Goal: Communication & Community: Answer question/provide support

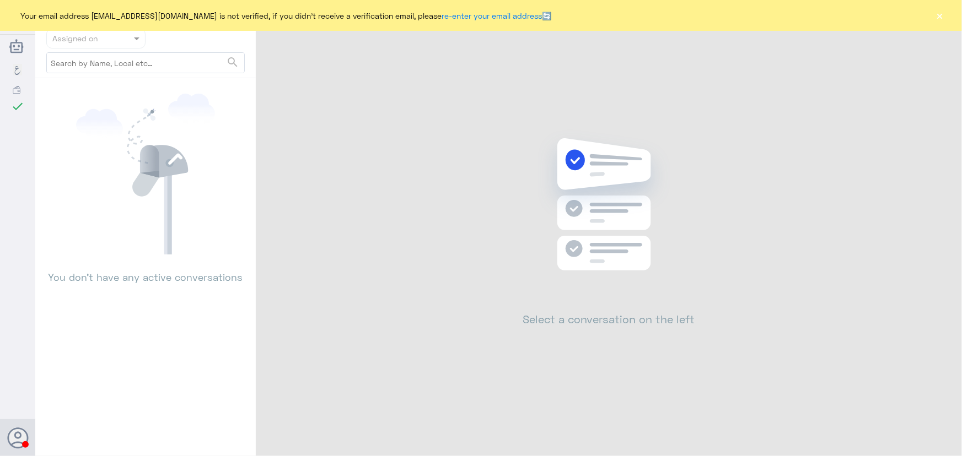
click at [939, 18] on button "×" at bounding box center [939, 15] width 11 height 11
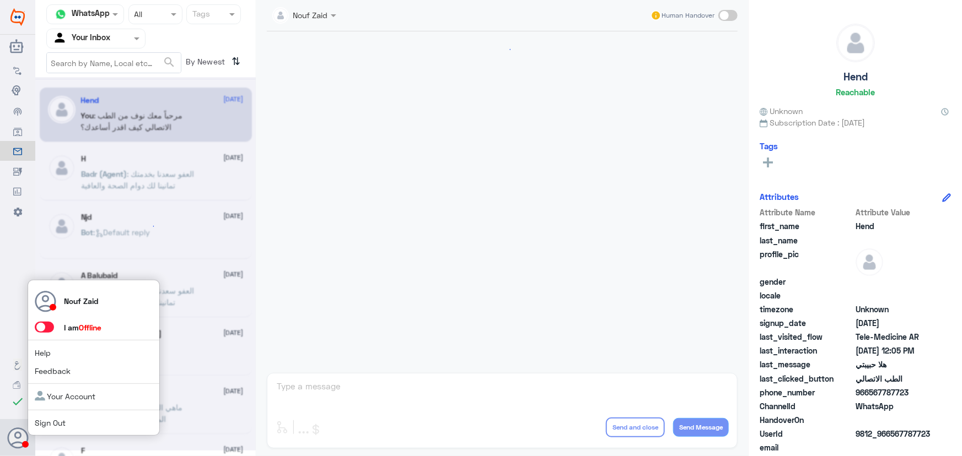
scroll to position [501, 0]
click at [46, 322] on span at bounding box center [44, 327] width 19 height 11
click at [0, 0] on input "checkbox" at bounding box center [0, 0] width 0 height 0
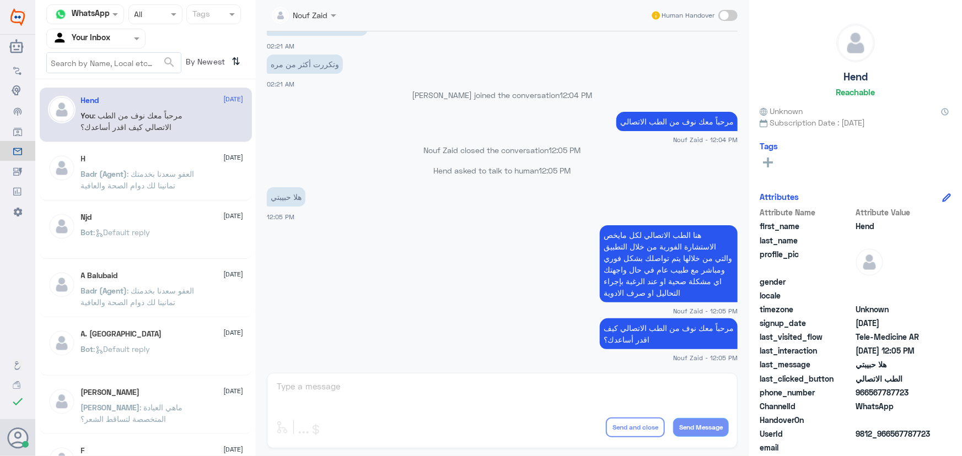
click at [63, 35] on input "text" at bounding box center [82, 38] width 61 height 13
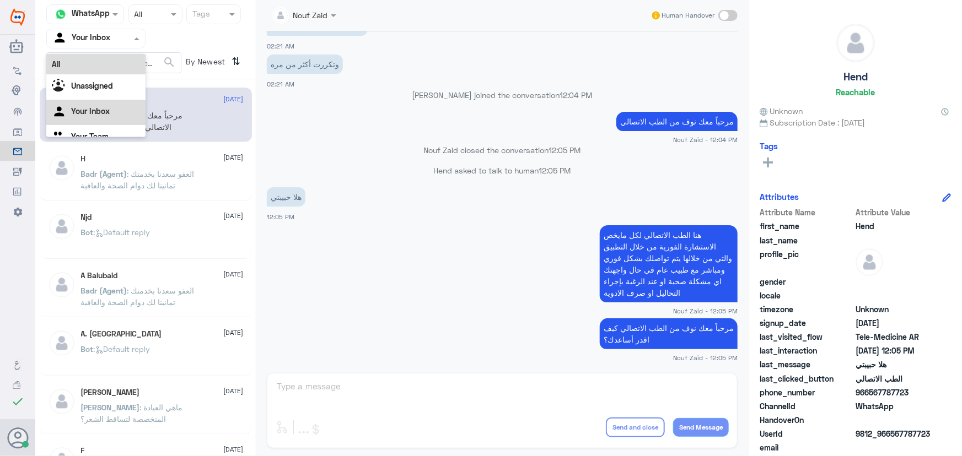
click at [79, 63] on div "All" at bounding box center [95, 64] width 99 height 20
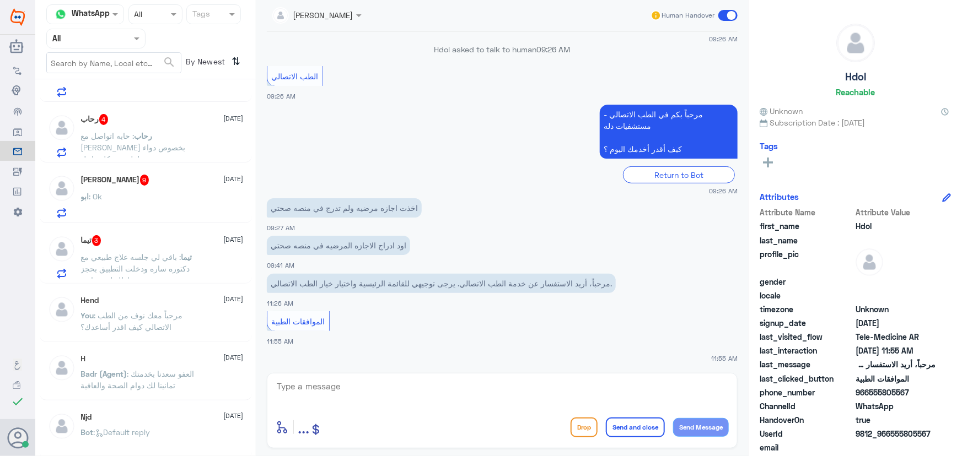
scroll to position [651, 0]
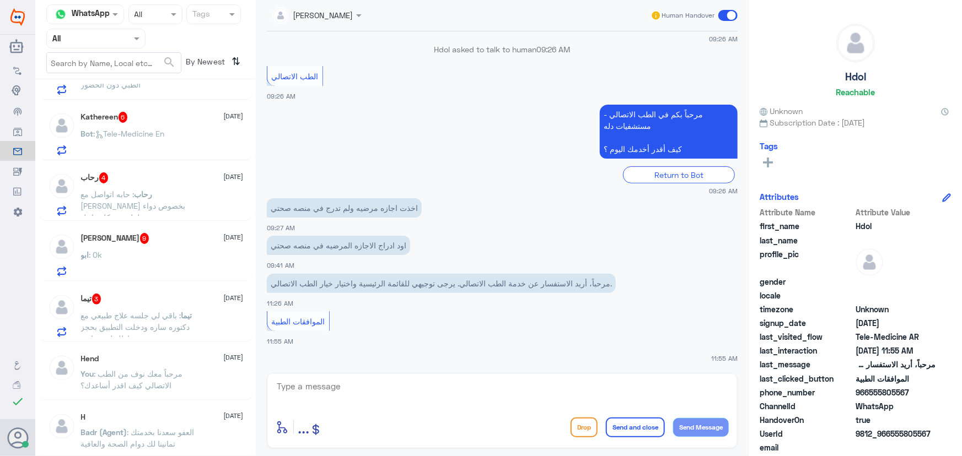
click at [154, 302] on div "تيما 3 24 September" at bounding box center [162, 299] width 163 height 11
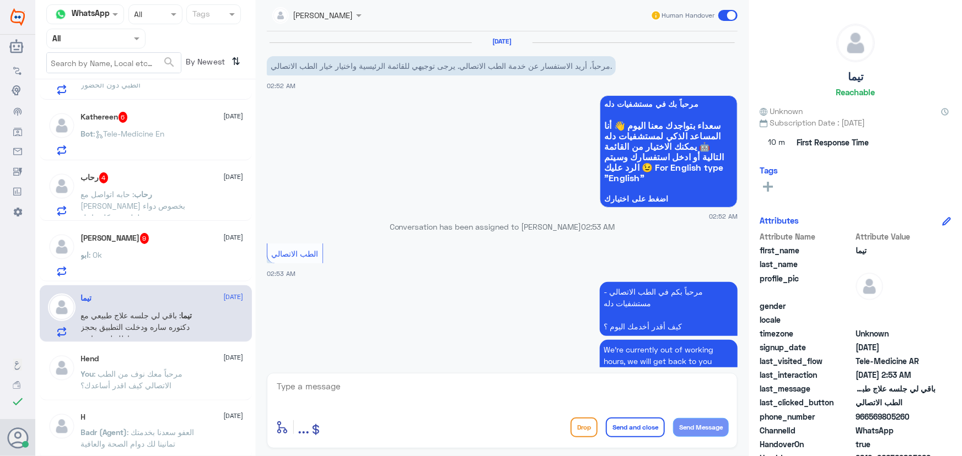
scroll to position [90, 0]
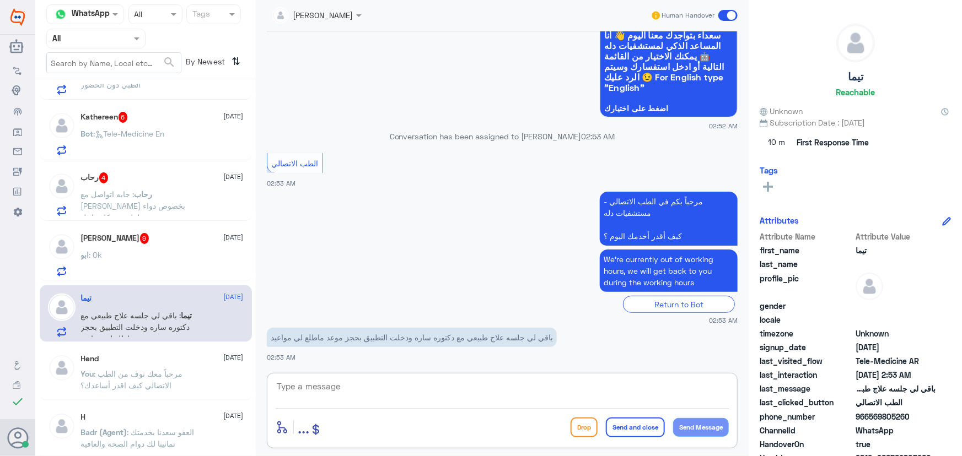
click at [330, 381] on textarea at bounding box center [502, 392] width 453 height 27
paste textarea "مرحباً معك نوف من الطب الاتصالي"
type textarea "مرحباً معك نوف من الطب الاتصالي"
click at [712, 421] on button "Send Message" at bounding box center [701, 427] width 56 height 19
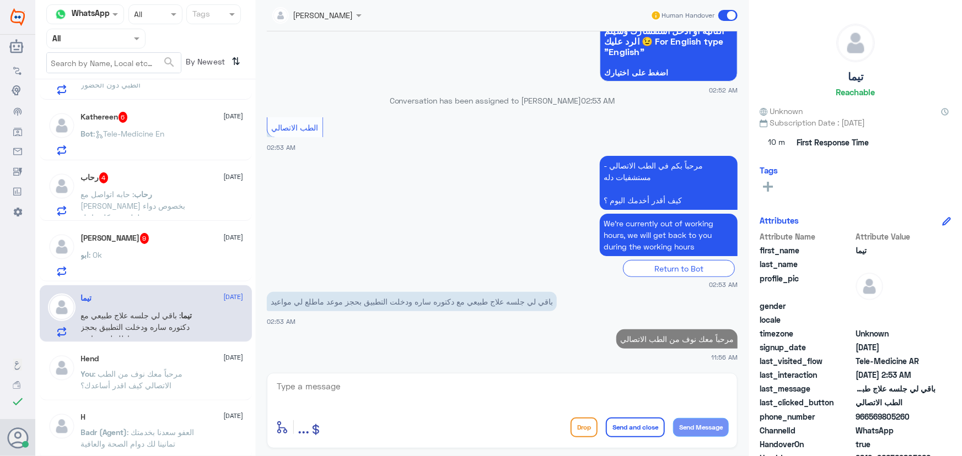
click at [673, 418] on button "Send Message" at bounding box center [701, 427] width 56 height 19
drag, startPoint x: 662, startPoint y: 395, endPoint x: 661, endPoint y: 387, distance: 7.8
click at [662, 394] on textarea at bounding box center [502, 392] width 453 height 27
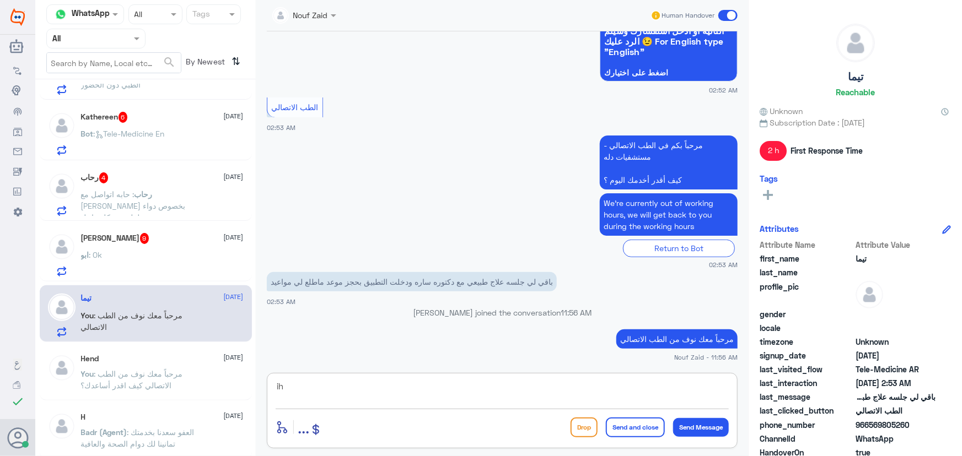
type textarea "i"
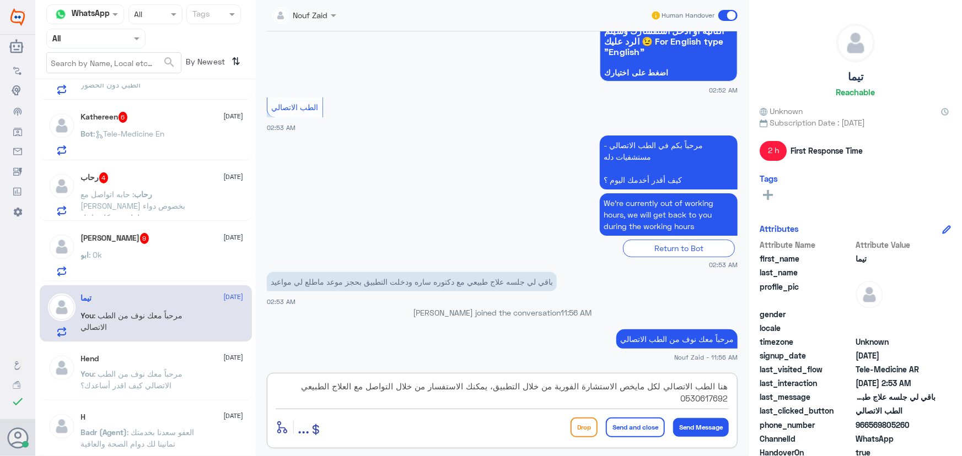
type textarea "هنا الطب الاتصالي لكل مايخص الاستشارة الفورية من خلال التطبيق، يمكنك الاستفسار …"
click at [625, 435] on button "Send and close" at bounding box center [635, 428] width 59 height 20
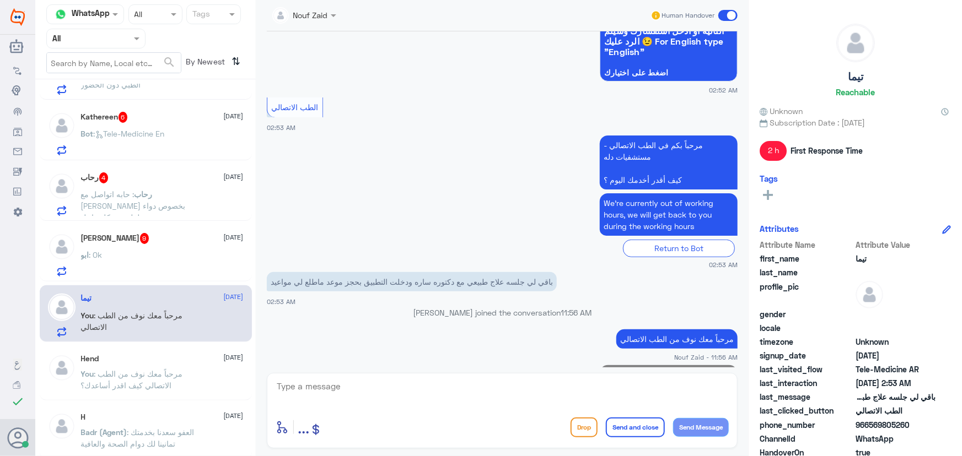
scroll to position [196, 0]
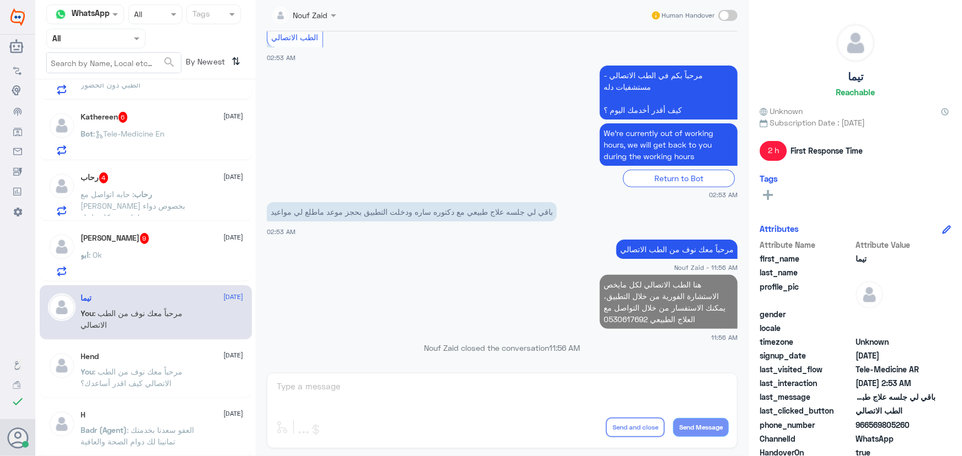
click at [202, 264] on div "ابو : Ok" at bounding box center [162, 264] width 163 height 25
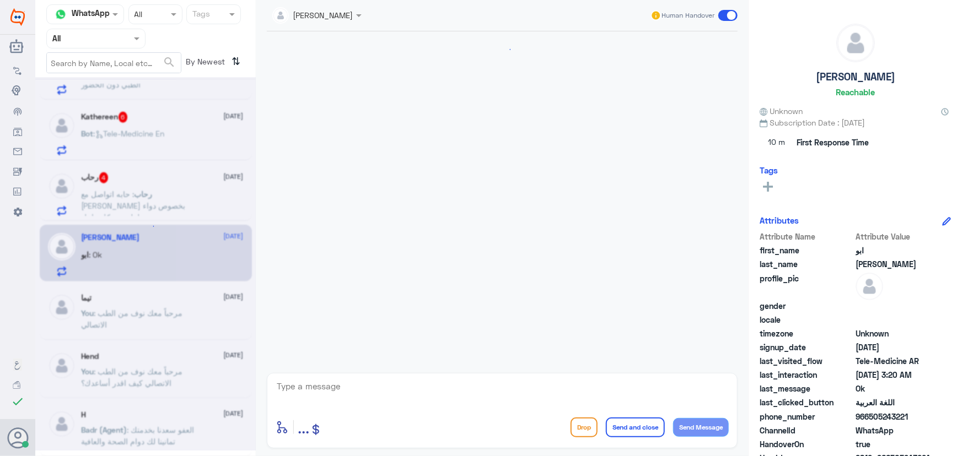
scroll to position [1106, 0]
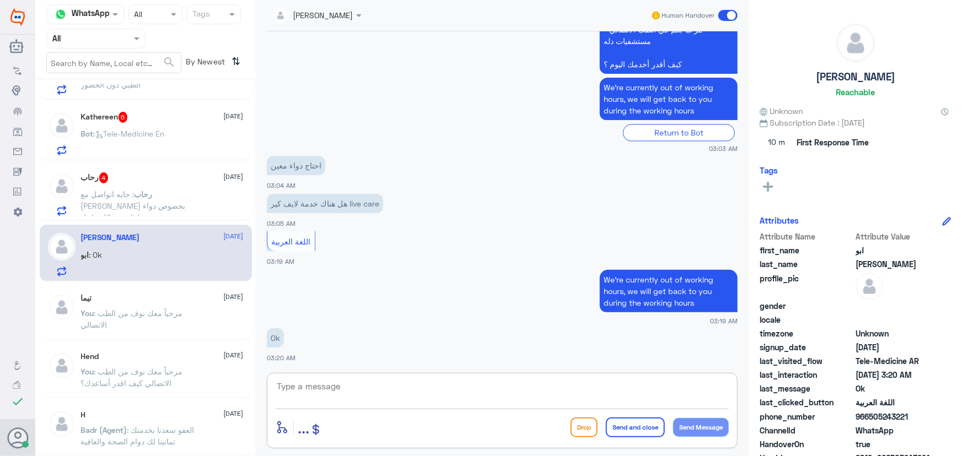
click at [441, 385] on textarea at bounding box center [502, 392] width 453 height 27
click at [336, 389] on textarea at bounding box center [502, 392] width 453 height 27
click at [735, 11] on span at bounding box center [727, 15] width 19 height 11
click at [0, 0] on input "checkbox" at bounding box center [0, 0] width 0 height 0
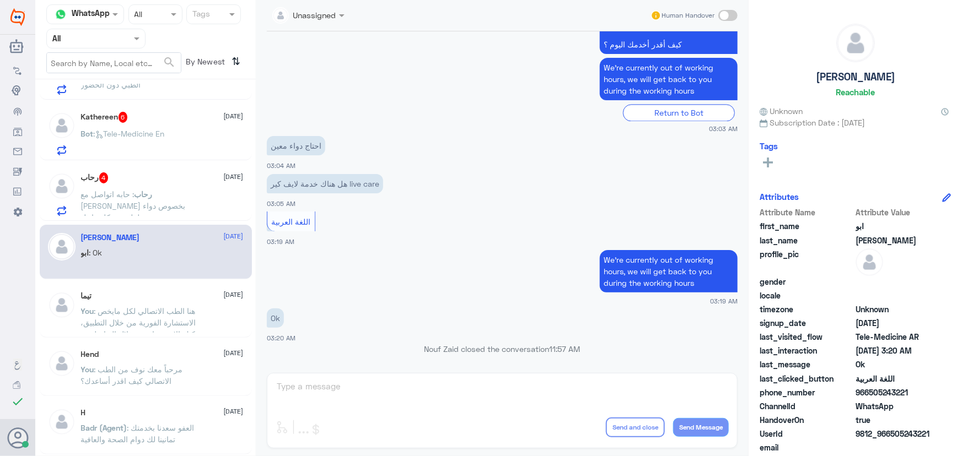
click at [150, 211] on p "رحاب : حابه اتواصل مع الدكتور سليمان المبارك بخصوص دواء طفلتي بشكل عاجل" at bounding box center [143, 203] width 124 height 28
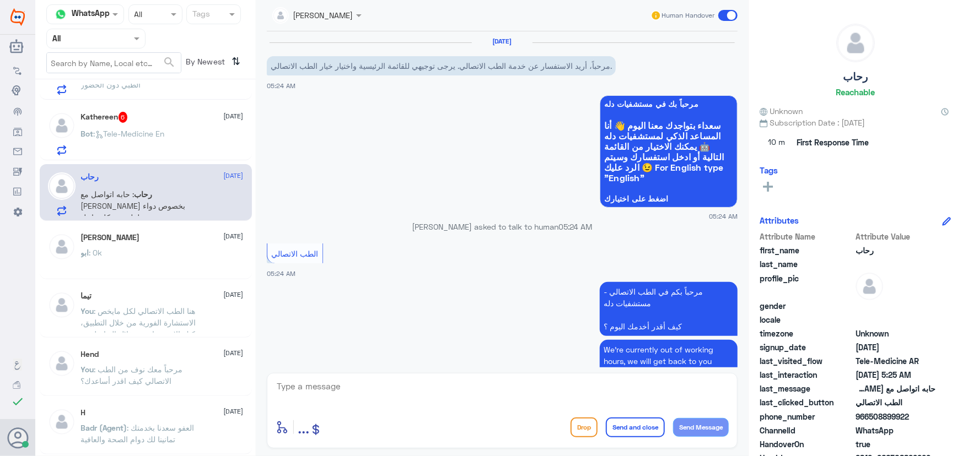
scroll to position [128, 0]
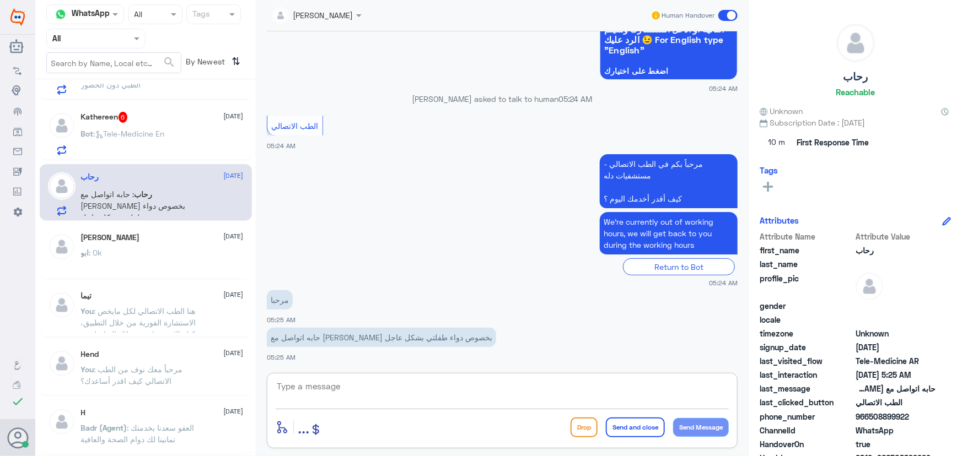
click at [368, 385] on textarea at bounding box center [502, 392] width 453 height 27
paste textarea "مرحباً معك نوف من الطب الاتصالي"
type textarea "مرحباً معك نوف من الطب الاتصالي"
click at [705, 425] on button "Send Message" at bounding box center [701, 427] width 56 height 19
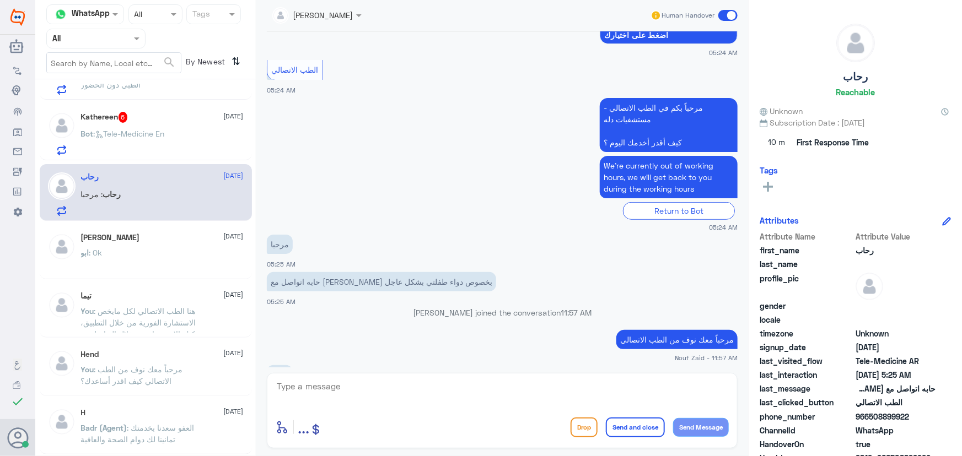
scroll to position [201, 0]
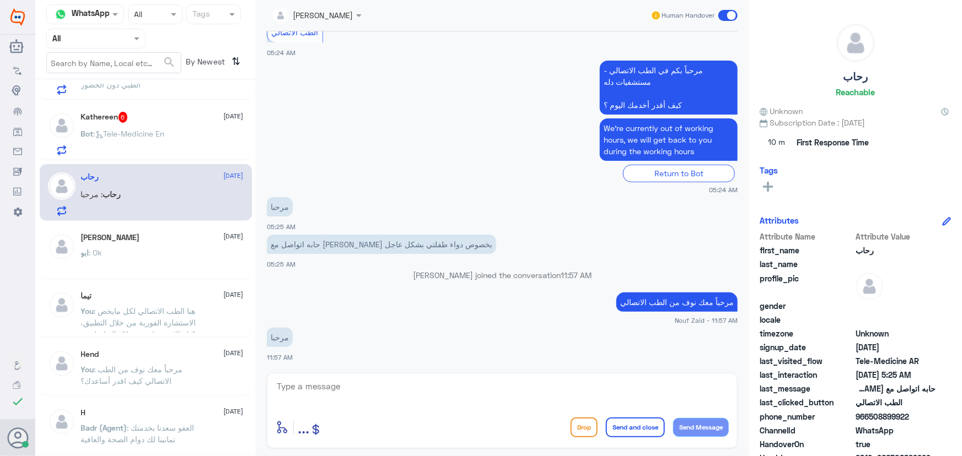
click at [455, 387] on textarea at bounding box center [502, 392] width 453 height 27
paste textarea "هنا الطب الاتصالي لكل مايخص الاستشارة الفورية من خلال التطبيق، يمكنك الاستفسار …"
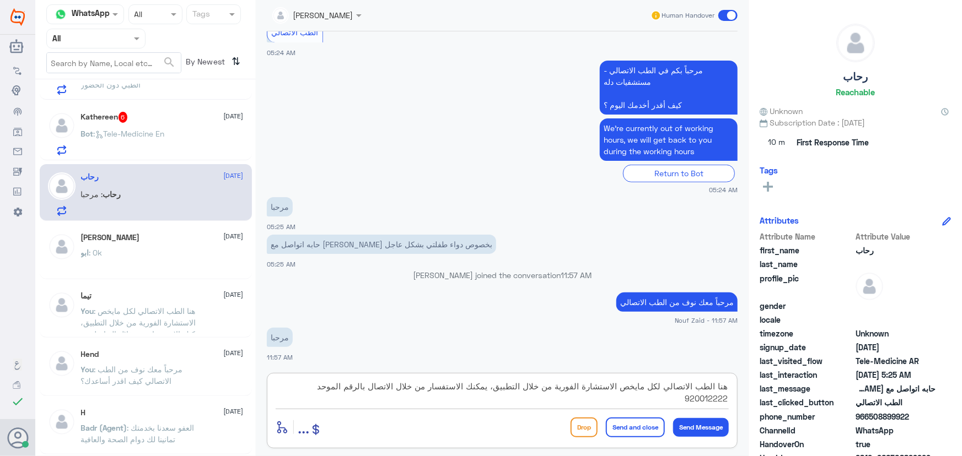
type textarea "هنا الطب الاتصالي لكل مايخص الاستشارة الفورية من خلال التطبيق، يمكنك الاستفسار …"
click at [639, 427] on button "Send and close" at bounding box center [635, 428] width 59 height 20
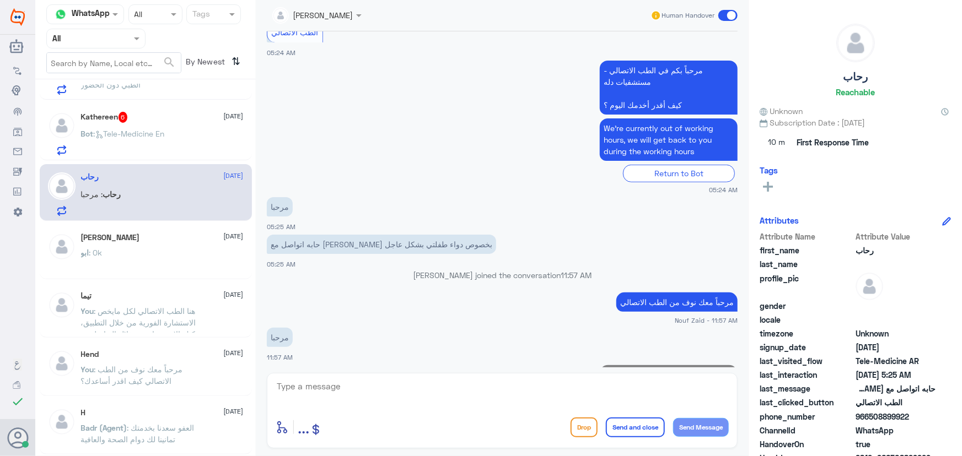
scroll to position [271, 0]
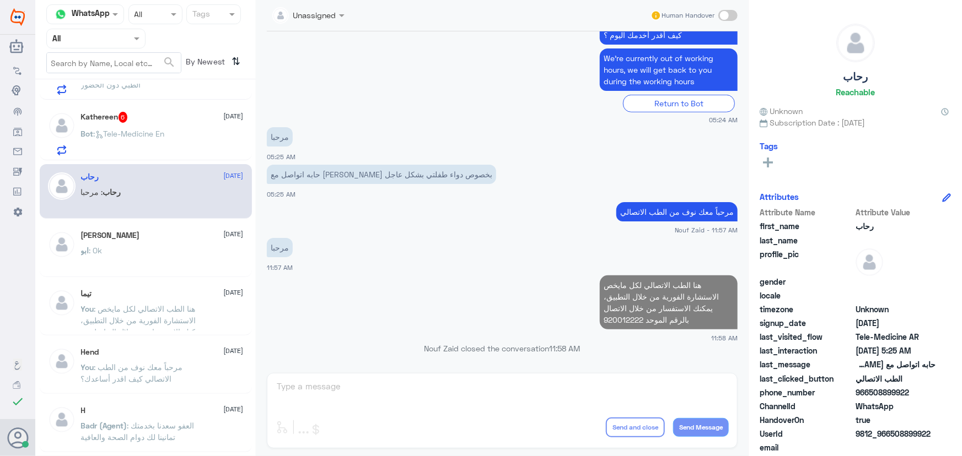
click at [157, 121] on div "Kathereen 6 24 September" at bounding box center [162, 117] width 163 height 11
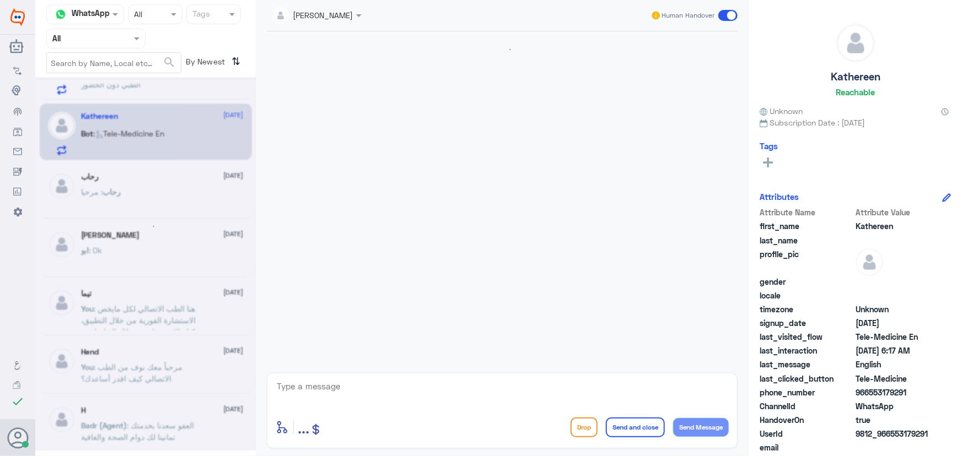
scroll to position [815, 0]
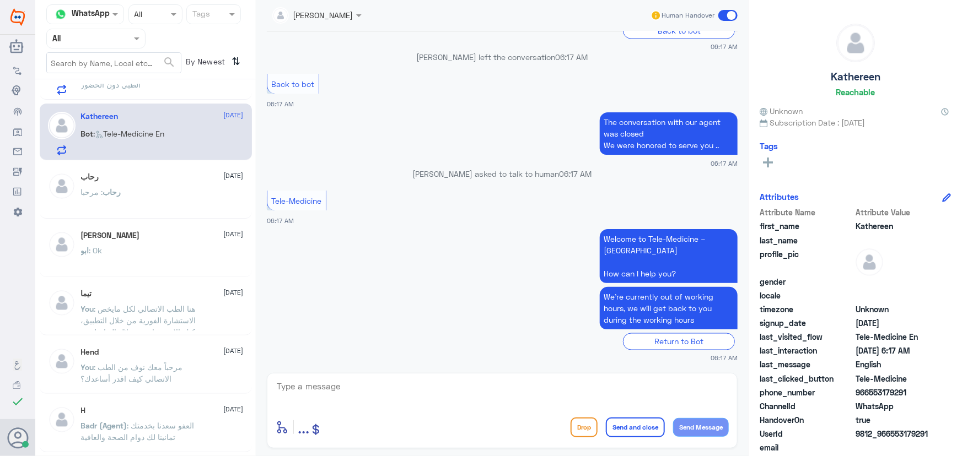
click at [451, 389] on textarea at bounding box center [502, 392] width 453 height 27
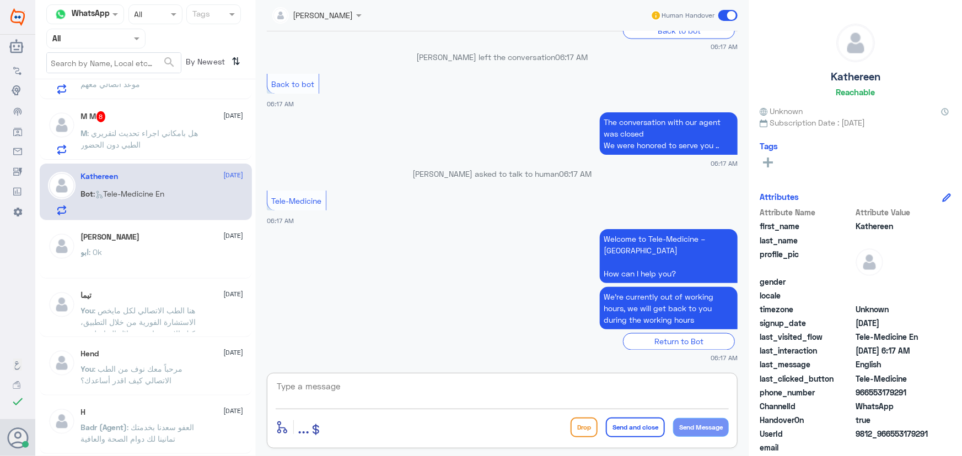
paste textarea "مرحباً معك نوف من الطب الاتصالي كيف اقدر أساعدك؟"
type textarea "مرحباً معك نوف من الطب الاتصالي كيف اقدر أساعدك؟"
click at [703, 423] on button "Send Message" at bounding box center [701, 427] width 56 height 19
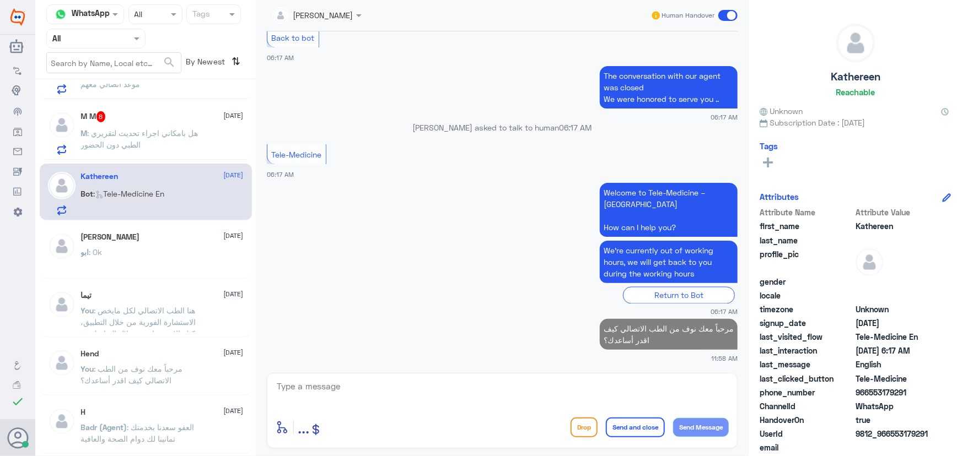
click at [157, 123] on div "M M 8 24 September M : هل بامكاني اجراء تحديث لتقريري الطبي دون الحضور" at bounding box center [162, 133] width 163 height 44
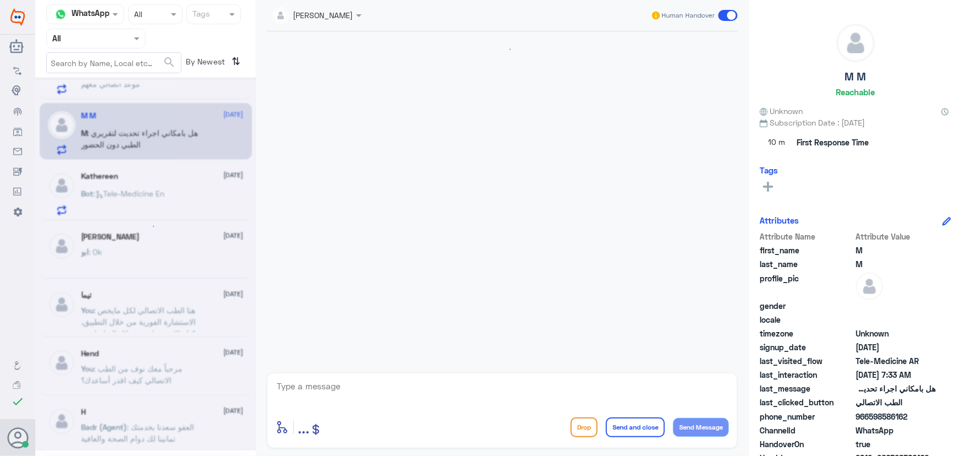
scroll to position [775, 0]
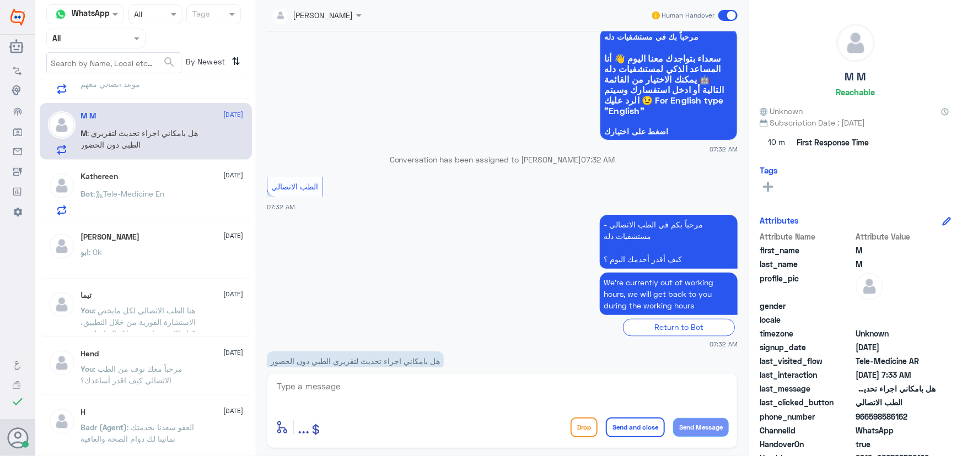
click at [377, 390] on textarea at bounding box center [502, 392] width 453 height 27
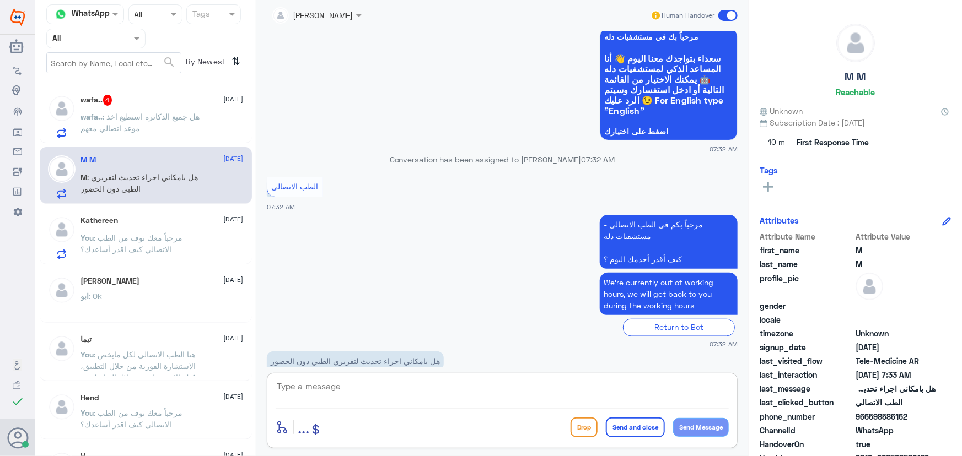
scroll to position [549, 0]
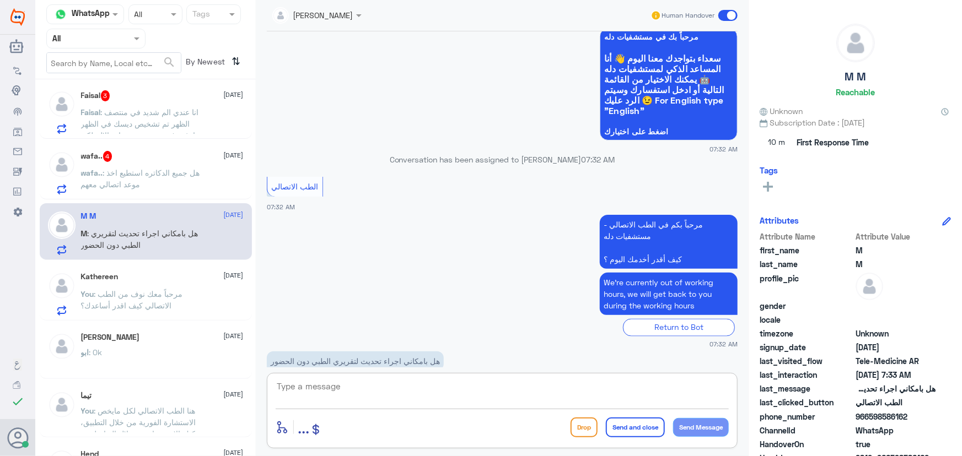
click at [133, 179] on span ": هل جميع الدكاتره استطيع اخذ موعد اتصالي معهم" at bounding box center [140, 178] width 119 height 21
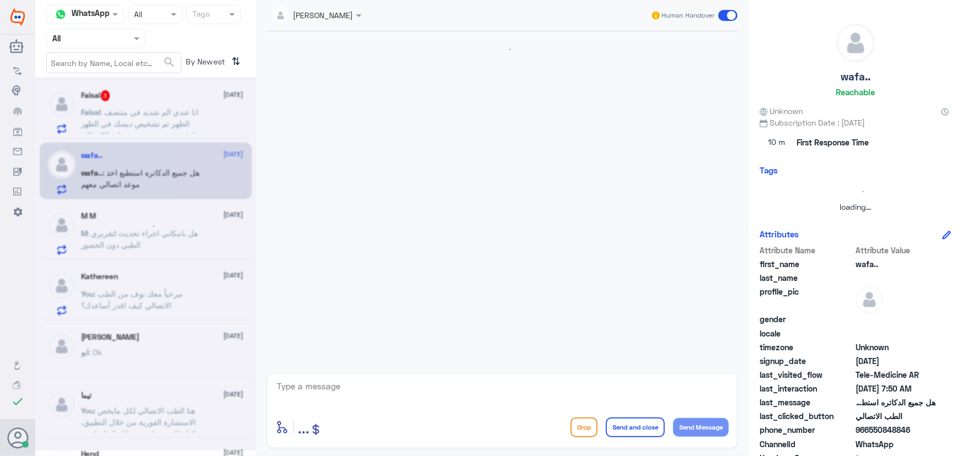
scroll to position [128, 0]
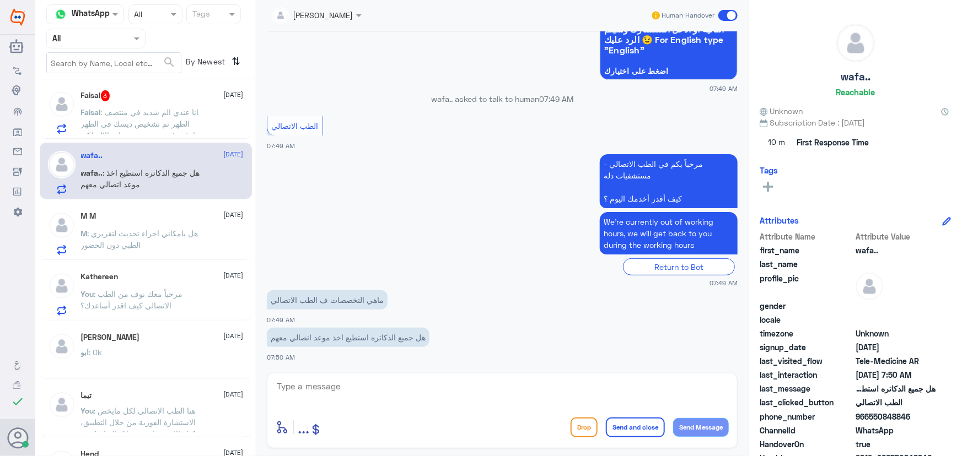
click at [325, 390] on textarea at bounding box center [502, 392] width 453 height 27
paste textarea "مرحباً معك نوف من الطب الاتصالي"
type textarea "مرحباً معك نوف من الطب الاتصالي"
click at [691, 419] on button "Send Message" at bounding box center [701, 427] width 56 height 19
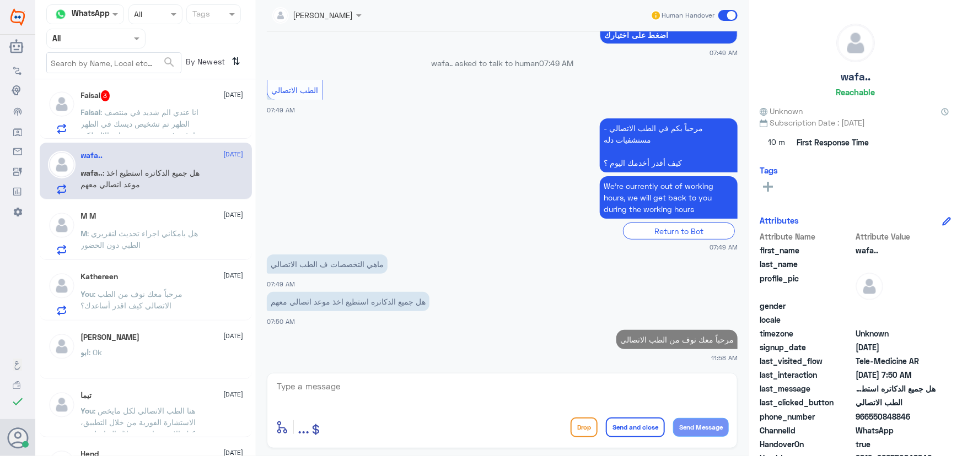
click at [577, 386] on textarea at bounding box center [502, 392] width 453 height 27
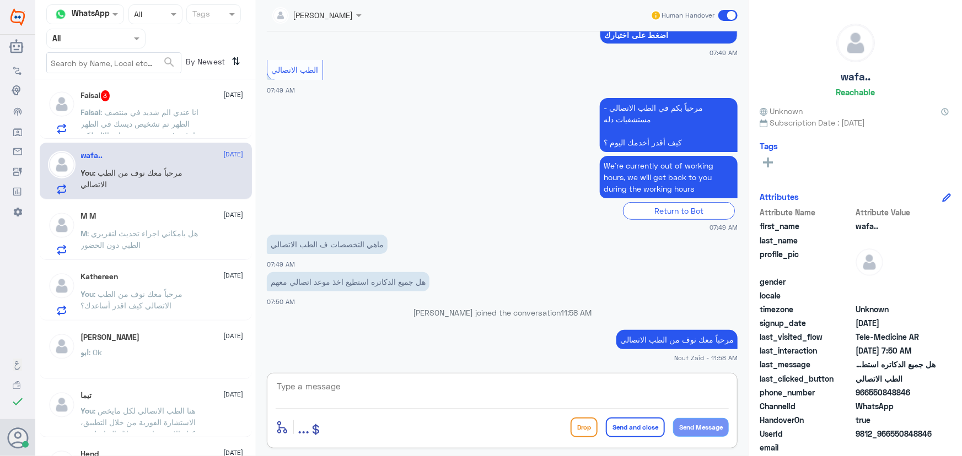
click at [492, 391] on textarea at bounding box center [502, 392] width 453 height 27
paste textarea "هنا الطب الاتصالي لكل مايخص الاستشارة الفورية من خلال التطبيق والتي من خلالها ي…"
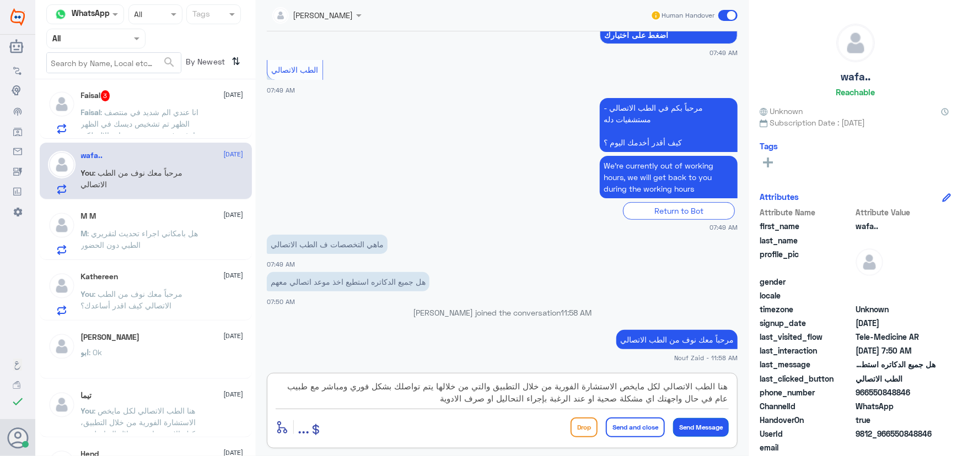
type textarea "هنا الطب الاتصالي لكل مايخص الاستشارة الفورية من خلال التطبيق والتي من خلالها ي…"
click at [699, 426] on button "Send Message" at bounding box center [701, 427] width 56 height 19
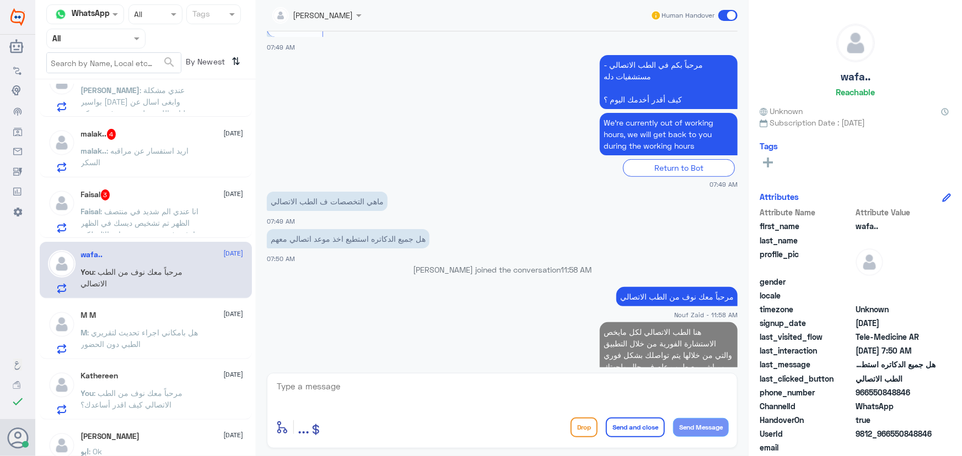
scroll to position [449, 0]
click at [176, 211] on span ": انا عندي الم شديد في منتصف الظهر تم تشخيص ديسك في الظهر ارغب في حجز موعد عياد…" at bounding box center [142, 270] width 123 height 125
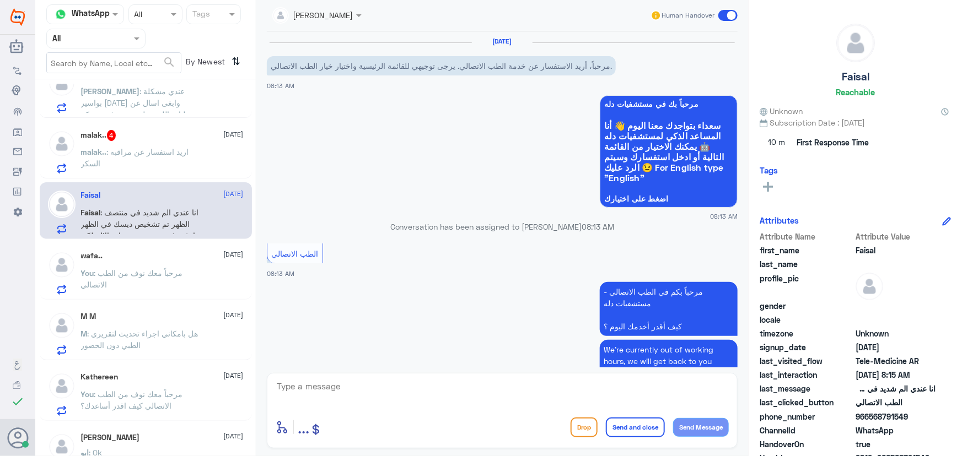
scroll to position [126, 0]
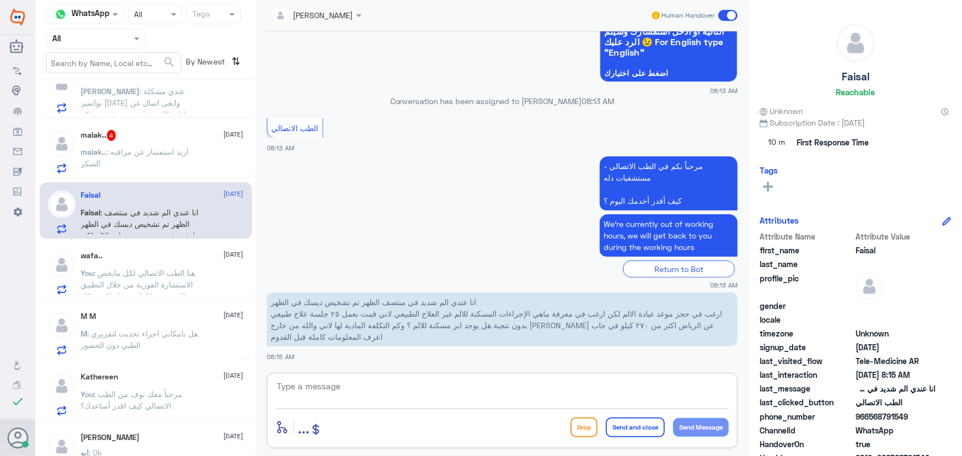
click at [383, 384] on textarea at bounding box center [502, 392] width 453 height 27
paste textarea "مرحباً معك نوف من الطب الاتصالي"
type textarea "مرحباً معك نوف من الطب الاتصالي"
click at [709, 423] on button "Send Message" at bounding box center [701, 427] width 56 height 19
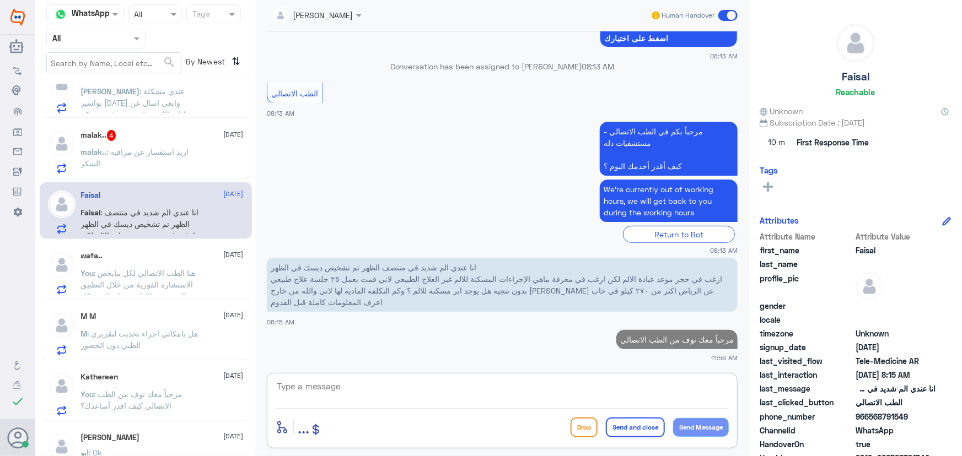
click at [476, 388] on textarea at bounding box center [502, 392] width 453 height 27
paste textarea "هنا الطب الاتصالي لكل مايخص الاستشارة الفورية من خلال التطبيق والتي من خلالها ي…"
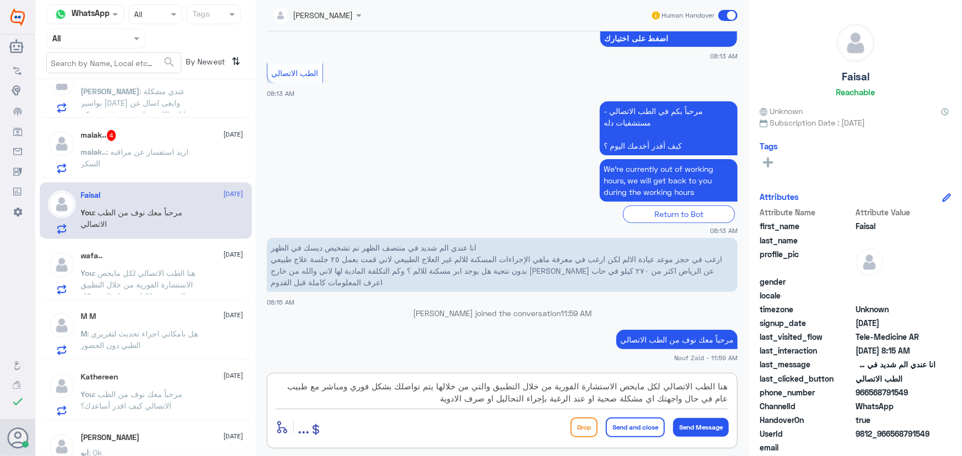
click at [314, 386] on textarea "هنا الطب الاتصالي لكل مايخص الاستشارة الفورية من خلال التطبيق والتي من خلالها ي…" at bounding box center [502, 392] width 453 height 27
click at [277, 390] on textarea "هنا الطب الاتصالي لكل مايخص الاستشارة الفورية من خلال التطبيق والتي من خلالها ي…" at bounding box center [502, 392] width 453 height 27
type textarea "هنا الطب الاتصالي لكل مايخص الاستشارة الفورية من خلال التطبيق والتي من خلالها ي…"
click at [384, 401] on textarea "هنا الطب الاتصالي لكل مايخص الاستشارة الفورية من خلال التطبيق والتي من خلالها ي…" at bounding box center [502, 392] width 453 height 27
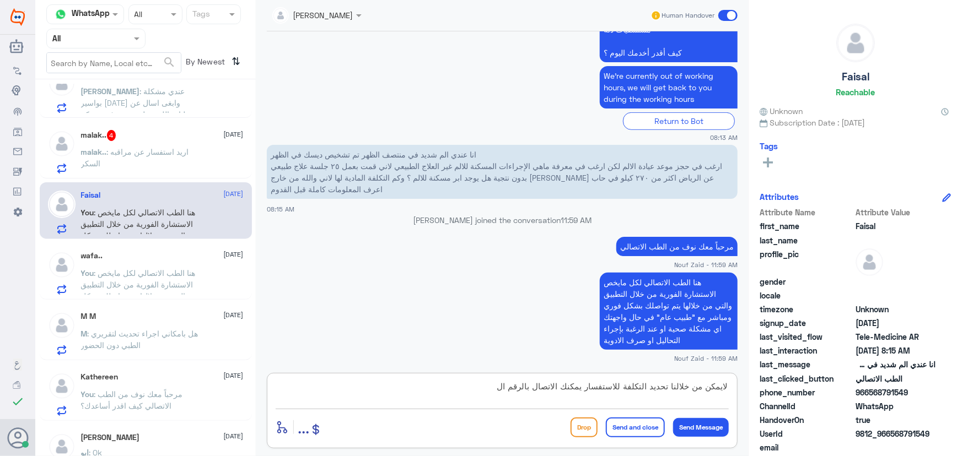
scroll to position [292, 0]
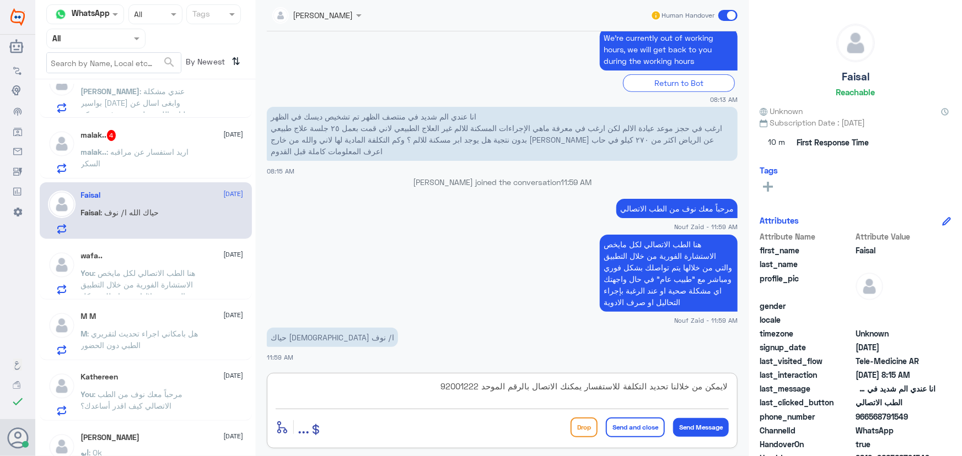
type textarea "لايمكن من خلالنا تحديد التكلفة للاستفسار يمكنك الاتصال بالرقم الموحد 92001222"
click at [119, 132] on div "malak.. 4 24 September" at bounding box center [162, 135] width 163 height 11
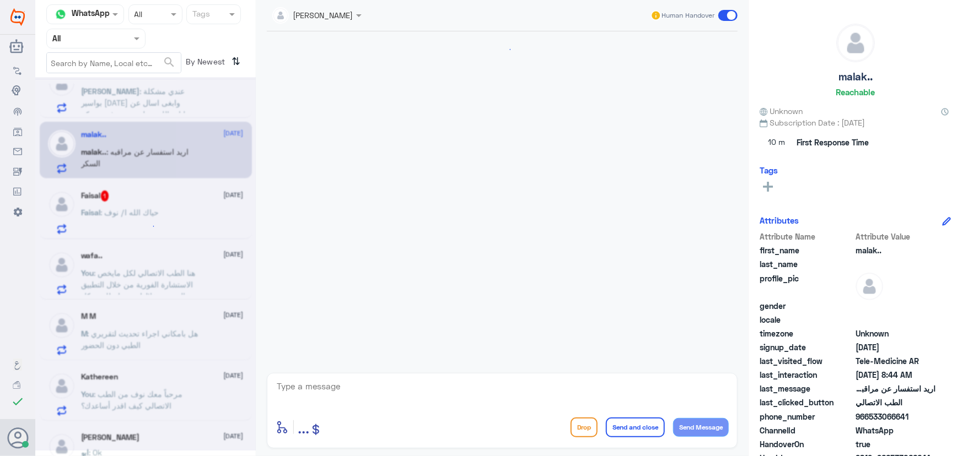
scroll to position [128, 0]
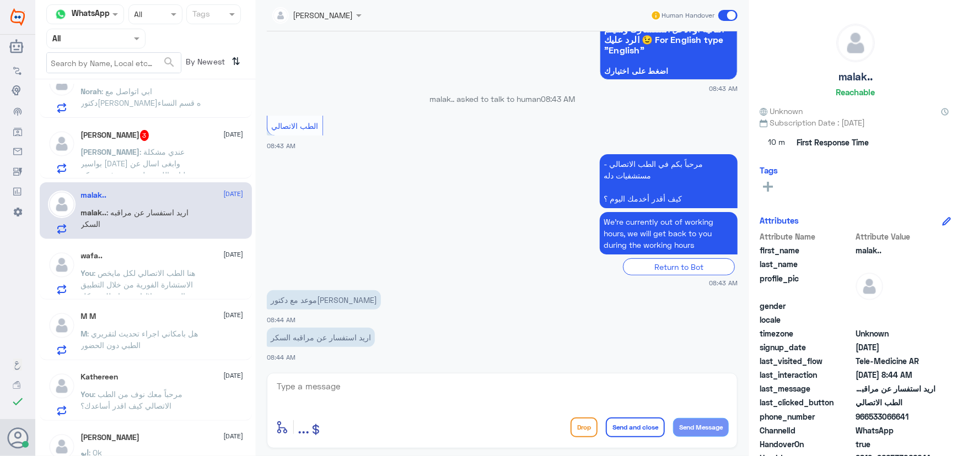
click at [196, 265] on div "wafa.. 24 September You : هنا الطب الاتصالي لكل مايخص الاستشارة الفورية من خلال…" at bounding box center [162, 273] width 163 height 44
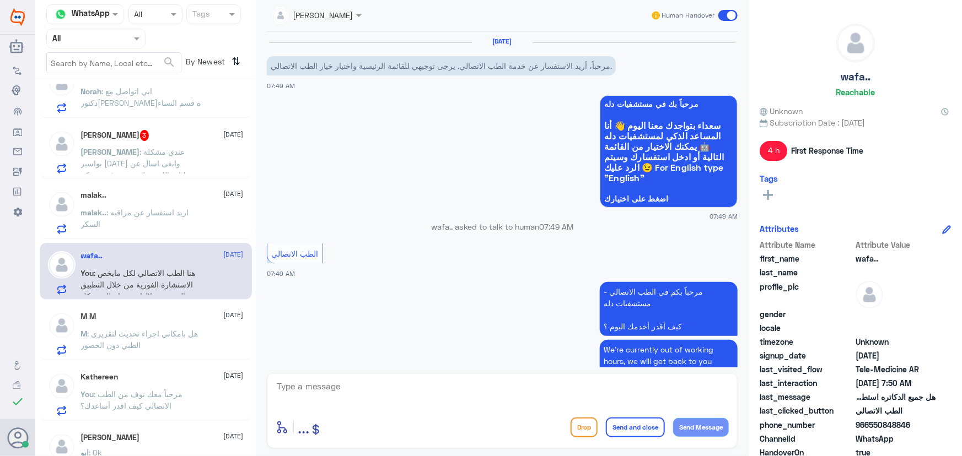
scroll to position [277, 0]
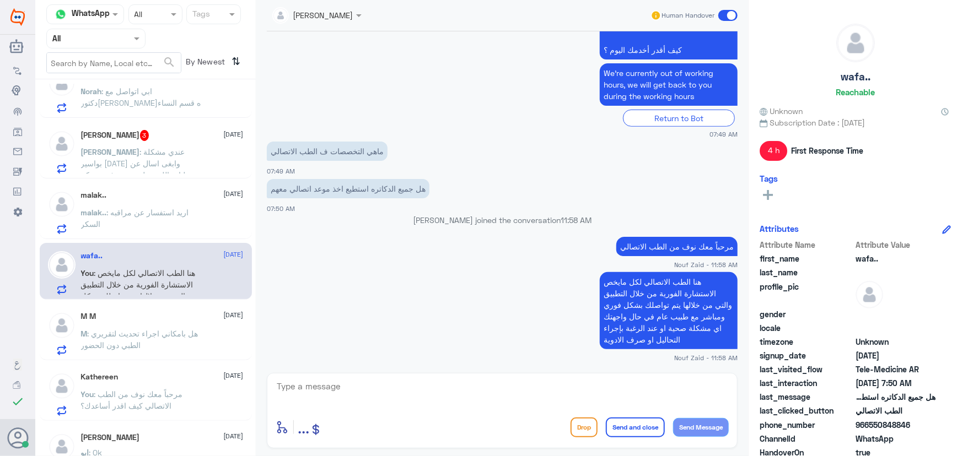
click at [166, 130] on div "Ahmad Abu Saad 3 24 September" at bounding box center [162, 135] width 163 height 11
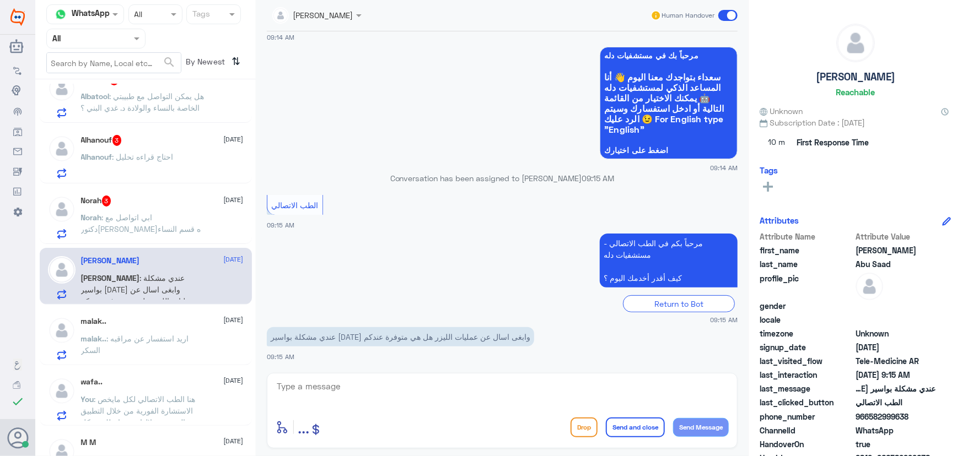
scroll to position [401, 0]
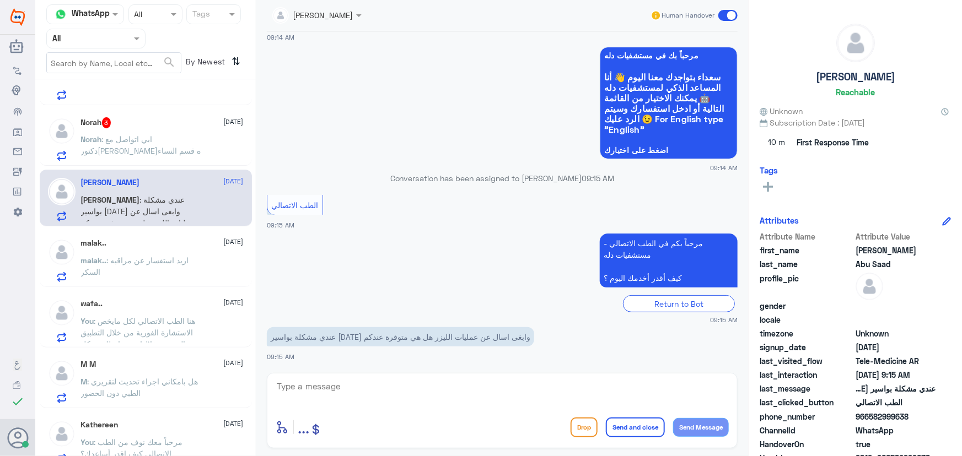
click at [148, 233] on div "malak.. 24 September malak.. : اريد استفسار عن مراقبه السكر" at bounding box center [146, 258] width 212 height 57
click at [163, 310] on div "wafa.. 24 September You : هنا الطب الاتصالي لكل مايخص الاستشارة الفورية من خلال…" at bounding box center [162, 321] width 163 height 44
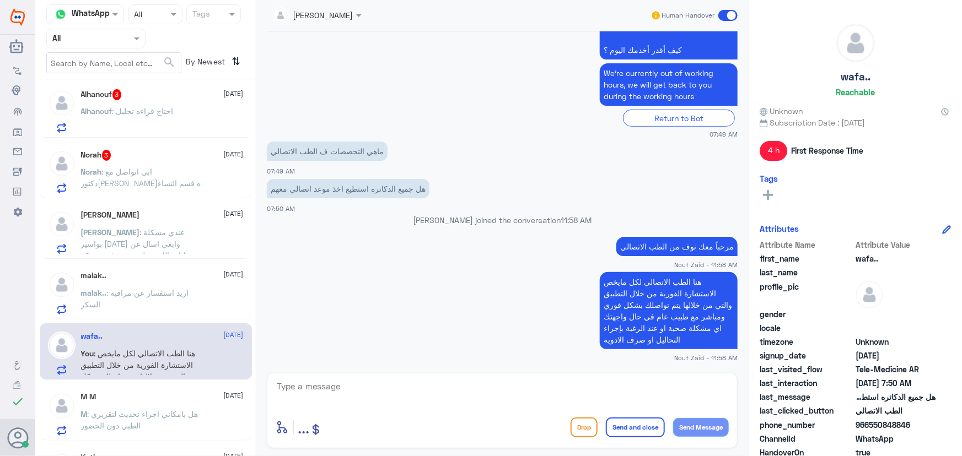
scroll to position [351, 0]
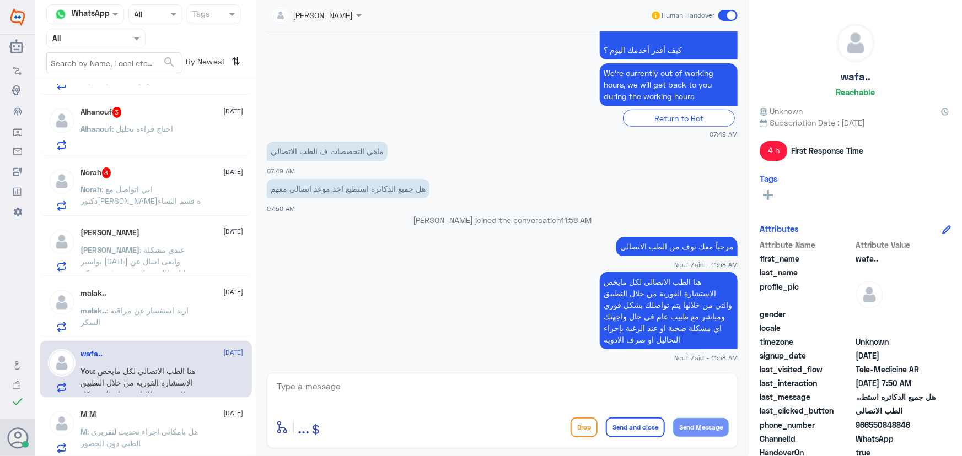
click at [162, 247] on span ": عندي مشكلة بواسير من يومين وابغى اسال عن عمليات الليزر هل هي متوفرة عندكم" at bounding box center [138, 261] width 114 height 33
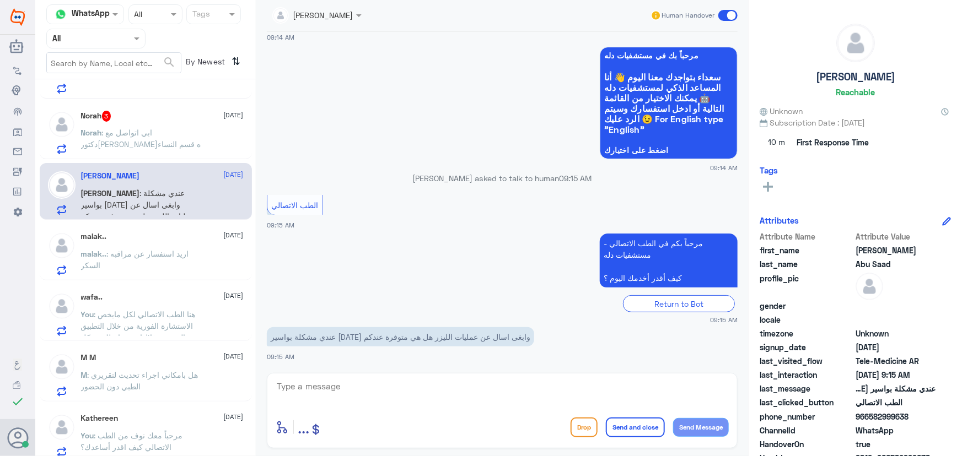
scroll to position [401, 0]
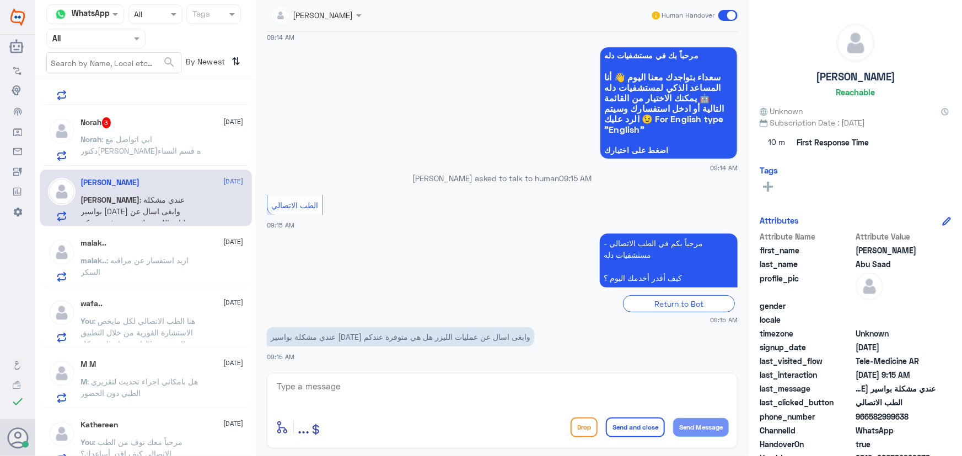
click at [160, 324] on span ": هنا الطب الاتصالي لكل مايخص الاستشارة الفورية من خلال التطبيق والتي من خلالها…" at bounding box center [141, 349] width 121 height 67
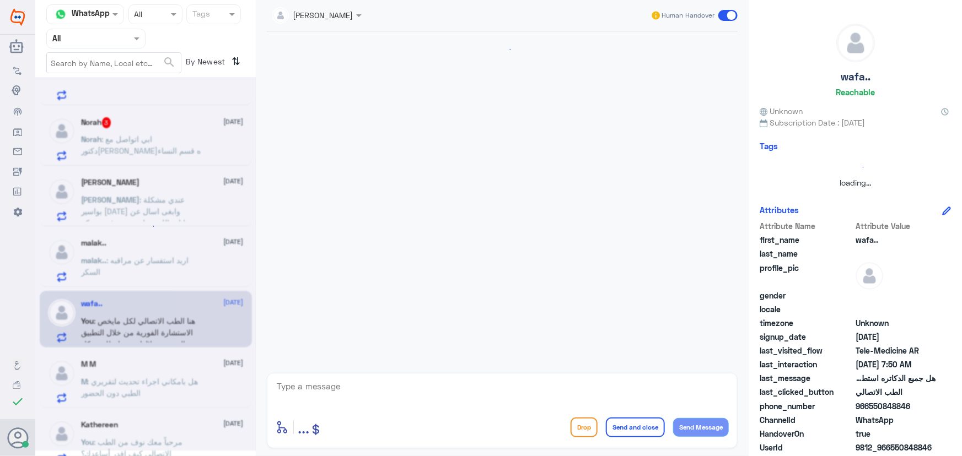
scroll to position [277, 0]
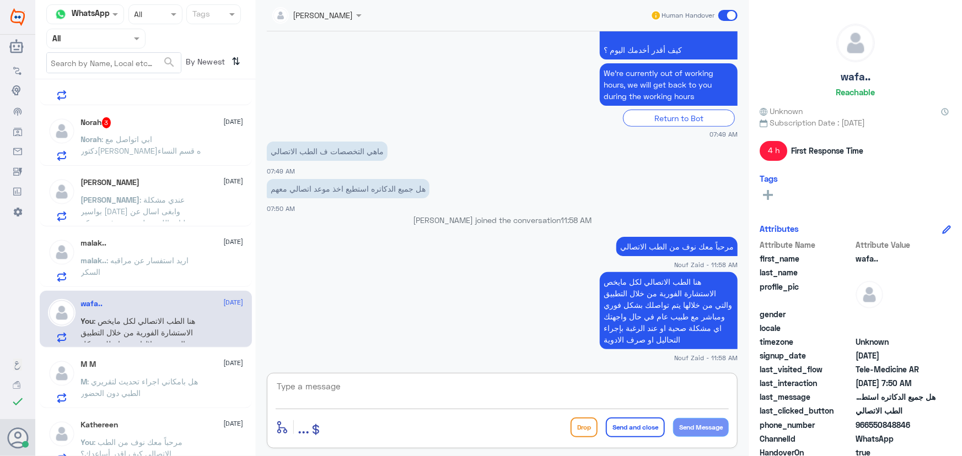
click at [488, 383] on textarea at bounding box center [502, 392] width 453 height 27
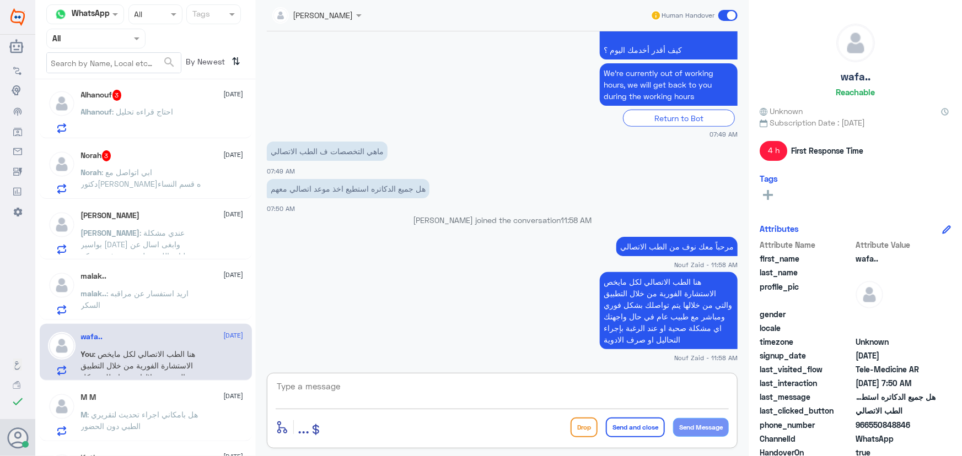
scroll to position [351, 0]
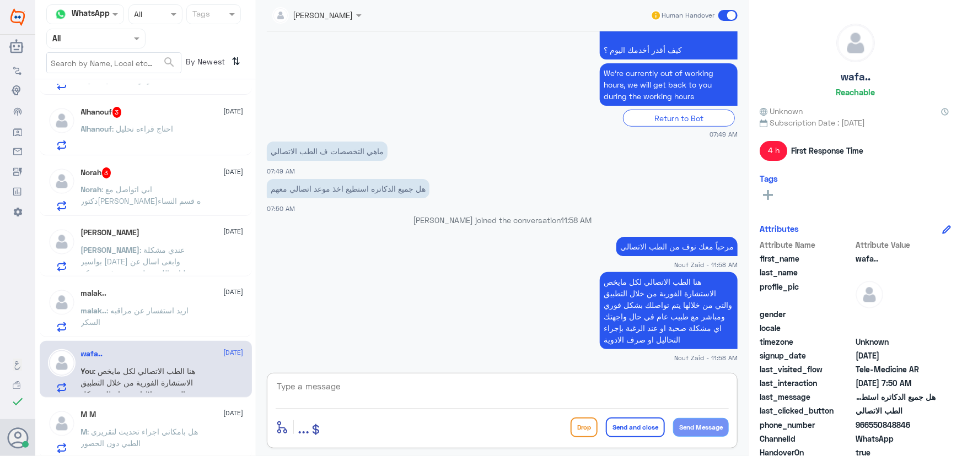
click at [159, 258] on span ": عندي مشكلة بواسير من يومين وابغى اسال عن عمليات الليزر هل هي متوفرة عندكم" at bounding box center [138, 261] width 114 height 33
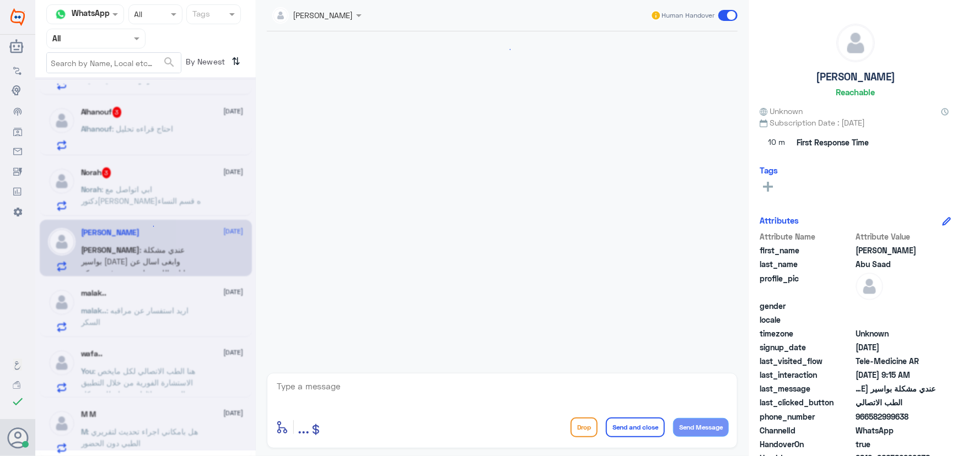
scroll to position [49, 0]
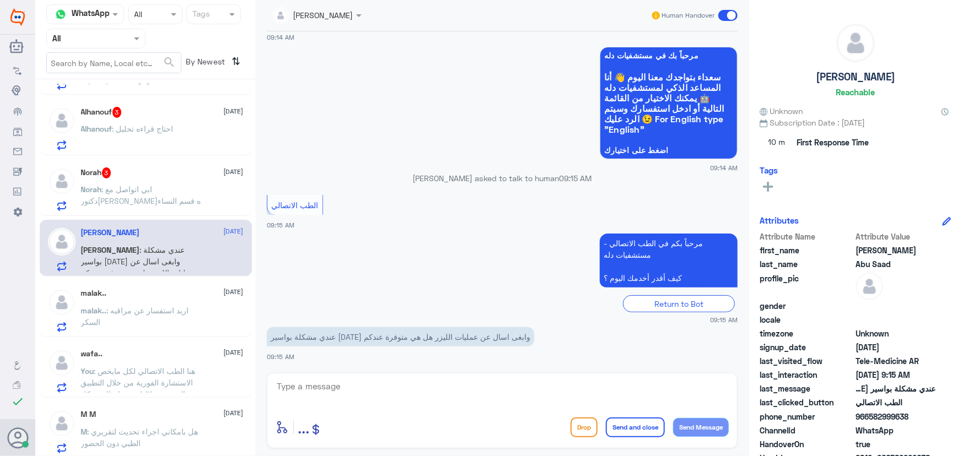
click at [180, 309] on span ": اريد استفسار عن مراقبه السكر" at bounding box center [135, 316] width 108 height 21
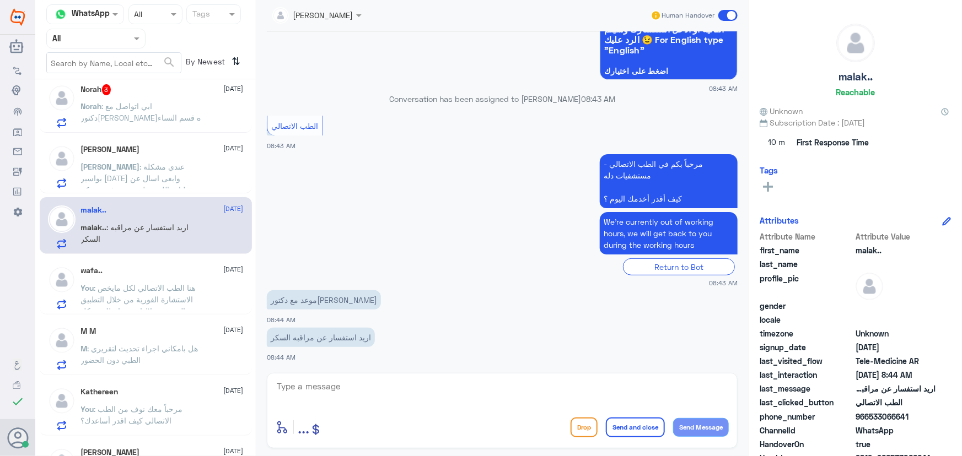
scroll to position [451, 0]
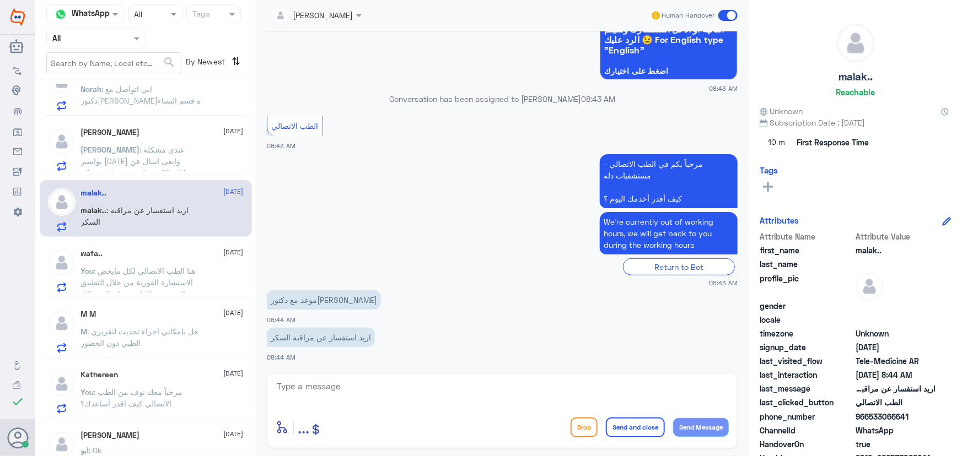
click at [186, 337] on p "M : هل بامكاني اجراء تحديث لتقريري الطبي دون الحضور" at bounding box center [143, 340] width 124 height 28
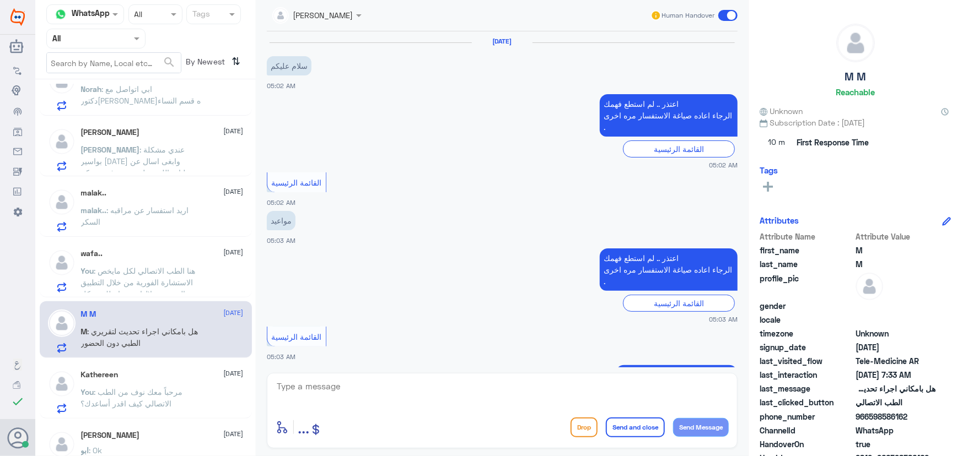
scroll to position [775, 0]
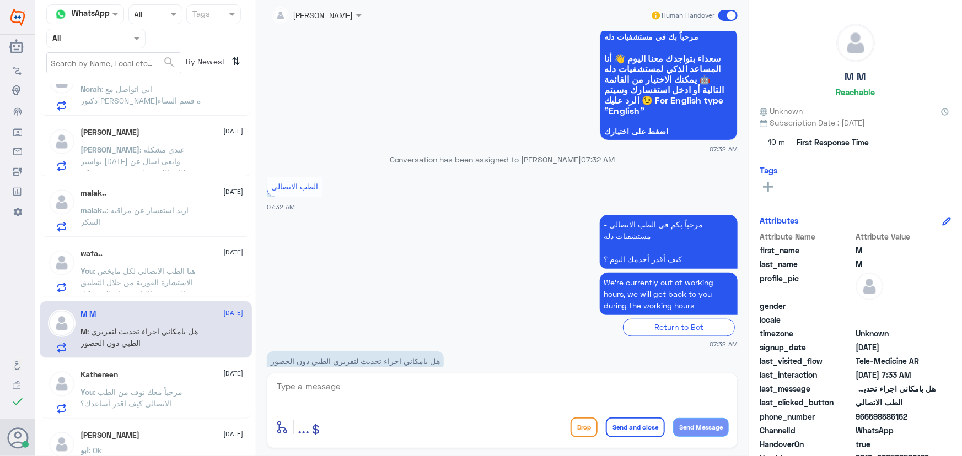
click at [147, 388] on span ": مرحباً معك نوف من الطب الاتصالي كيف اقدر أساعدك؟" at bounding box center [132, 398] width 102 height 21
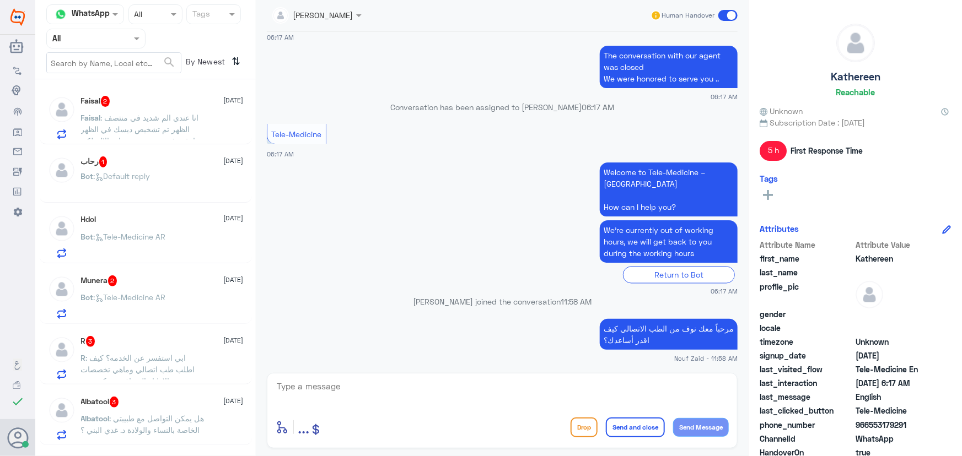
click at [157, 223] on div "Hdol 24 September" at bounding box center [162, 219] width 163 height 9
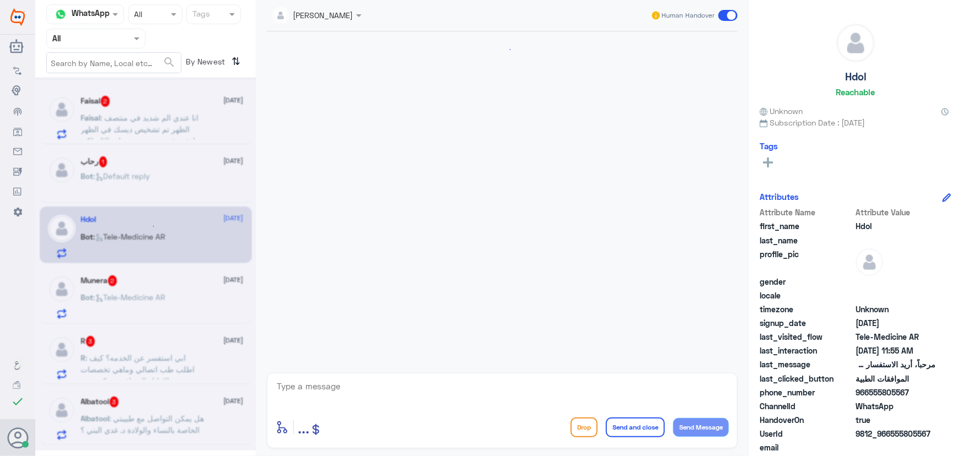
scroll to position [178, 0]
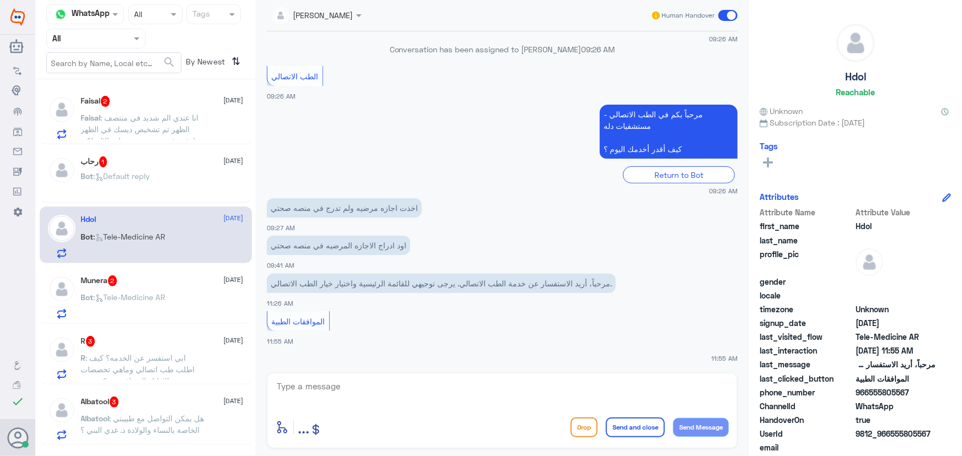
click at [474, 399] on textarea at bounding box center [502, 392] width 453 height 27
type textarea "مرحبا معك نوف من الطب الاتصالي"
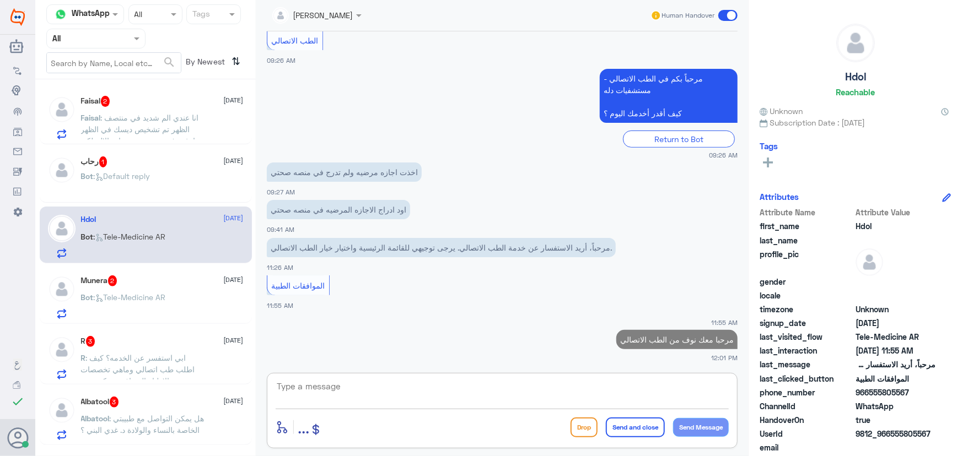
paste textarea "لرفع الإجازة المرضية على صحتي، يمكنك التواصل مع التقارير الطبية من خلال 0550181…"
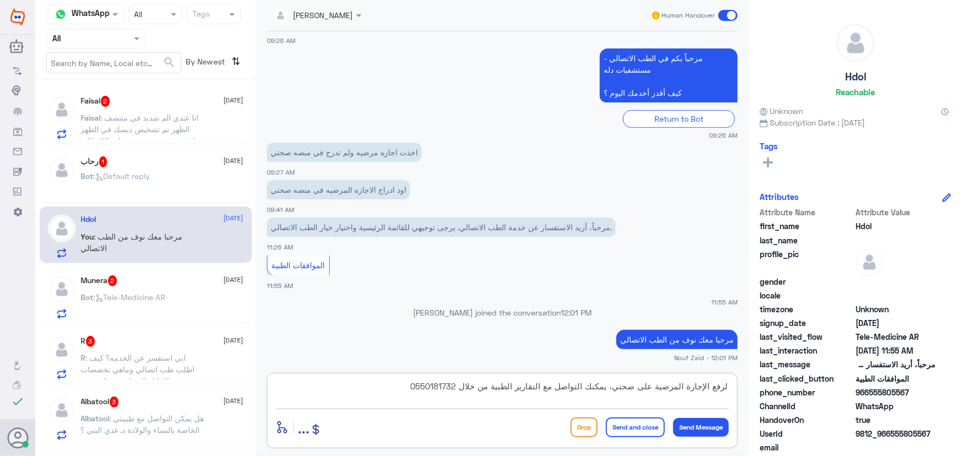
type textarea "لرفع الإجازة المرضية على صحتي، يمكنك التواصل مع التقارير الطبية من خلال 0550181…"
click at [638, 429] on button "Send and close" at bounding box center [635, 428] width 59 height 20
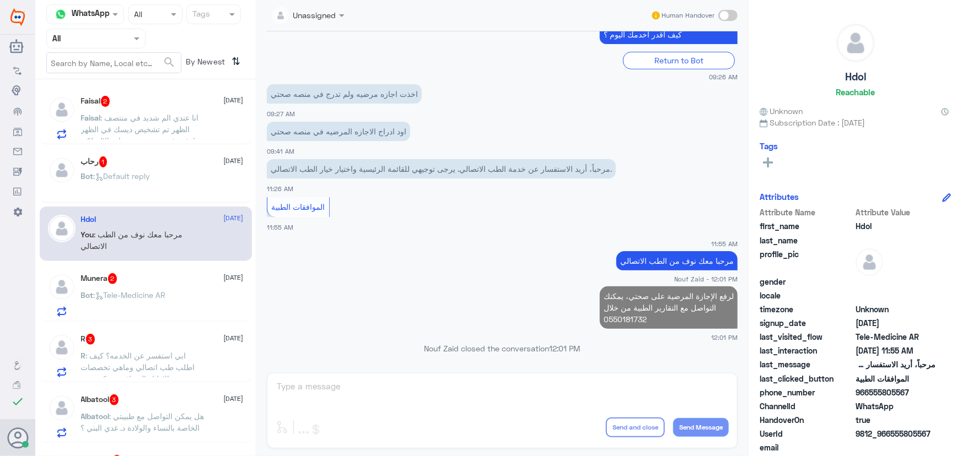
click at [176, 126] on span ": انا عندي الم شديد في منتصف الظهر تم تشخيص ديسك في الظهر ارغب في حجز موعد عياد…" at bounding box center [142, 175] width 123 height 125
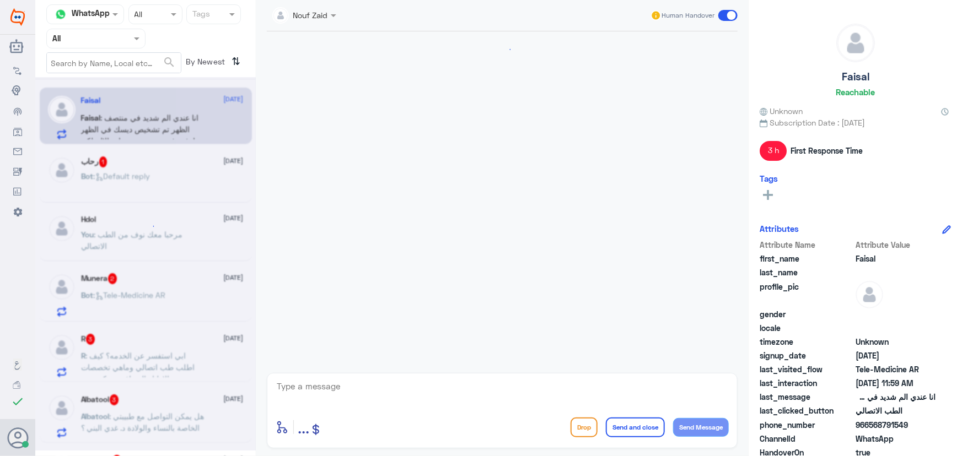
scroll to position [384, 0]
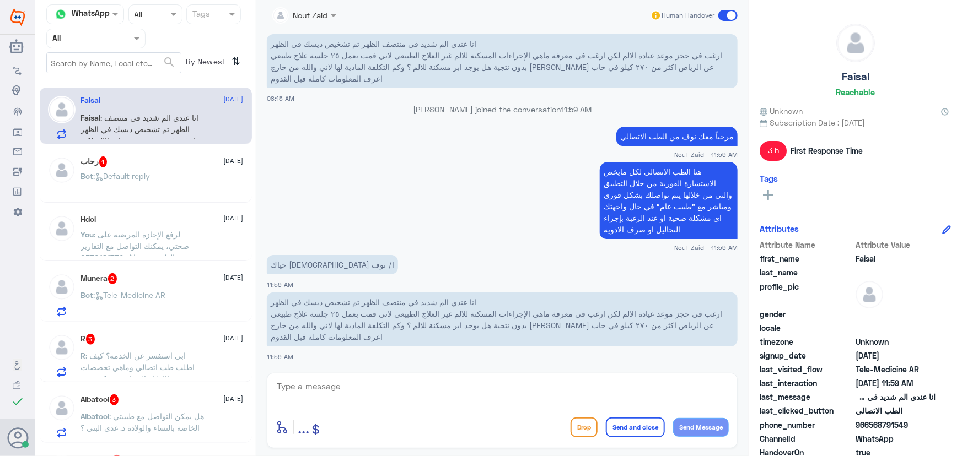
click at [478, 397] on textarea at bounding box center [502, 392] width 453 height 27
type textarea "تم التواصل من خلال الاتصال الهاتفي، نسعد بخدمتك"
click at [620, 430] on button "Send and close" at bounding box center [635, 428] width 59 height 20
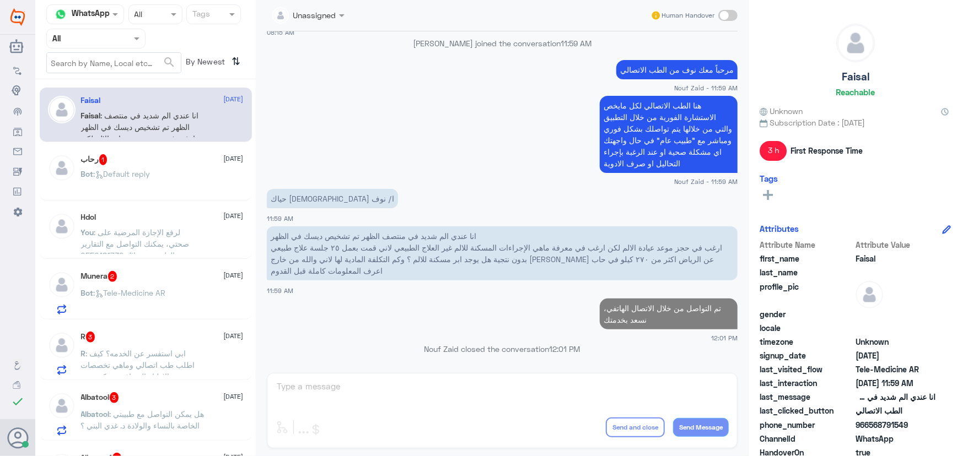
click at [203, 187] on div "Bot : Default reply" at bounding box center [162, 183] width 163 height 25
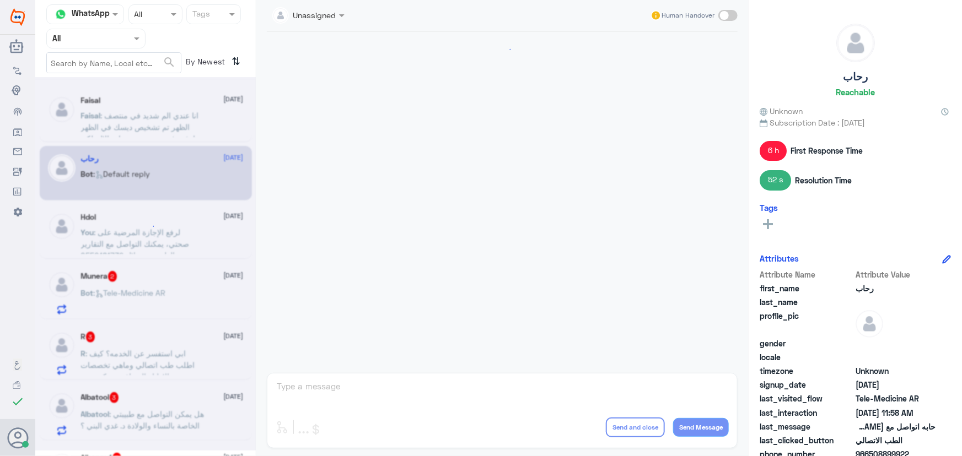
scroll to position [479, 0]
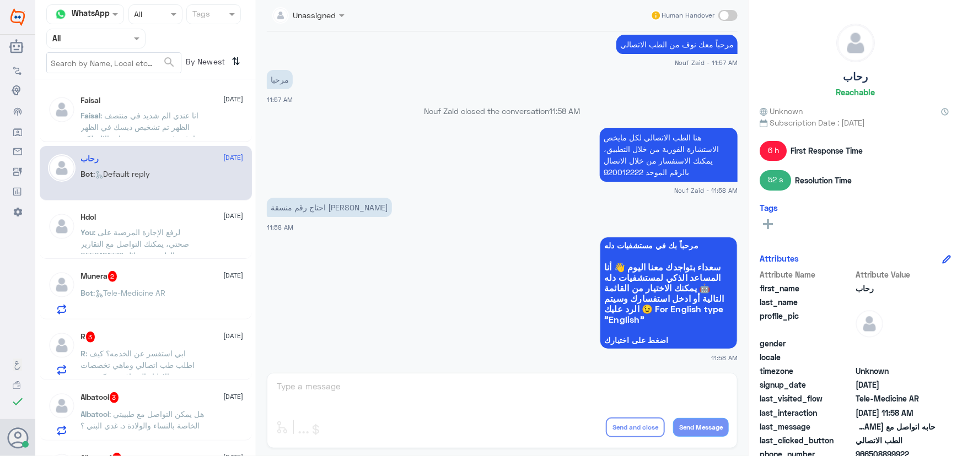
click at [185, 219] on div "Hdol 24 September" at bounding box center [162, 217] width 163 height 9
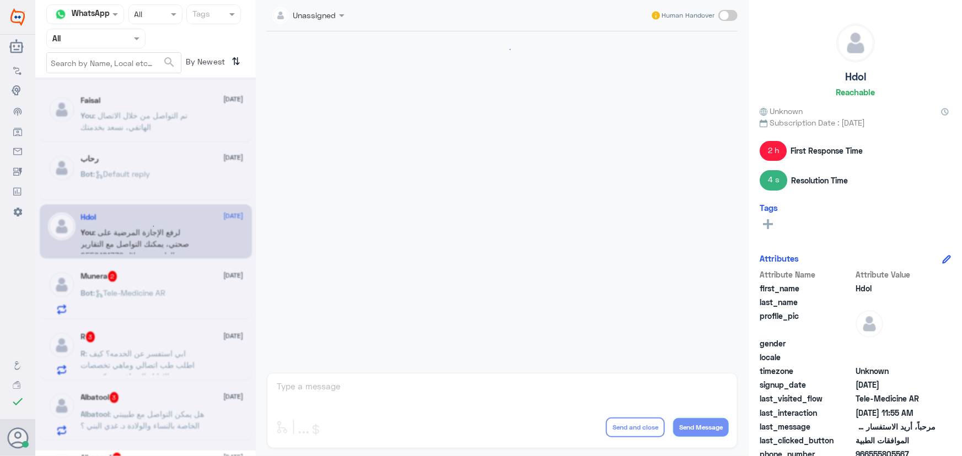
scroll to position [312, 0]
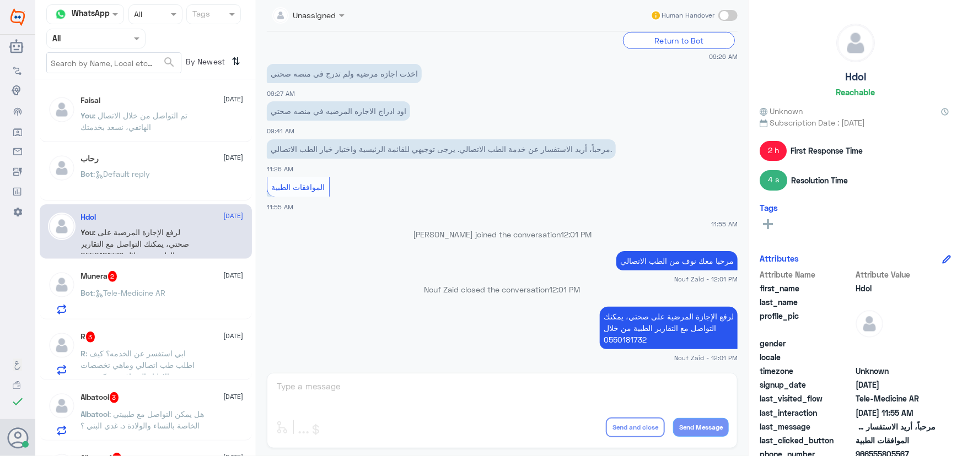
click at [175, 283] on div "Munera 2 24 September Bot : Tele-Medicine AR" at bounding box center [162, 293] width 163 height 44
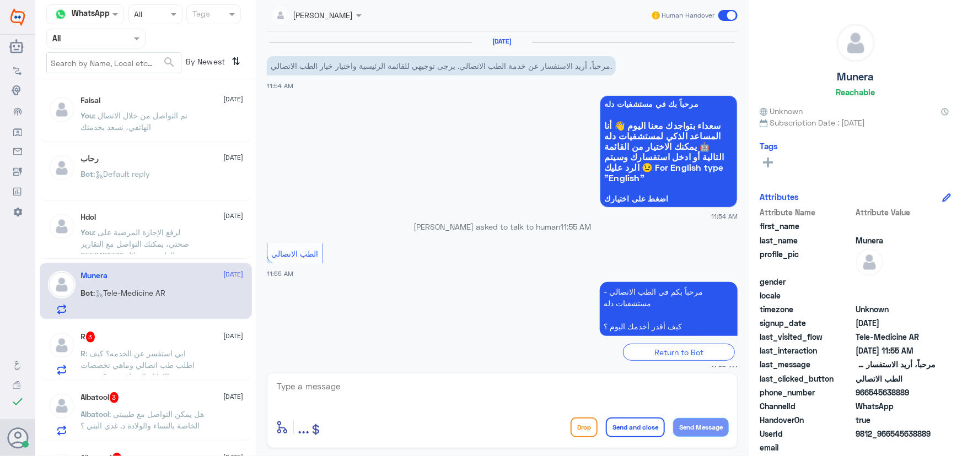
scroll to position [11, 0]
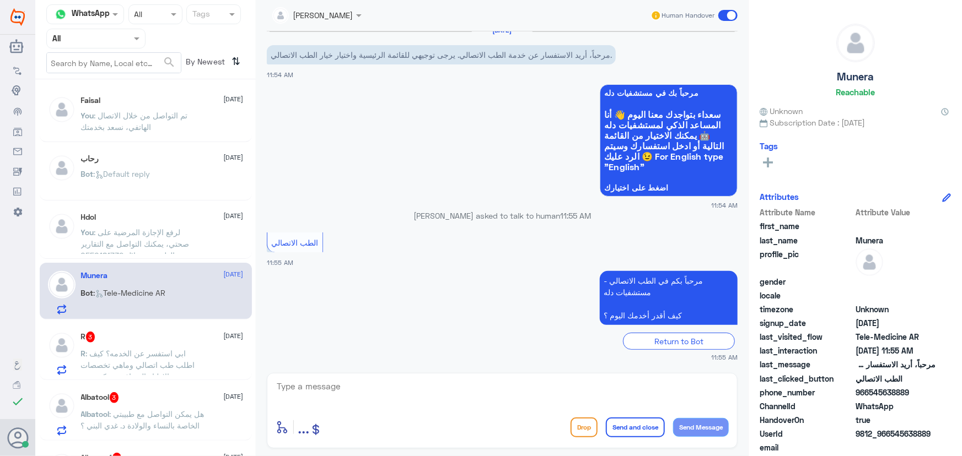
click at [407, 390] on textarea at bounding box center [502, 392] width 453 height 27
paste textarea "مرحباً معك نوف من الطب الاتصالي كيف اقدر أساعدك؟"
type textarea "مرحباً معك نوف من الطب الاتصالي كيف اقدر أساعدك؟"
click at [693, 434] on button "Send Message" at bounding box center [701, 427] width 56 height 19
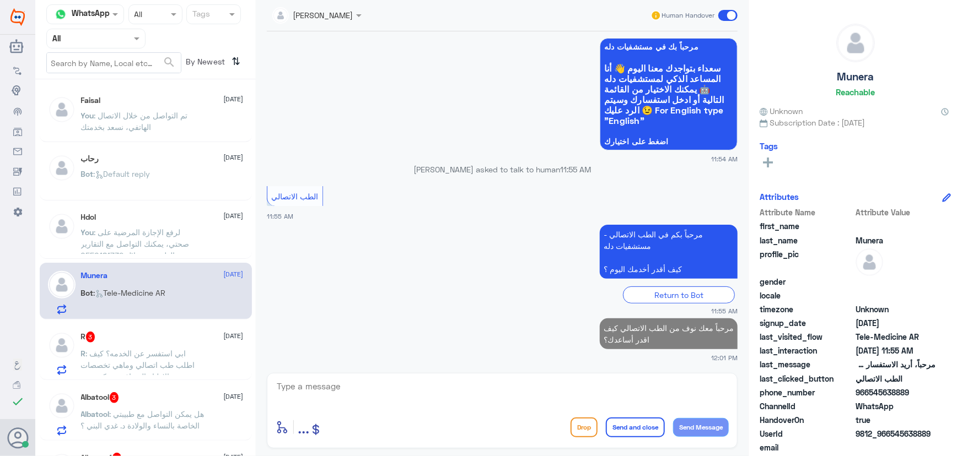
click at [170, 346] on div "R 3 24 September R : ابي استفسر عن الخدمه؟ كيف اطلب طب اتصالي وماهي تخصصات الاط…" at bounding box center [162, 354] width 163 height 44
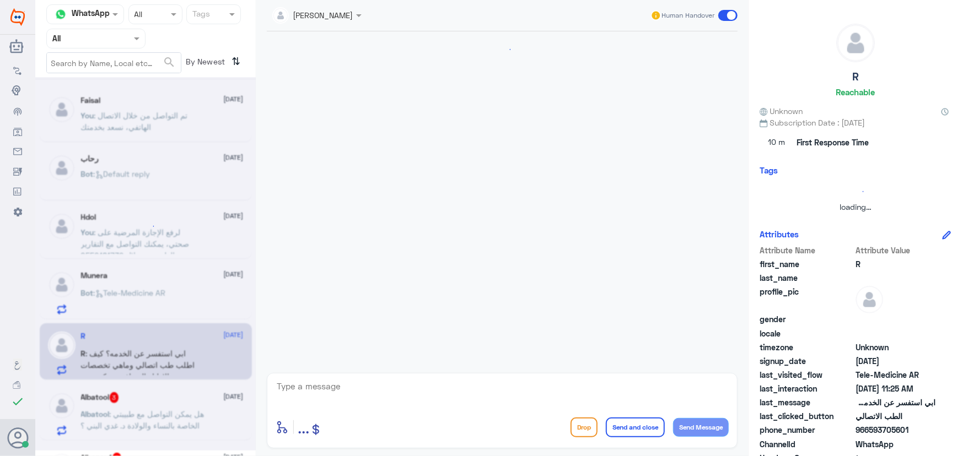
scroll to position [60, 0]
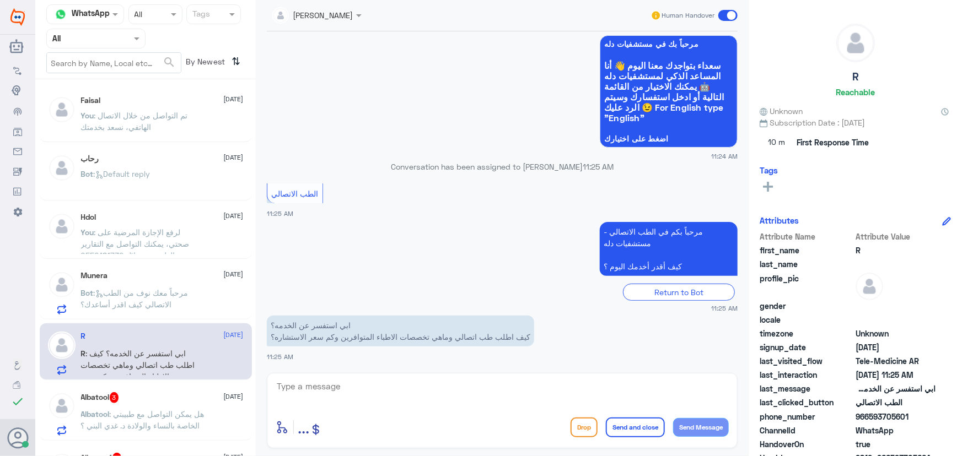
click at [397, 386] on textarea at bounding box center [502, 392] width 453 height 27
paste textarea "مرحباً معك نوف من الطب الاتصالي"
type textarea "مرحباً معك نوف من الطب الاتصالي"
click at [702, 426] on button "Send Message" at bounding box center [701, 427] width 56 height 19
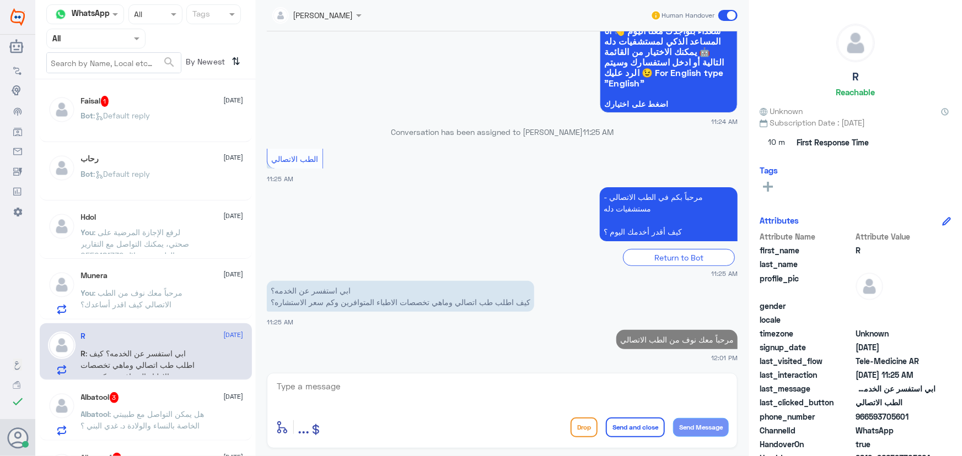
click at [149, 104] on div "Faisal 1 24 September" at bounding box center [162, 101] width 163 height 11
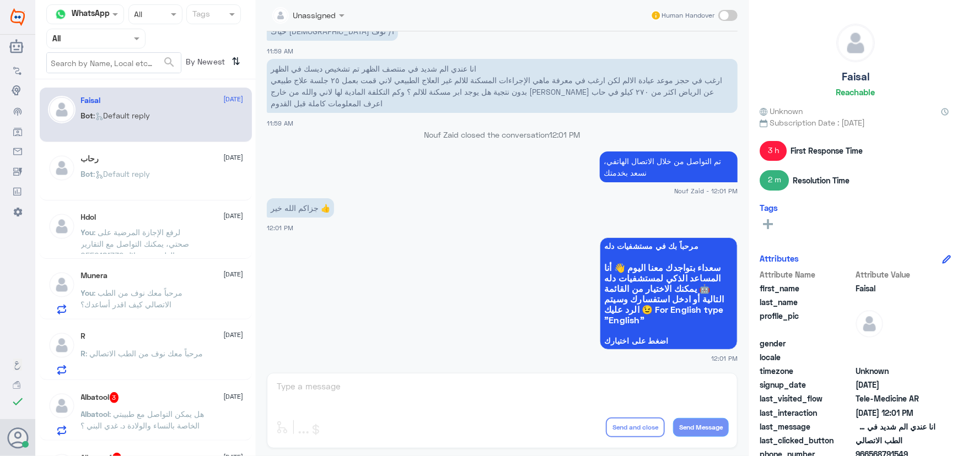
scroll to position [50, 0]
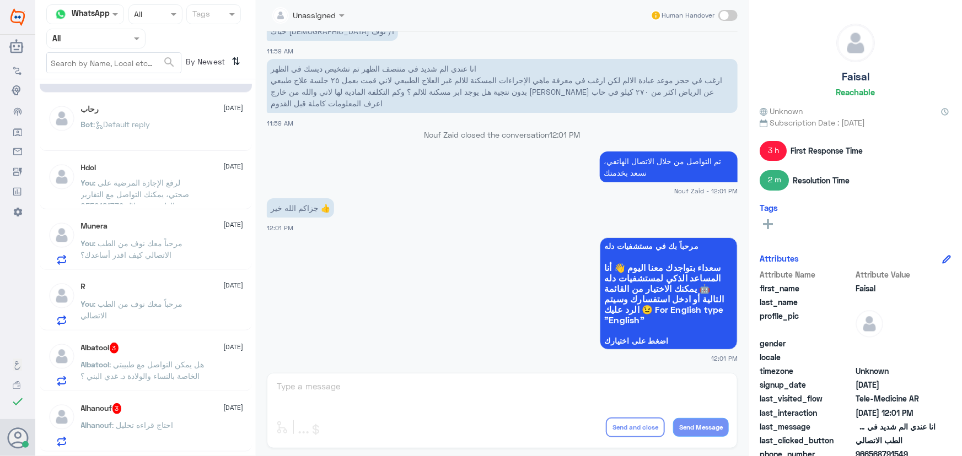
click at [186, 279] on div "R 24 September You : مرحباً معك نوف من الطب الاتصالي" at bounding box center [146, 302] width 212 height 57
click at [177, 291] on div "R 24 September" at bounding box center [162, 286] width 163 height 9
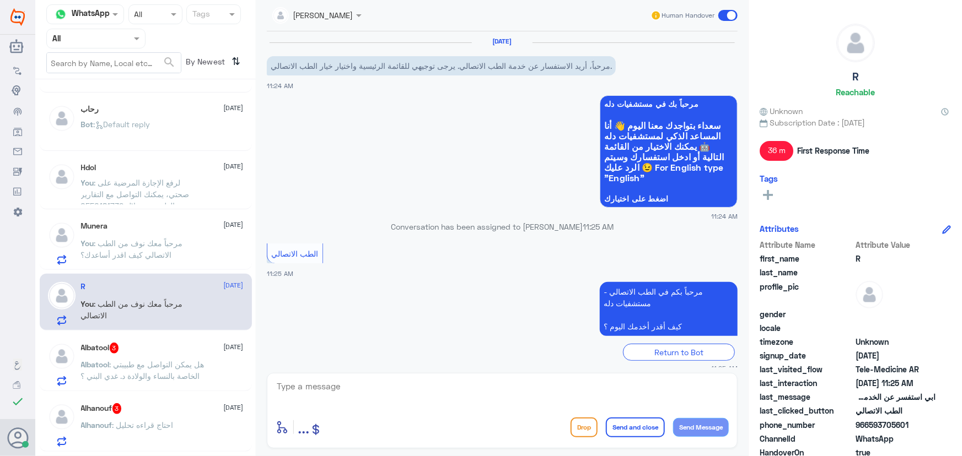
scroll to position [115, 0]
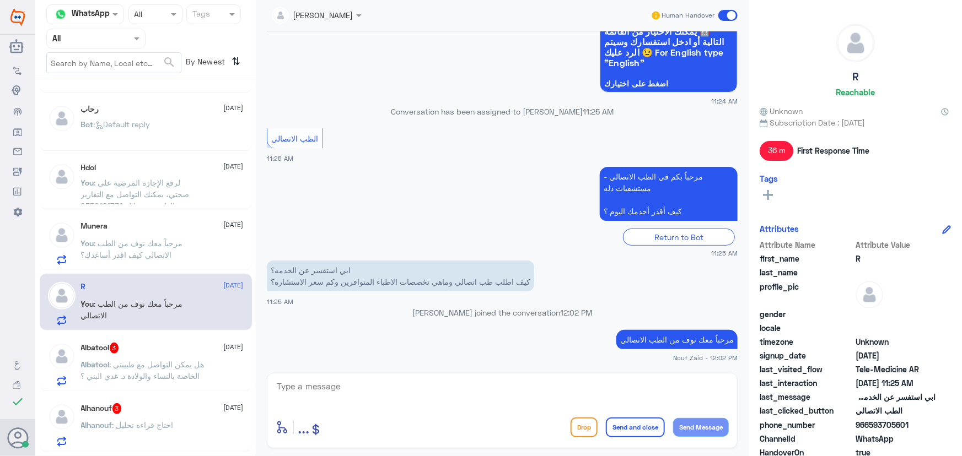
drag, startPoint x: 869, startPoint y: 426, endPoint x: 928, endPoint y: 424, distance: 59.0
click at [928, 424] on span "966593705601" at bounding box center [896, 426] width 80 height 12
copy span "593705601"
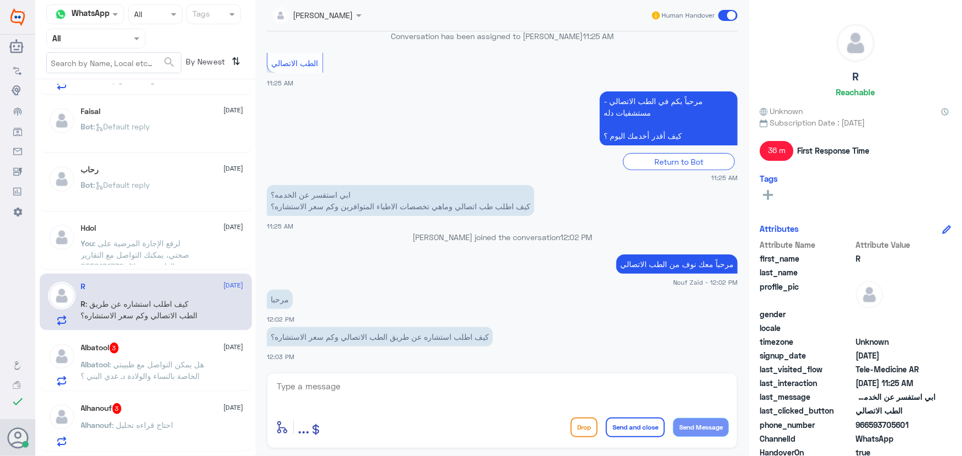
click at [529, 395] on textarea at bounding box center [502, 392] width 453 height 27
type textarea "ممكن تزودني برقم الملف او رقم الهوية من فضلك"
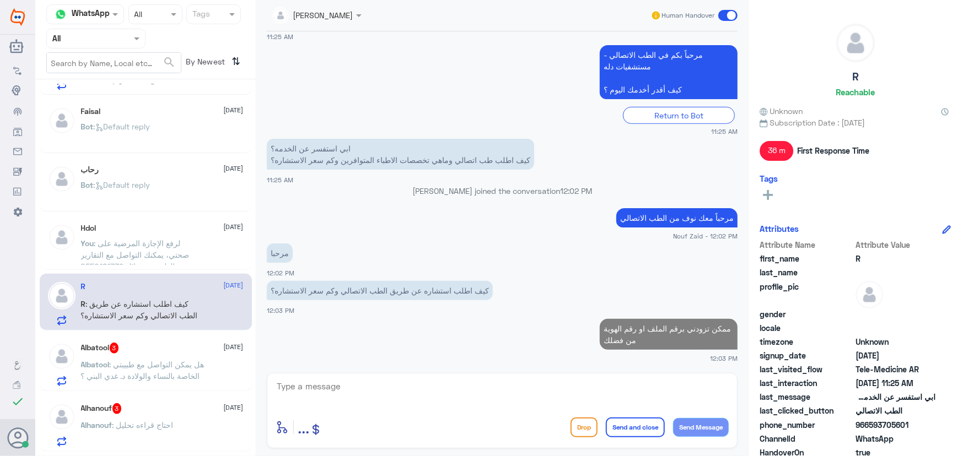
click at [166, 380] on p "Albatool : هل يمكن التواصل مع طبيبتي الخاصة بالنساء والولادة د. غدي البني ؟" at bounding box center [143, 373] width 124 height 28
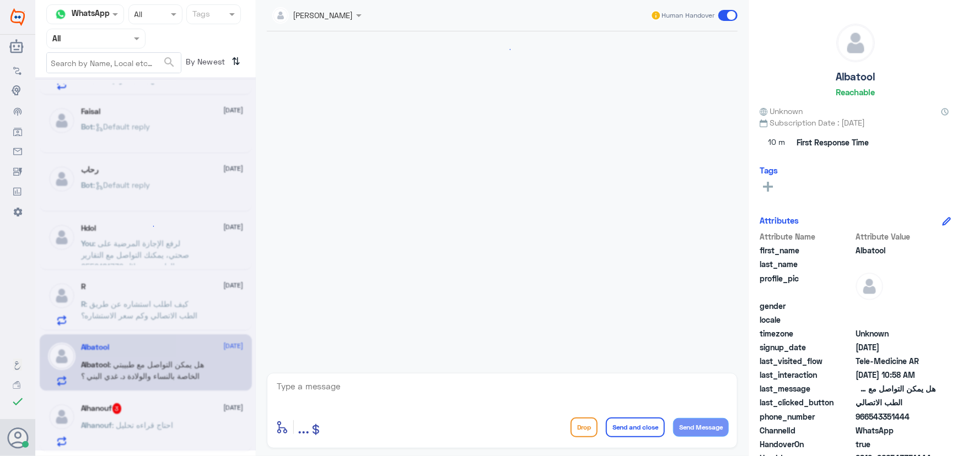
scroll to position [49, 0]
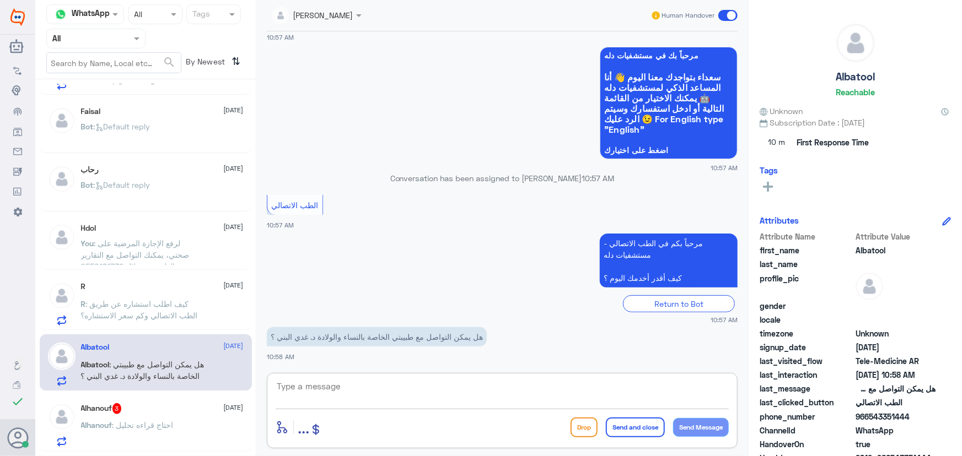
click at [300, 389] on textarea at bounding box center [502, 392] width 453 height 27
paste textarea "مرحباً معك نوف من الطب الاتصالي"
type textarea "مرحباً معك نوف من الطب الاتصالي"
click at [685, 432] on button "Send Message" at bounding box center [701, 427] width 56 height 19
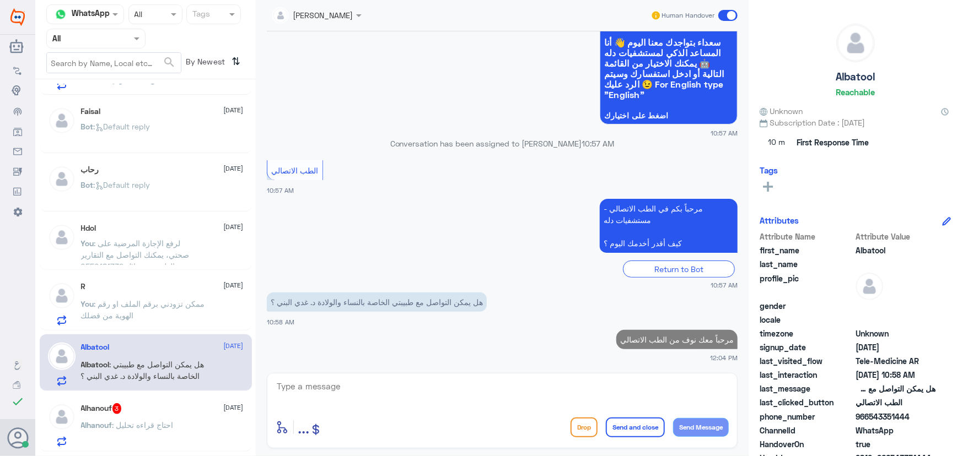
click at [572, 389] on textarea at bounding box center [502, 392] width 453 height 27
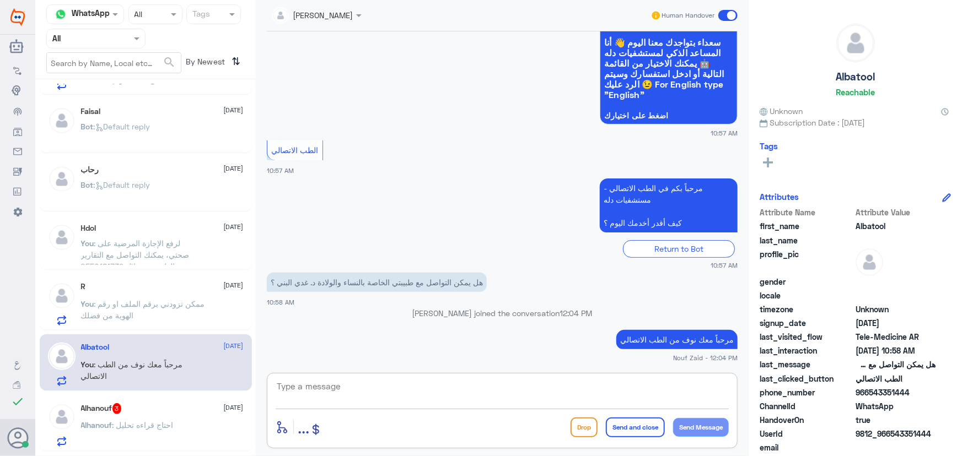
paste textarea "هنا الطب الاتصالي لكل مايخص الاستشارة الفورية من خلال التطبيق، يمكنك الاستفسار …"
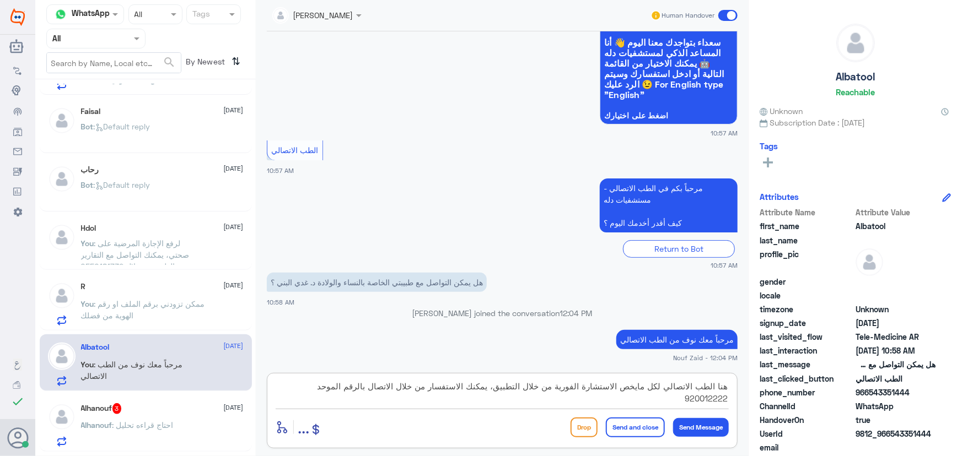
type textarea "هنا الطب الاتصالي لكل مايخص الاستشارة الفورية من خلال التطبيق، يمكنك الاستفسار …"
click at [635, 427] on button "Send and close" at bounding box center [635, 428] width 59 height 20
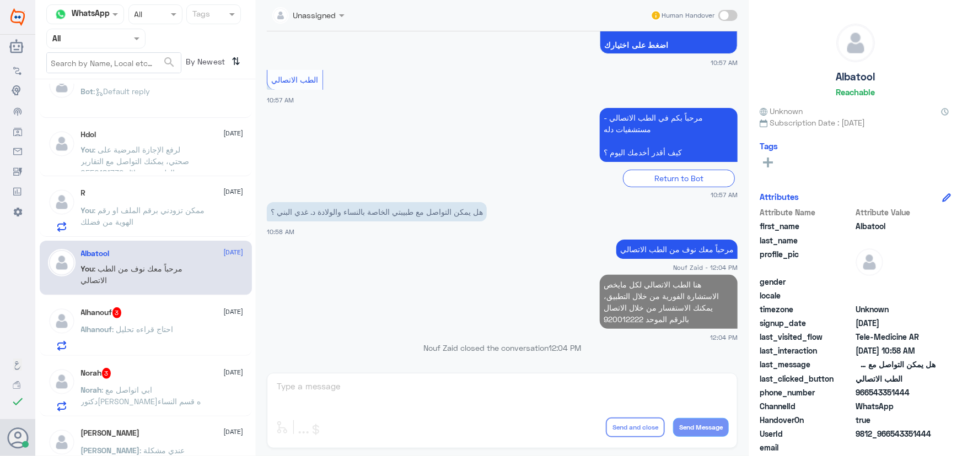
scroll to position [150, 0]
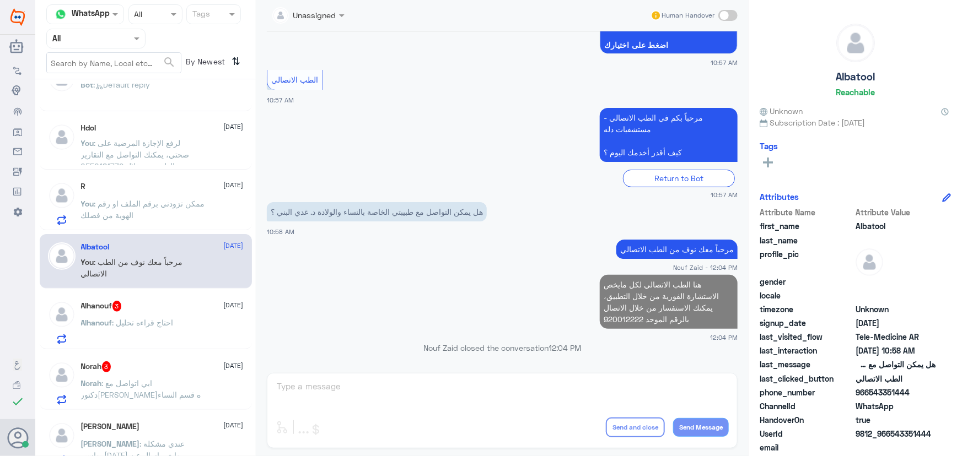
click at [165, 329] on p "Alhanouf : احتاج قراءه تحليل" at bounding box center [127, 331] width 93 height 28
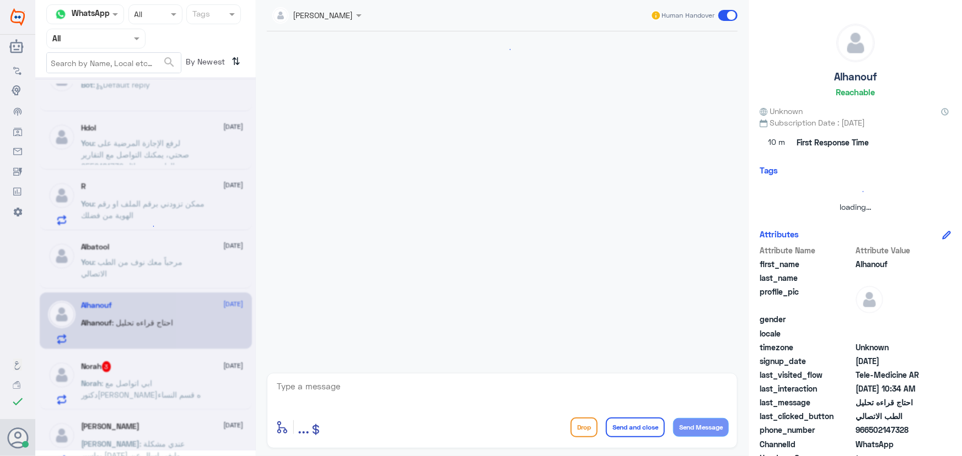
click at [367, 390] on textarea at bounding box center [502, 392] width 453 height 27
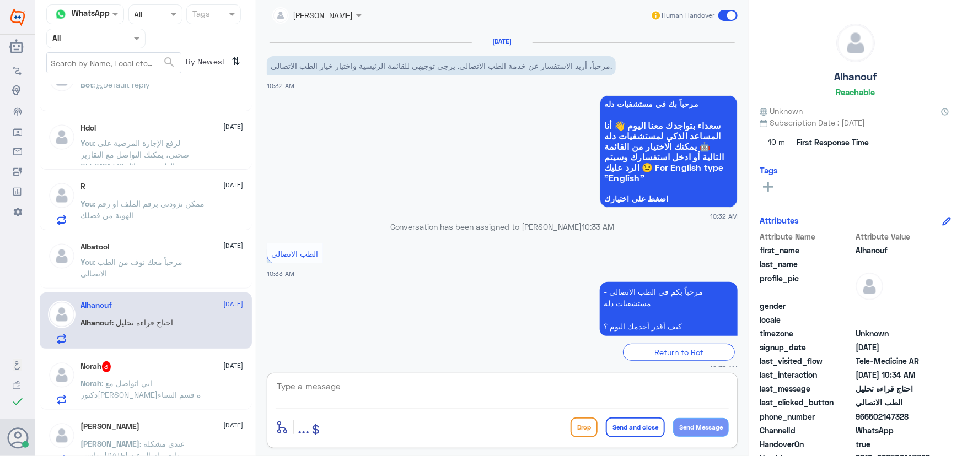
scroll to position [49, 0]
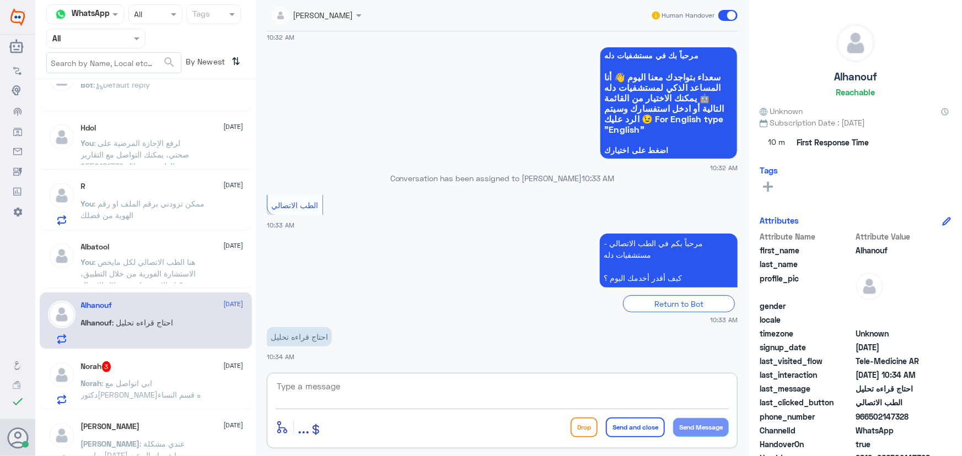
paste textarea "مرحباً معك نوف من الطب الاتصالي"
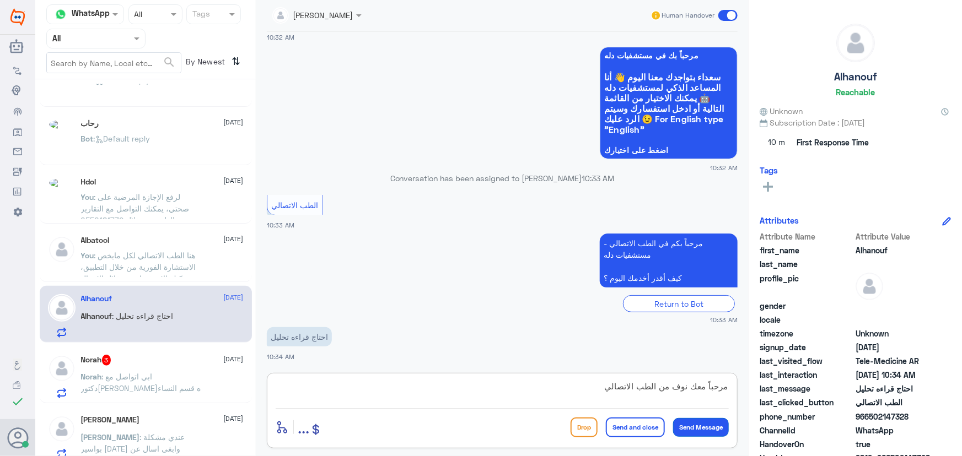
type textarea "مرحباً معك نوف من الطب الاتصالي"
click at [708, 429] on button "Send Message" at bounding box center [701, 427] width 56 height 19
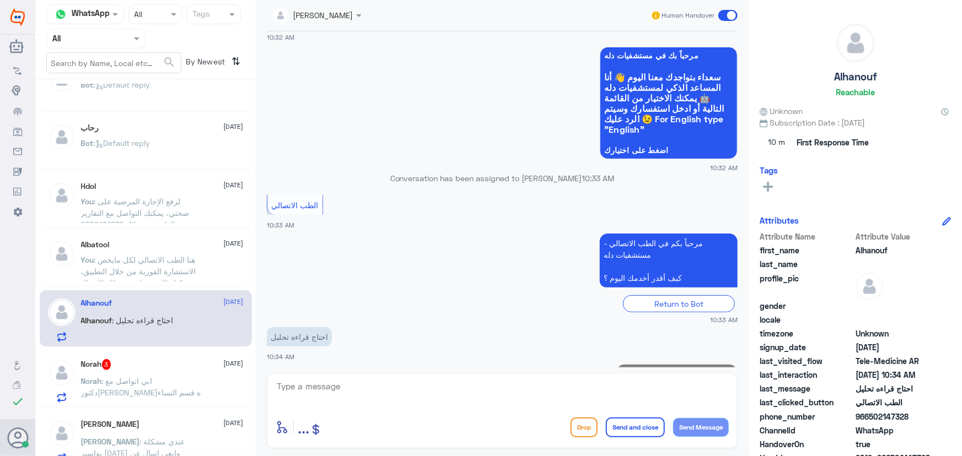
scroll to position [83, 0]
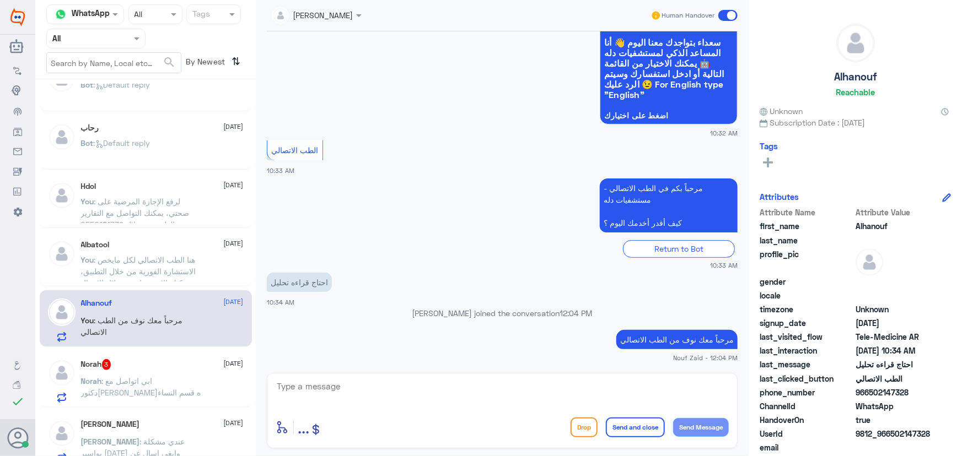
drag, startPoint x: 574, startPoint y: 380, endPoint x: 568, endPoint y: 386, distance: 8.2
click at [573, 382] on textarea at bounding box center [502, 392] width 453 height 27
paste textarea "هنا الطب الاتصالي لكل مايخص الاستشارة الفورية من خلال التطبيق والتي من خلالها ي…"
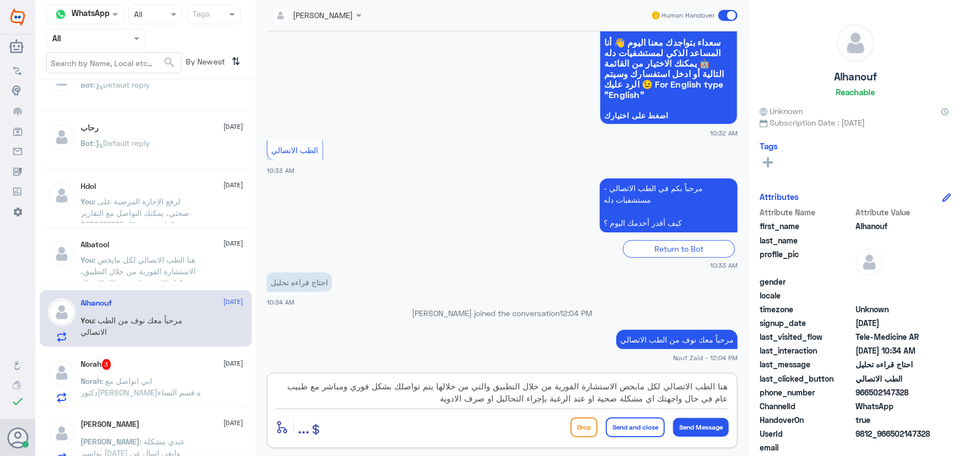
click at [544, 400] on textarea "هنا الطب الاتصالي لكل مايخص الاستشارة الفورية من خلال التطبيق والتي من خلالها ي…" at bounding box center [502, 392] width 453 height 27
type textarea "هنا الطب الاتصالي لكل مايخص الاستشارة الفورية من خلال التطبيق والتي من خلالها ي…"
click at [621, 423] on button "Send and close" at bounding box center [635, 428] width 59 height 20
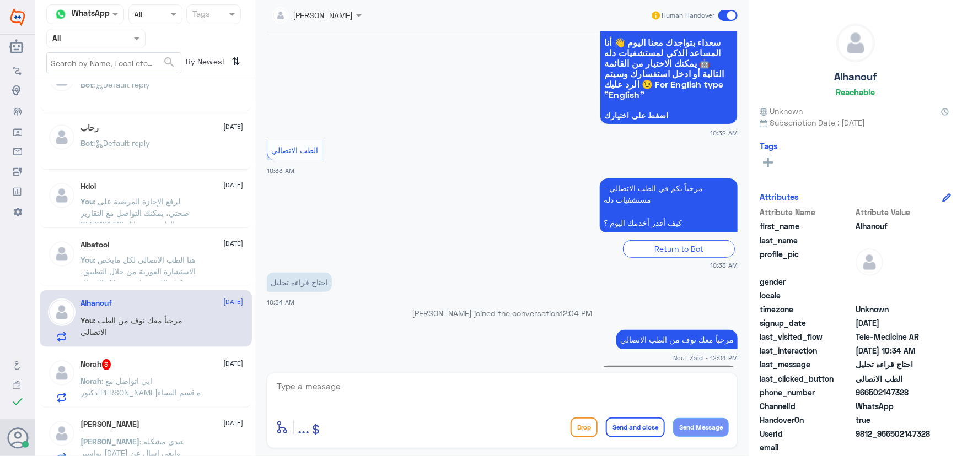
scroll to position [176, 0]
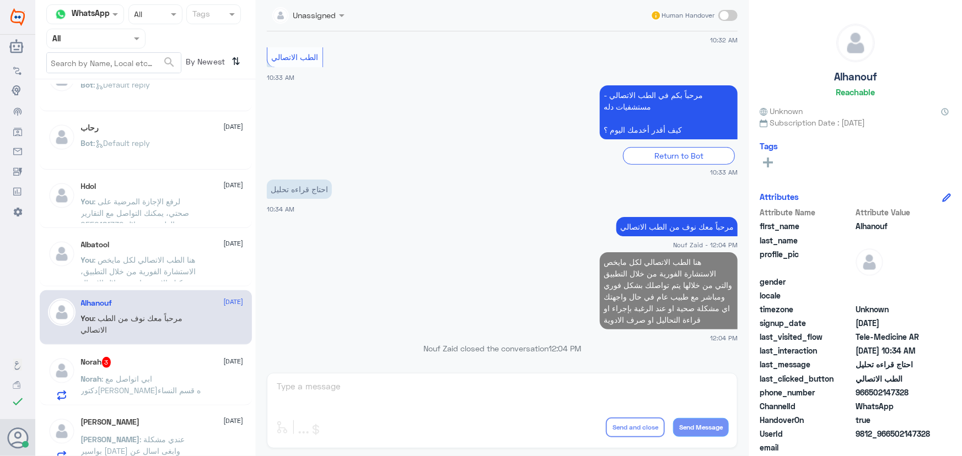
click at [157, 363] on div "Norah 3 24 September" at bounding box center [162, 362] width 163 height 11
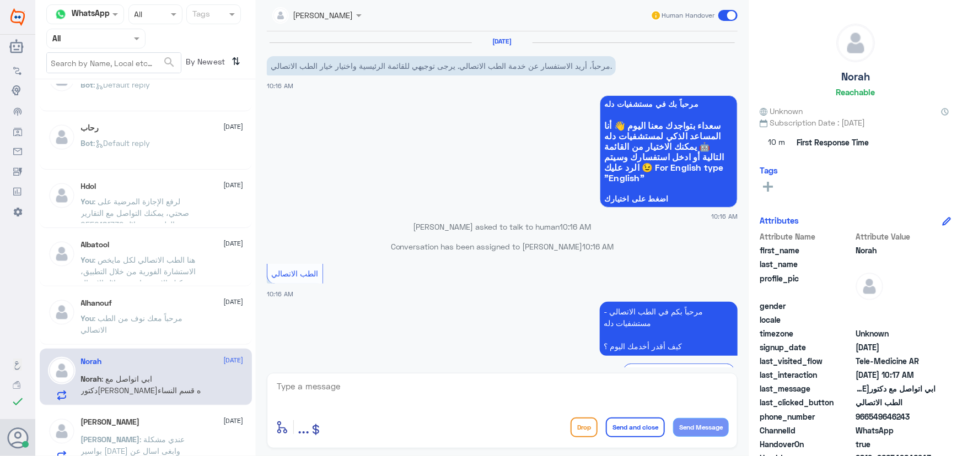
scroll to position [68, 0]
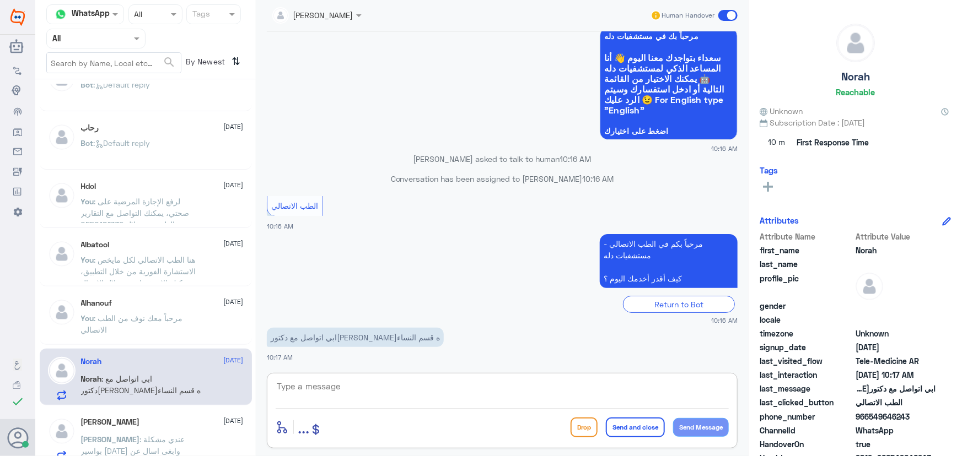
click at [355, 388] on textarea at bounding box center [502, 392] width 453 height 27
paste textarea "مرحباً معك نوف من الطب الاتصالي"
type textarea "مرحباً معك نوف من الطب الاتصالي"
click at [695, 431] on button "Send Message" at bounding box center [701, 427] width 56 height 19
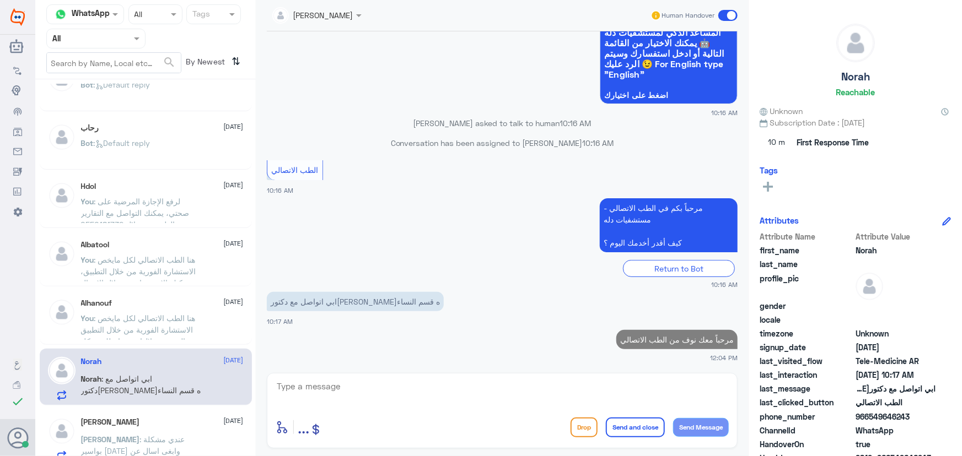
click at [589, 385] on textarea at bounding box center [502, 392] width 453 height 27
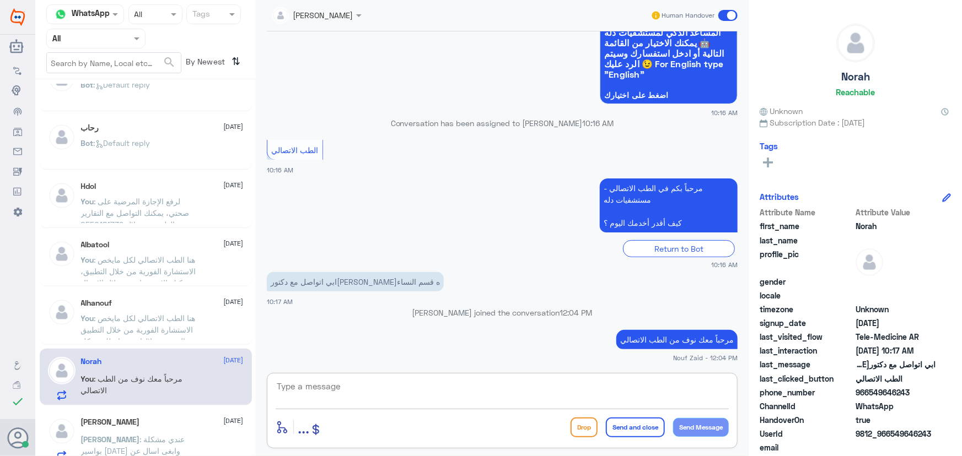
paste textarea "هنا الطب الاتصالي لكل مايخص الاستشارة الفورية من خلال التطبيق والتي من خلالها ي…"
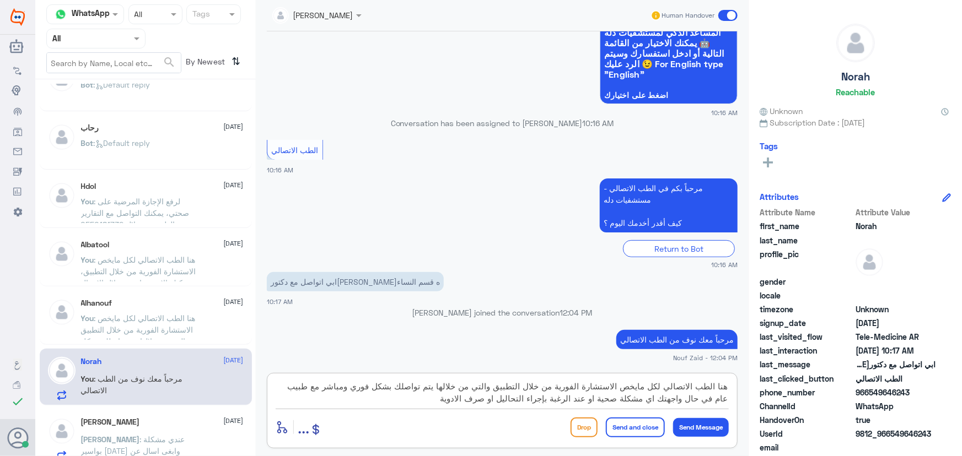
drag, startPoint x: 496, startPoint y: 386, endPoint x: 434, endPoint y: 438, distance: 80.6
click at [436, 435] on div "هنا الطب الاتصالي لكل مايخص الاستشارة الفورية من خلال التطبيق والتي من خلالها ي…" at bounding box center [502, 411] width 471 height 76
type textarea "هنا الطب الاتصالي لكل مايخص الاستشارة الفورية من خلال التطبيق ، لا يمكن من خلال…"
click at [636, 421] on button "Send and close" at bounding box center [635, 428] width 59 height 20
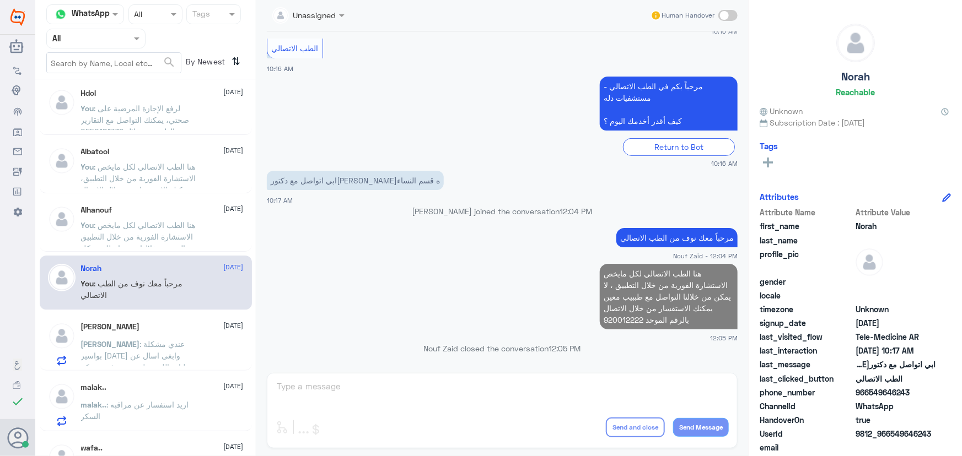
scroll to position [252, 0]
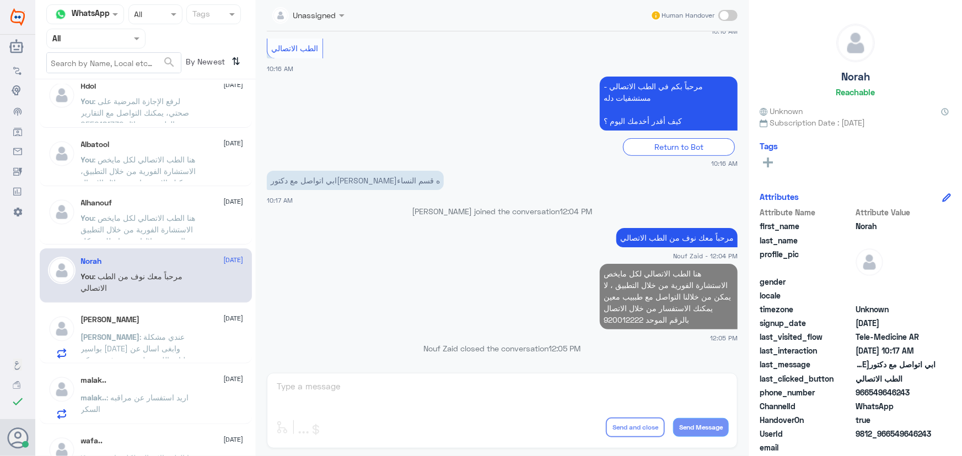
click at [149, 347] on span ": عندي مشكلة بواسير من يومين وابغى اسال عن عمليات الليزر هل هي متوفرة عندكم" at bounding box center [138, 348] width 114 height 33
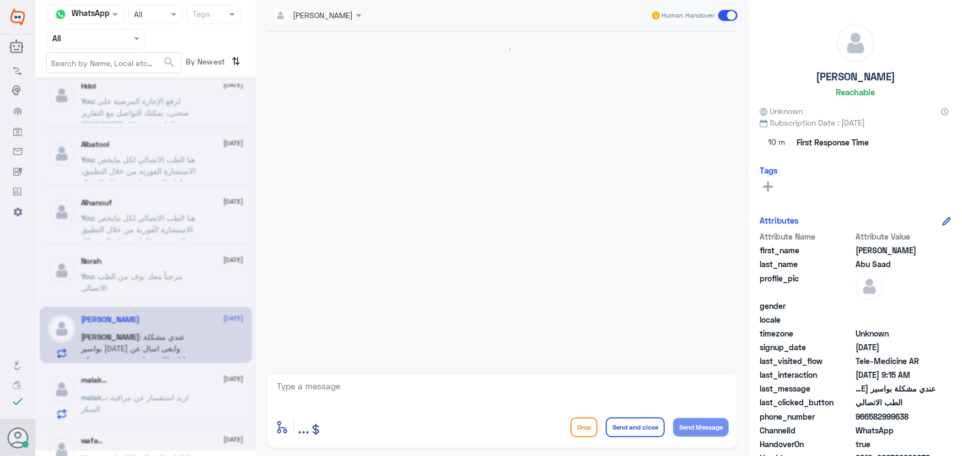
scroll to position [49, 0]
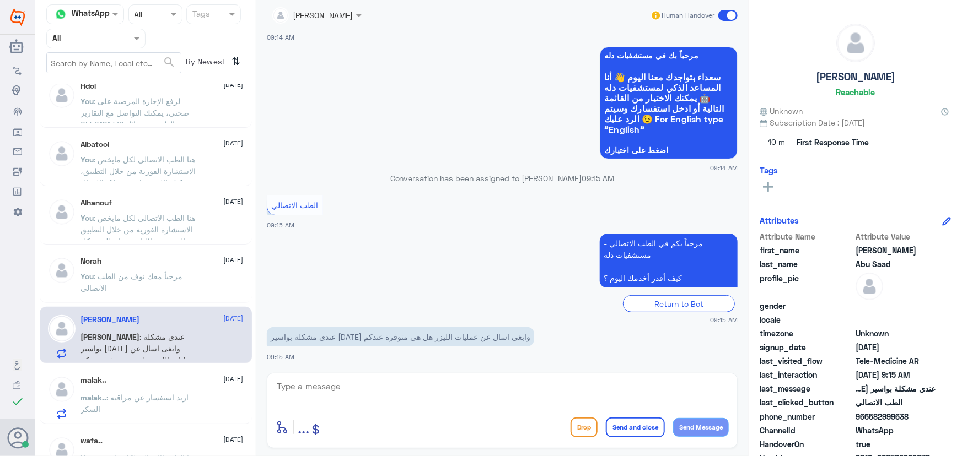
click at [309, 379] on textarea at bounding box center [502, 392] width 453 height 27
paste textarea "مرحباً معك نوف من الطب الاتصالي"
type textarea "مرحباً معك نوف من الطب الاتصالي"
click at [706, 432] on button "Send Message" at bounding box center [701, 427] width 56 height 19
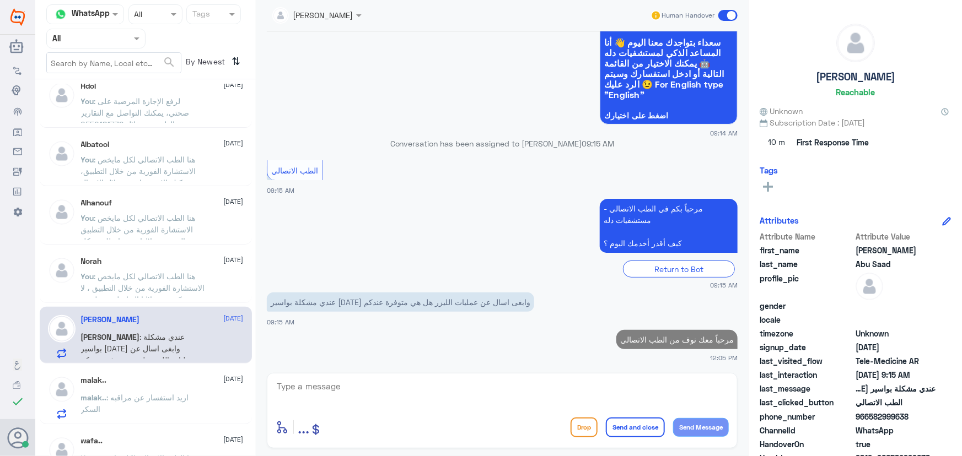
click at [606, 391] on textarea at bounding box center [502, 392] width 453 height 27
paste textarea "هنا الطب الاتصالي لكل مايخص الاستشارة الفورية من خلال التطبيق والتي من خلالها ي…"
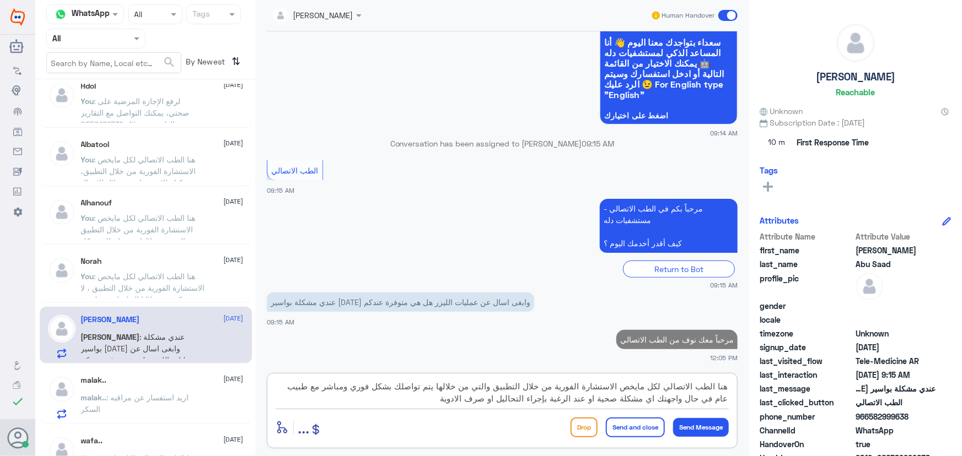
drag, startPoint x: 497, startPoint y: 387, endPoint x: 408, endPoint y: 456, distance: 112.8
click at [413, 449] on div "عبدالكريم الموسى Human Handover 24 Sep 2025 السلام عليكم 09:14 AM مرحباً بك في …" at bounding box center [502, 230] width 493 height 460
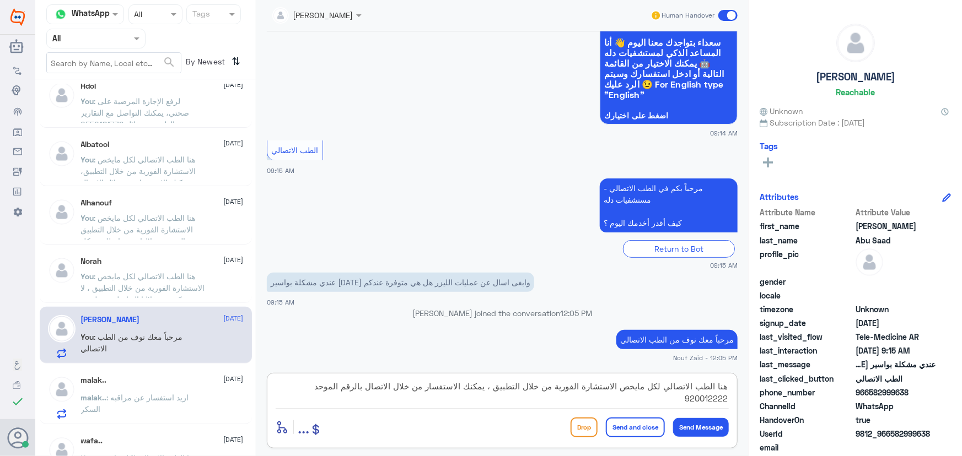
type textarea "هنا الطب الاتصالي لكل مايخص الاستشارة الفورية من خلال التطبيق ، يمكنك الاستفسار…"
click at [641, 424] on button "Send and close" at bounding box center [635, 428] width 59 height 20
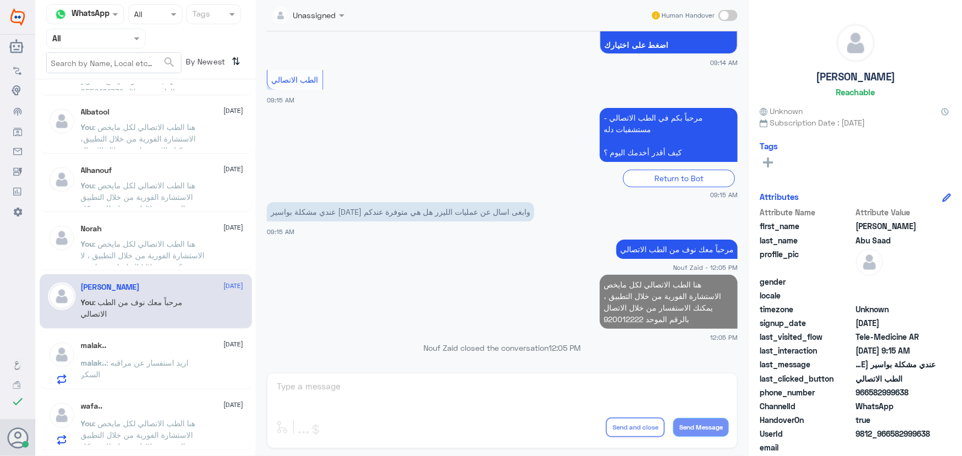
scroll to position [303, 0]
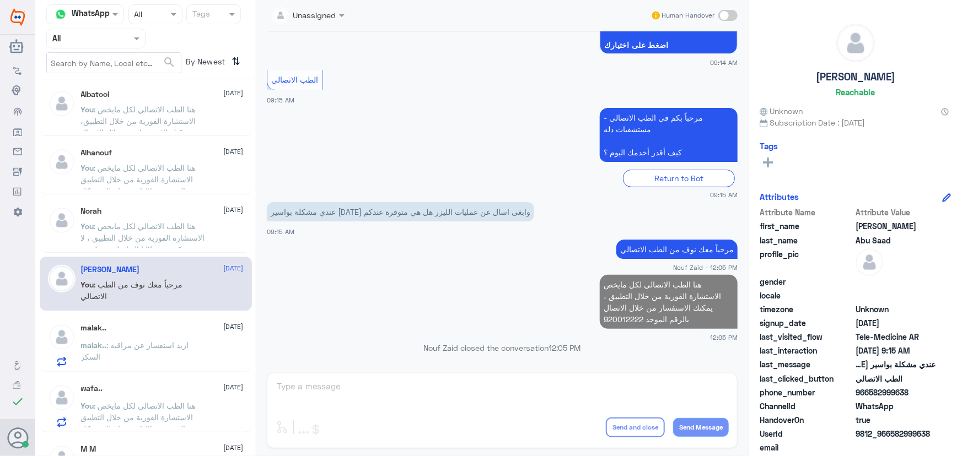
click at [122, 347] on span ": اريد استفسار عن مراقبه السكر" at bounding box center [135, 351] width 108 height 21
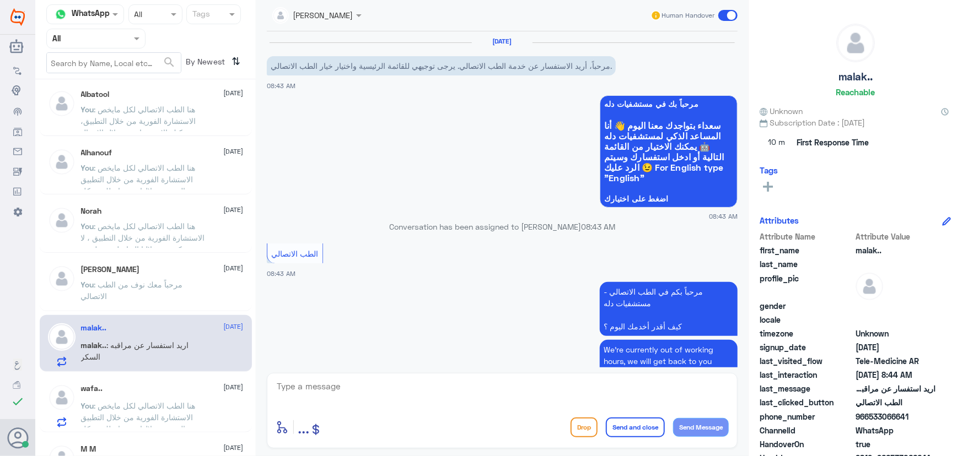
scroll to position [128, 0]
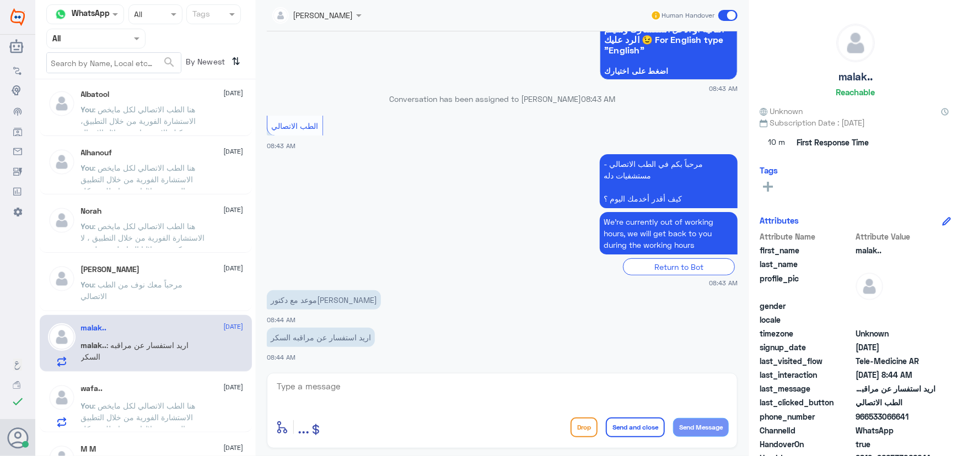
click at [374, 378] on div "enter flow name ... Drop Send and close Send Message" at bounding box center [502, 411] width 471 height 76
click at [370, 386] on textarea at bounding box center [502, 392] width 453 height 27
paste textarea "مرحباً معك نوف من الطب الاتصالي كيف اقدر أساعدك؟"
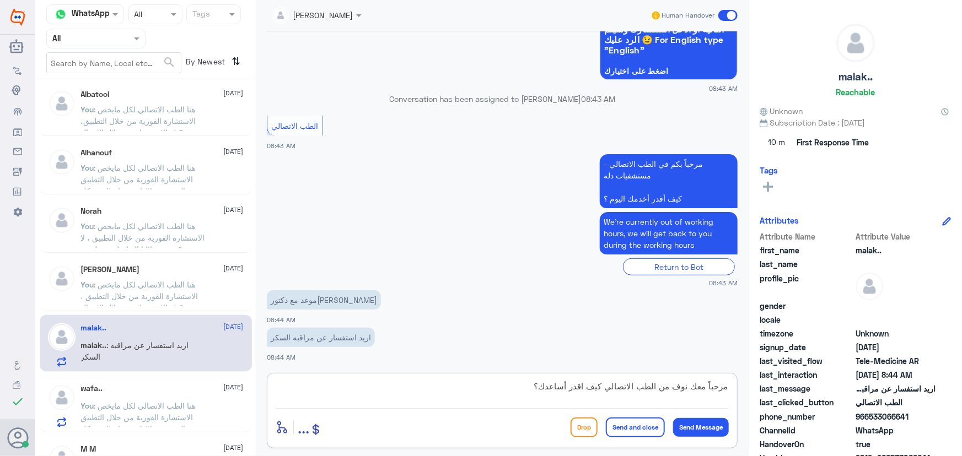
drag, startPoint x: 496, startPoint y: 390, endPoint x: 605, endPoint y: 395, distance: 109.3
click at [605, 395] on textarea "مرحباً معك نوف من الطب الاتصالي كيف اقدر أساعدك؟" at bounding box center [502, 392] width 453 height 27
type textarea "مرحباً معك نوف من الطب الاتصالي"
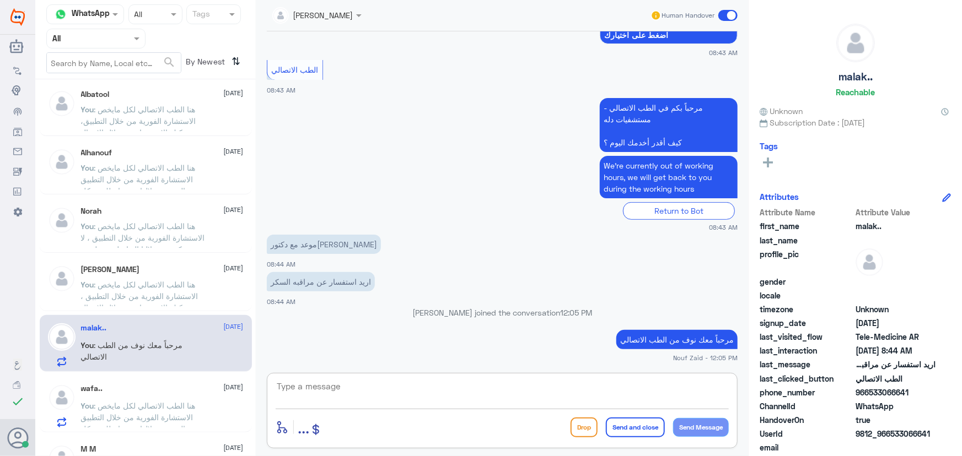
paste textarea "هنا الطب الاتصالي لكل مايخص الاستشارة الفورية من خلال التطبيق، يمكنك الاستفسار …"
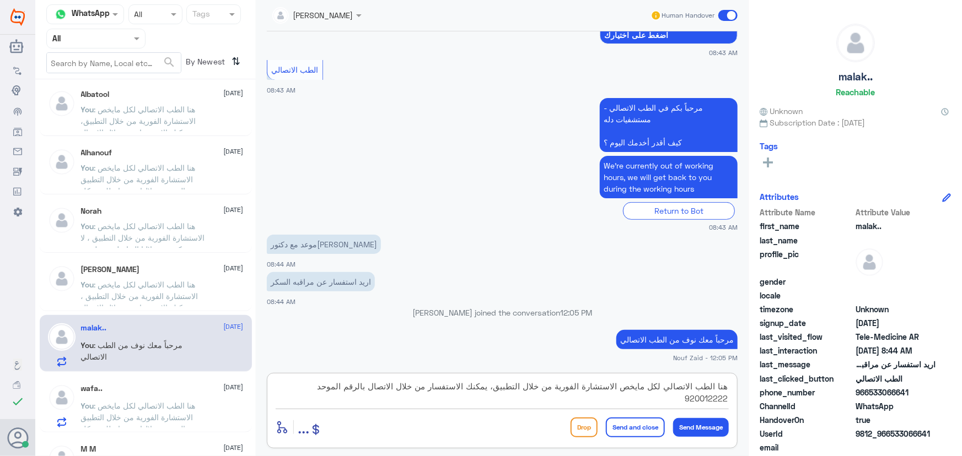
drag, startPoint x: 496, startPoint y: 386, endPoint x: 280, endPoint y: 424, distance: 218.9
click at [281, 424] on div "هنا الطب الاتصالي لكل مايخص الاستشارة الفورية من خلال التطبيق، يمكنك الاستفسار …" at bounding box center [502, 411] width 471 height 76
click at [448, 383] on textarea "هنا الطب الاتصالي لكل مايخص الاستشارة الفورية من خلال التطبيق، يمكنك الاستفسار …" at bounding box center [502, 392] width 453 height 27
click at [455, 389] on textarea "هنا الطب الاتصالي لكل مايخص الاستشارة الفورية من خلال التطبيق، يمكنك الاستفسار …" at bounding box center [502, 392] width 453 height 27
drag, startPoint x: 471, startPoint y: 387, endPoint x: 224, endPoint y: 401, distance: 247.4
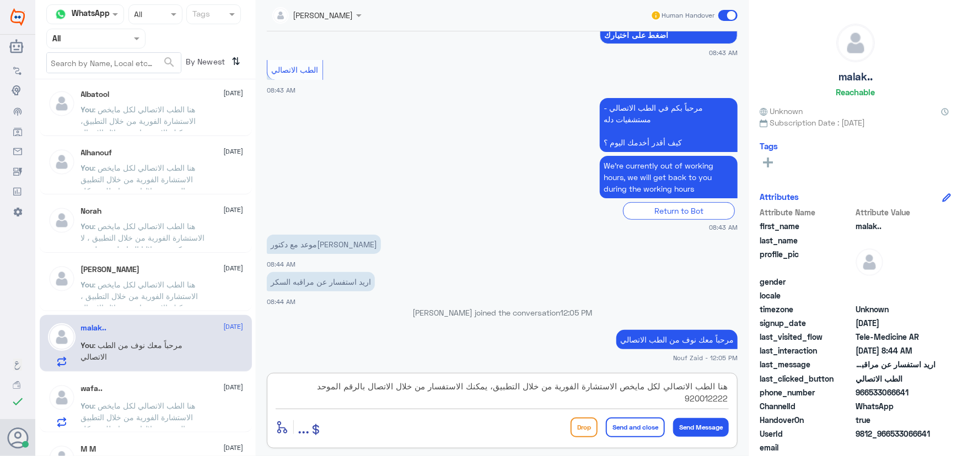
click at [230, 400] on div "Channel WhatsApp Status × All Tags Agent Filter All search By Newest ⇅ R 1 24 S…" at bounding box center [498, 230] width 927 height 460
type textarea "هنا الطب الاتصالي لكل مايخص الاستشارة الفورية من خلال التطبيق، يمكنك يمكنك حجز …"
click at [632, 430] on button "Send and close" at bounding box center [635, 428] width 59 height 20
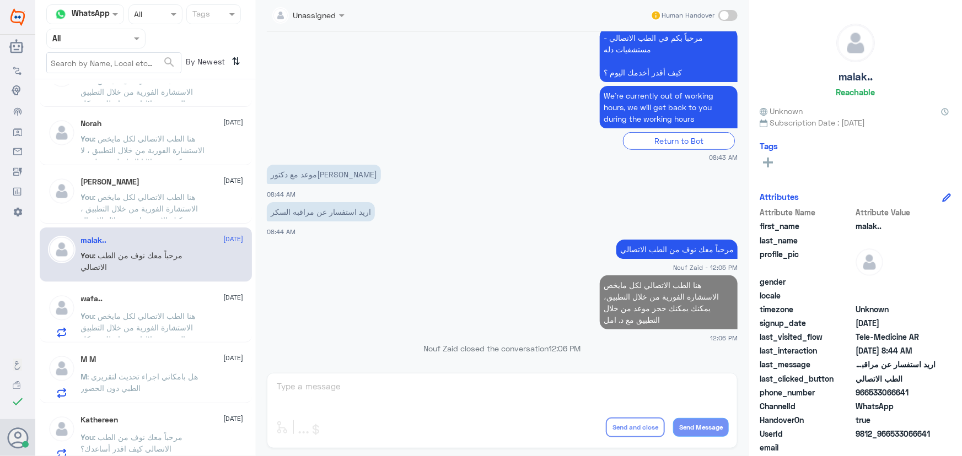
scroll to position [402, 0]
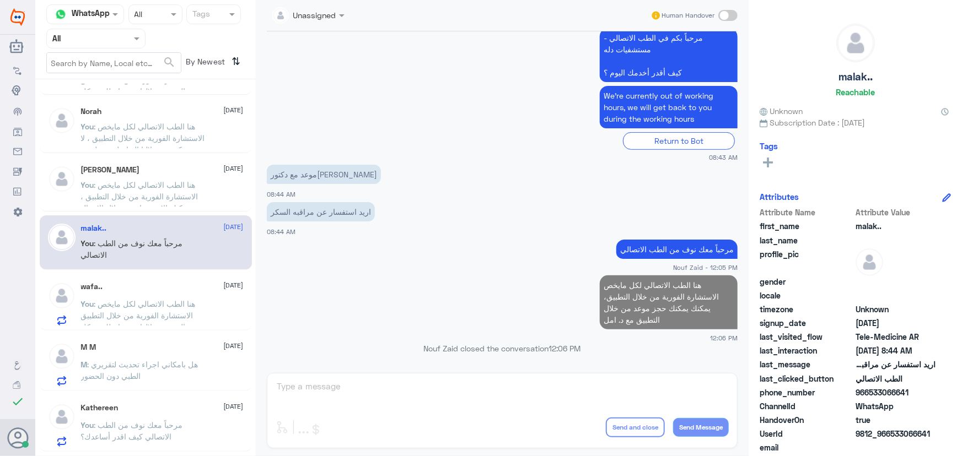
click at [165, 303] on span ": هنا الطب الاتصالي لكل مايخص الاستشارة الفورية من خلال التطبيق والتي من خلالها…" at bounding box center [141, 332] width 121 height 67
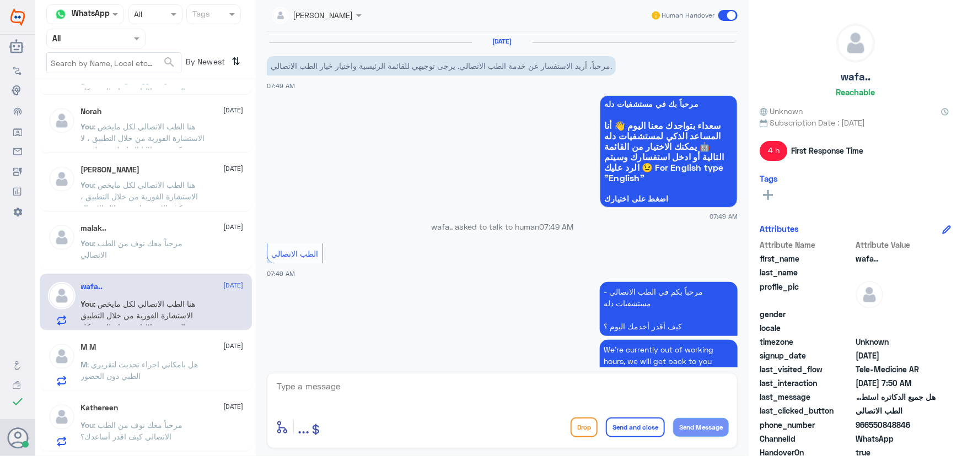
scroll to position [277, 0]
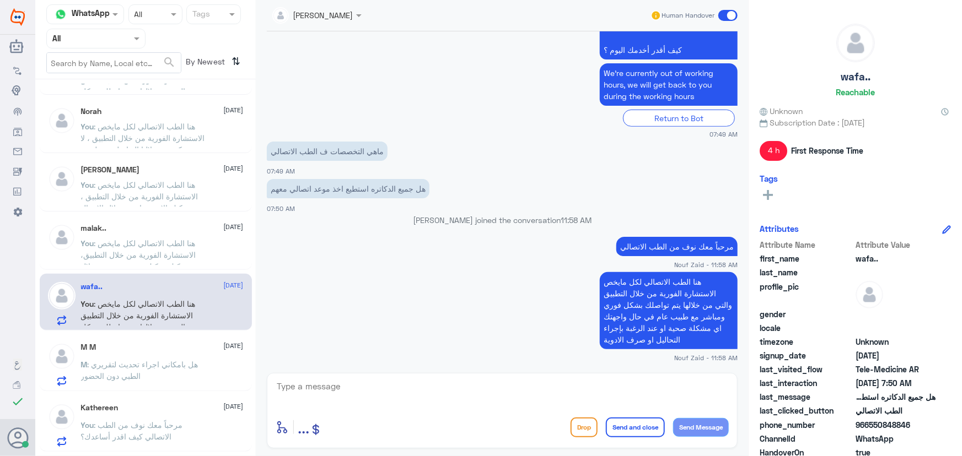
click at [729, 16] on span at bounding box center [727, 15] width 19 height 11
click at [0, 0] on input "checkbox" at bounding box center [0, 0] width 0 height 0
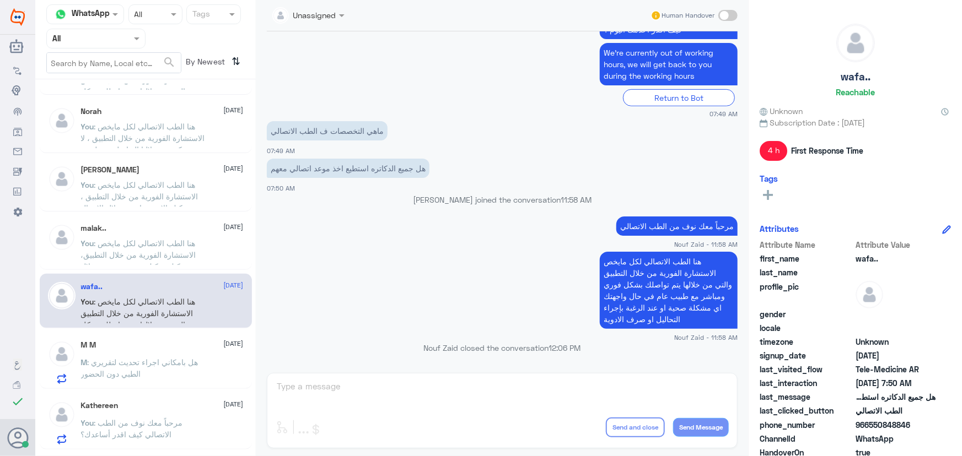
click at [725, 16] on span at bounding box center [727, 15] width 19 height 11
click at [0, 0] on input "checkbox" at bounding box center [0, 0] width 0 height 0
click at [508, 374] on div "enter flow name ... Drop Send and close Send Message" at bounding box center [502, 411] width 471 height 76
click at [486, 383] on textarea at bounding box center [502, 392] width 453 height 27
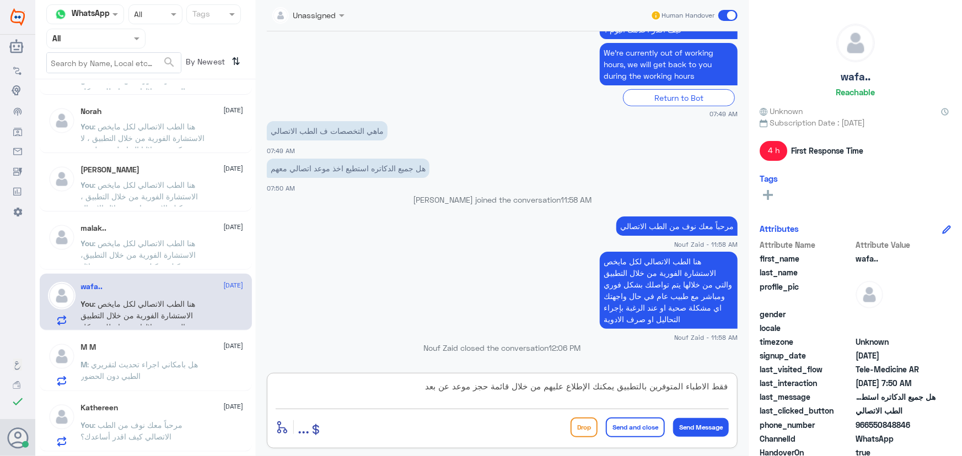
type textarea "فقط الاطباء المتوفرين بالتطبيق يمكنك الإطلاع عليهم من خلال قائمة حجز موعد عن بعد"
click at [615, 426] on button "Send and close" at bounding box center [635, 428] width 59 height 20
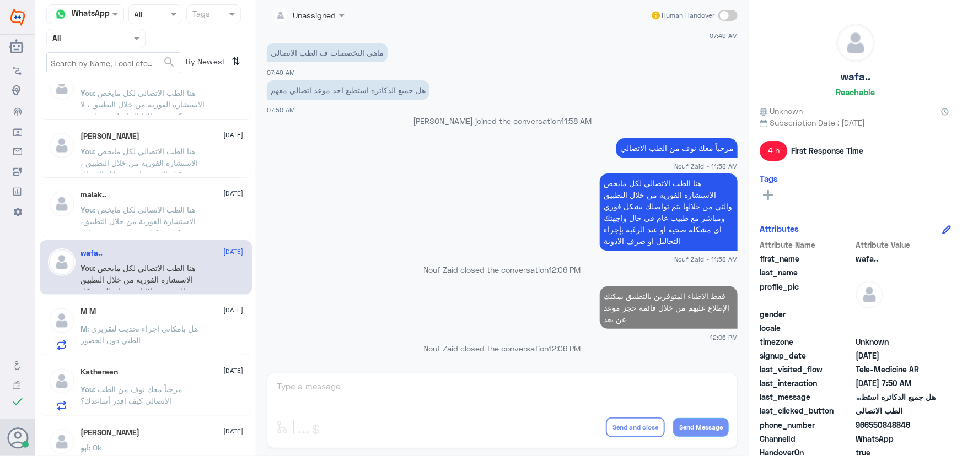
scroll to position [453, 0]
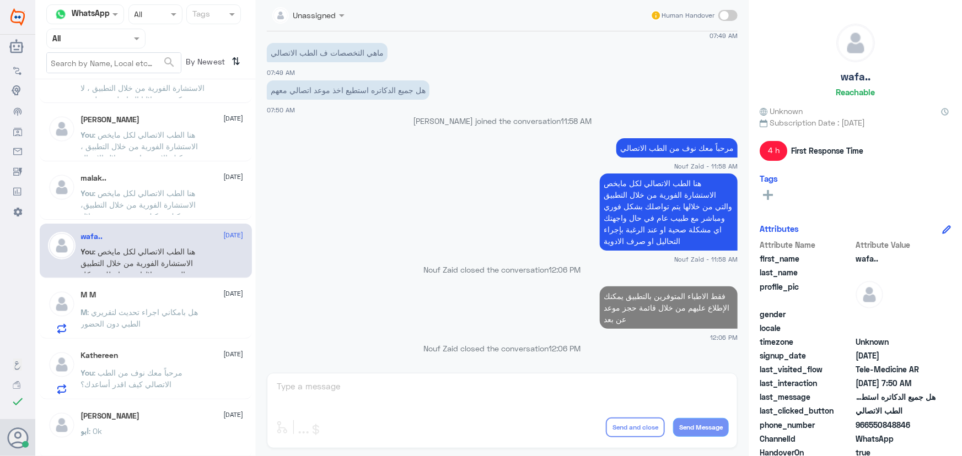
click at [130, 319] on span ": هل بامكاني اجراء تحديث لتقريري الطبي دون الحضور" at bounding box center [139, 318] width 117 height 21
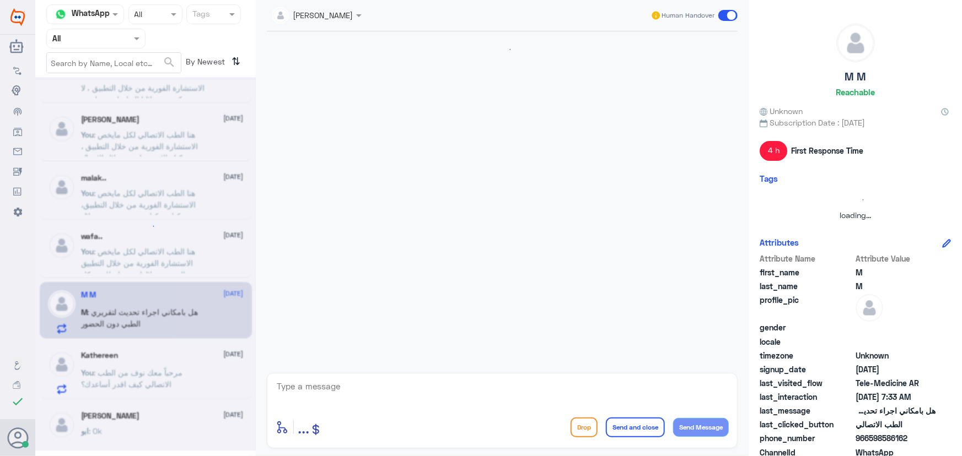
scroll to position [775, 0]
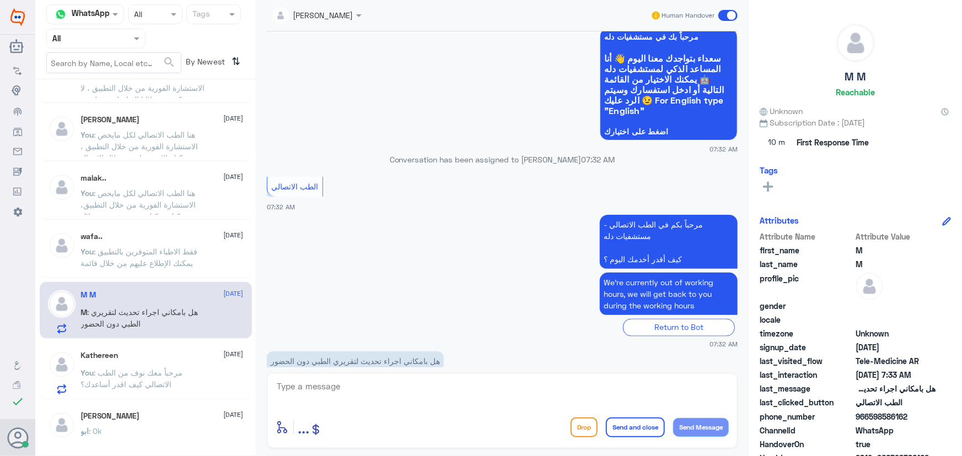
click at [429, 381] on textarea at bounding box center [502, 392] width 453 height 27
paste textarea "مرحباً معك نوف من الطب الاتصالي"
type textarea "مرحباً معك نوف من الطب الاتصالي"
click at [686, 423] on button "Send Message" at bounding box center [701, 427] width 56 height 19
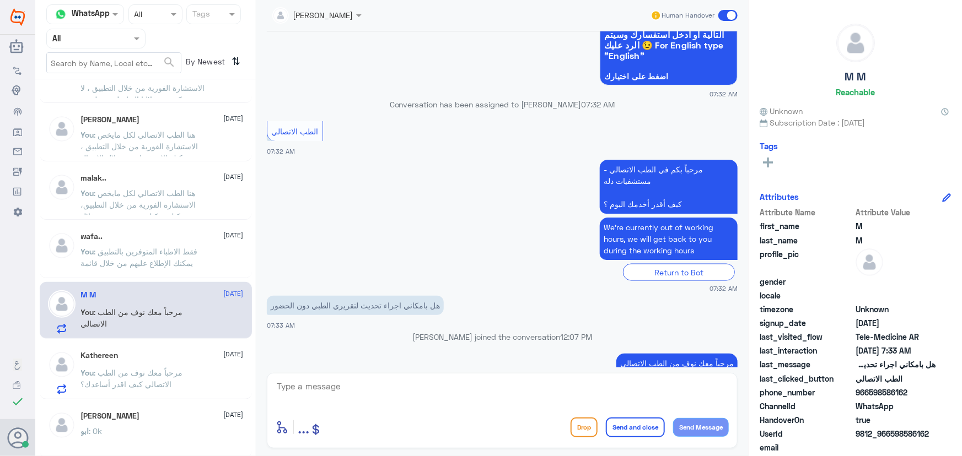
click at [341, 391] on textarea at bounding box center [502, 392] width 453 height 27
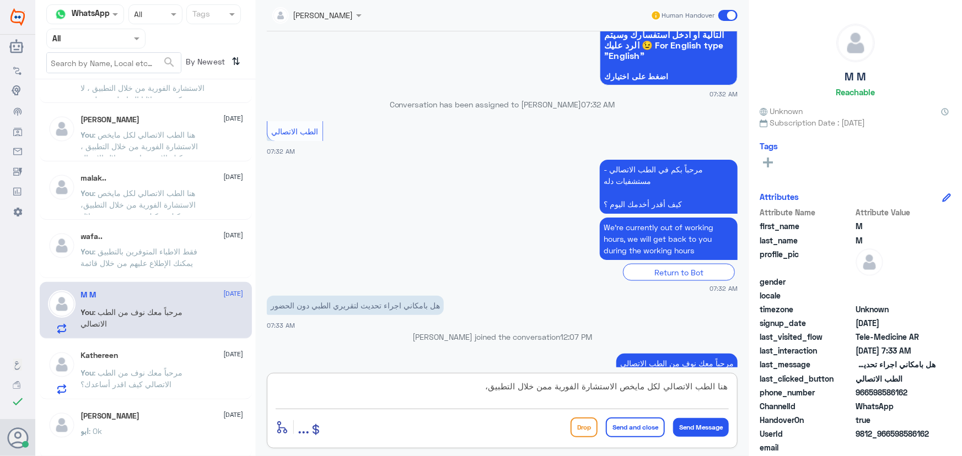
paste textarea "يمكنك التواصل مع التقارير الطبية من خلال 0550181732"
click at [464, 386] on textarea "هنا الطب الاتصالي لكل مايخص الاستشارة الفورية ممن خلال التطبيق، يمكنك التواصل م…" at bounding box center [502, 392] width 453 height 27
click at [546, 391] on textarea "هنا الطب الاتصالي لكل مايخص الاستشارة الفورية ممن خلال التطبيق، يمكنك الاستفسار…" at bounding box center [502, 392] width 453 height 27
drag, startPoint x: 281, startPoint y: 388, endPoint x: 315, endPoint y: 391, distance: 33.8
click at [315, 391] on textarea "هنا الطب الاتصالي لكل مايخص الاستشارة الفورية من خلال التطبيق، يمكنك الاستفسار …" at bounding box center [502, 392] width 453 height 27
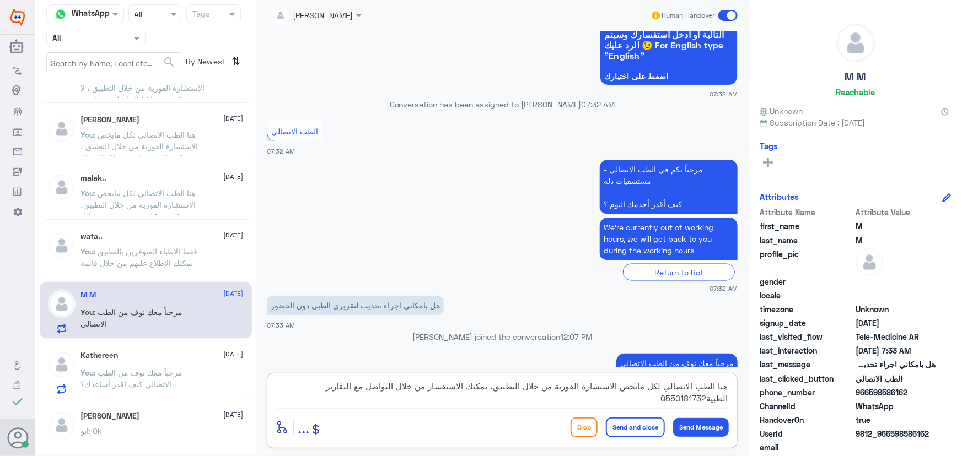
type textarea "هنا الطب الاتصالي لكل مايخص الاستشارة الفورية من خلال التطبيق، يمكنك الاستفسار …"
click at [635, 431] on button "Send and close" at bounding box center [635, 428] width 59 height 20
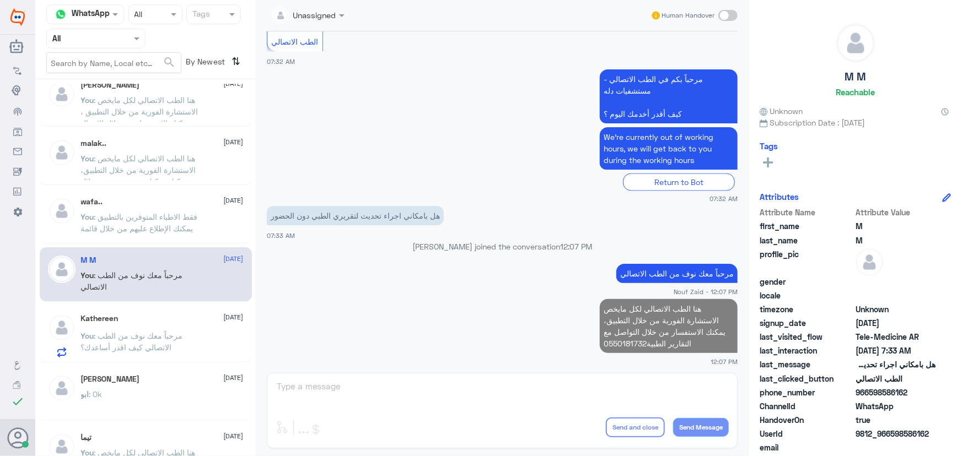
scroll to position [503, 0]
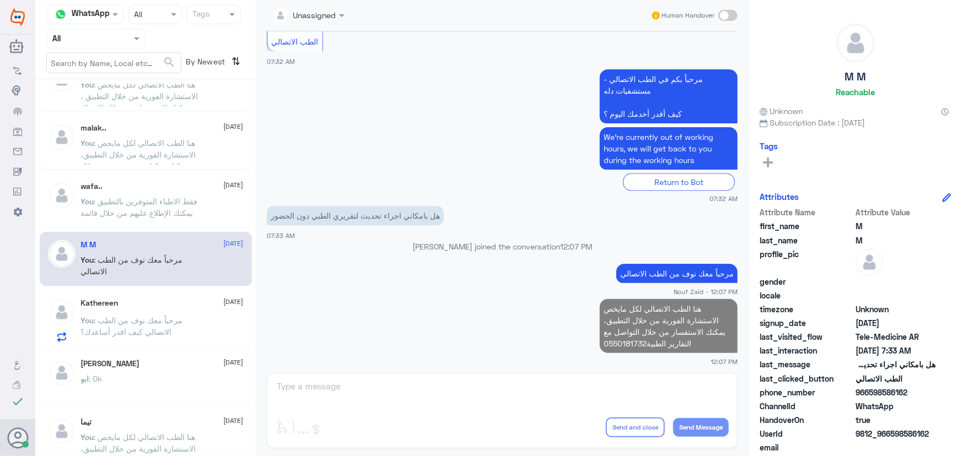
click at [138, 322] on span ": مرحباً معك نوف من الطب الاتصالي كيف اقدر أساعدك؟" at bounding box center [132, 326] width 102 height 21
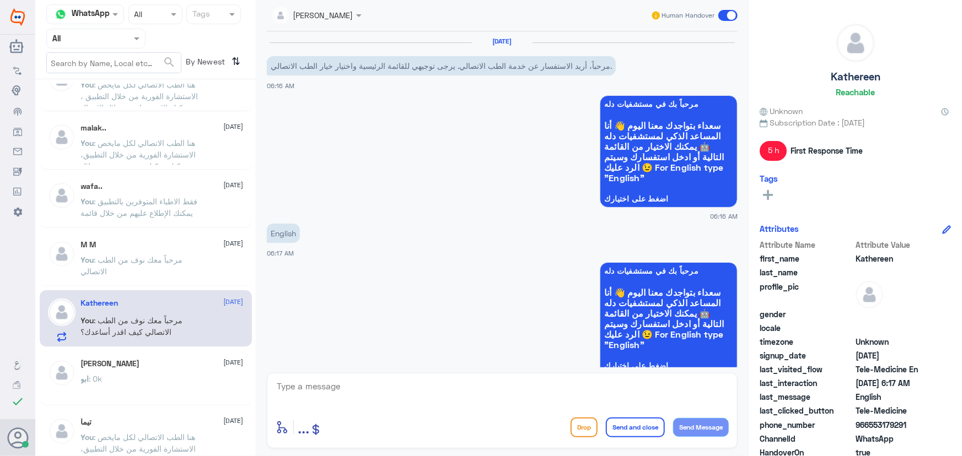
scroll to position [882, 0]
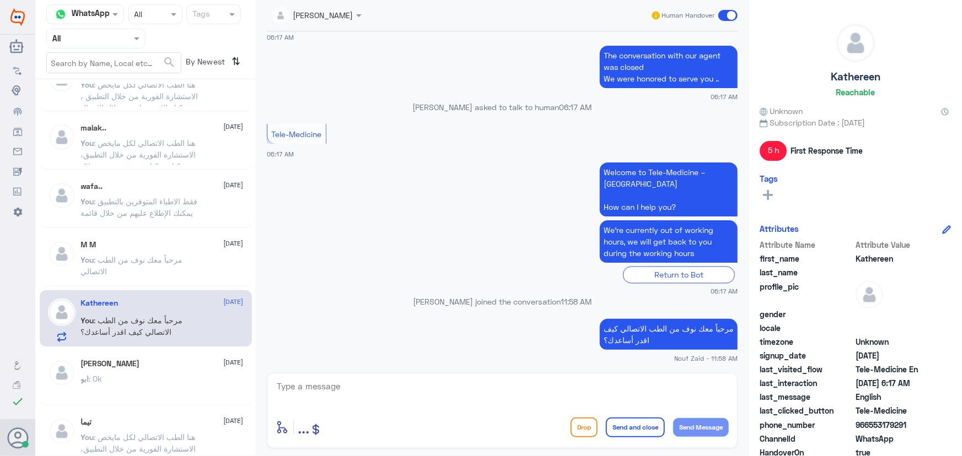
click at [726, 21] on div "Human Handover" at bounding box center [694, 16] width 88 height 20
click at [729, 10] on span at bounding box center [727, 15] width 19 height 11
click at [0, 0] on input "checkbox" at bounding box center [0, 0] width 0 height 0
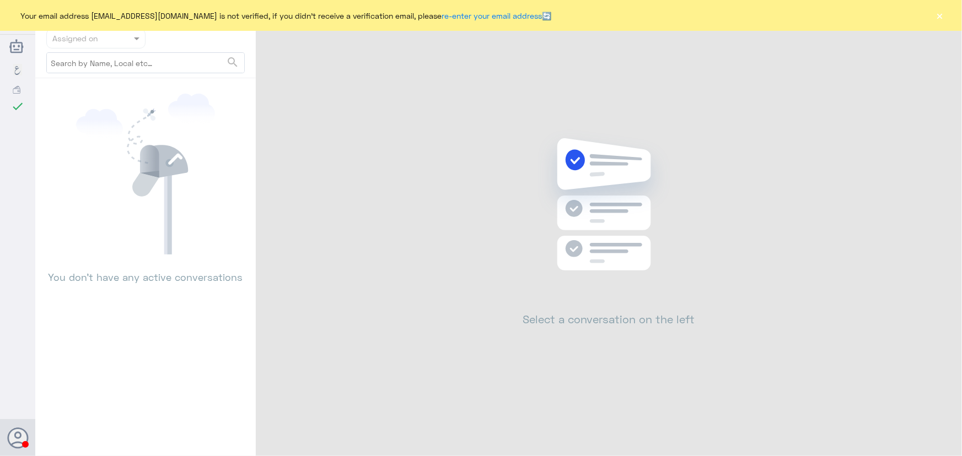
click at [942, 18] on button "×" at bounding box center [939, 15] width 11 height 11
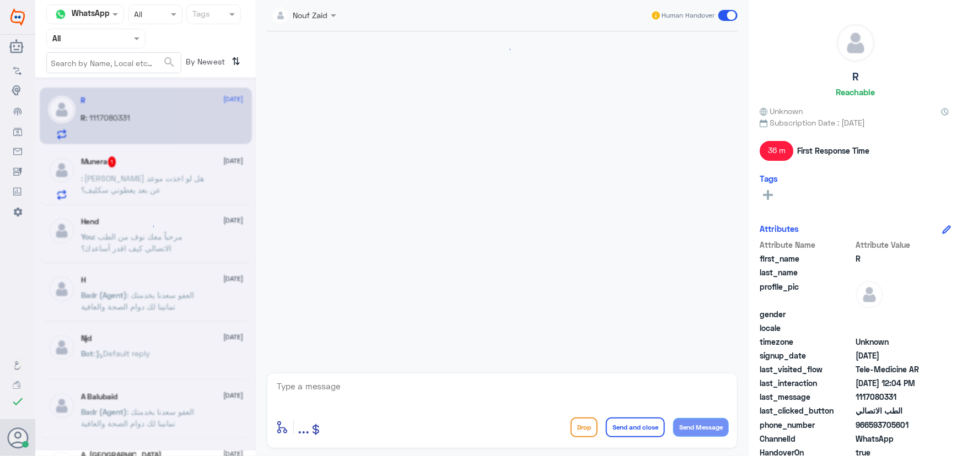
scroll to position [275, 0]
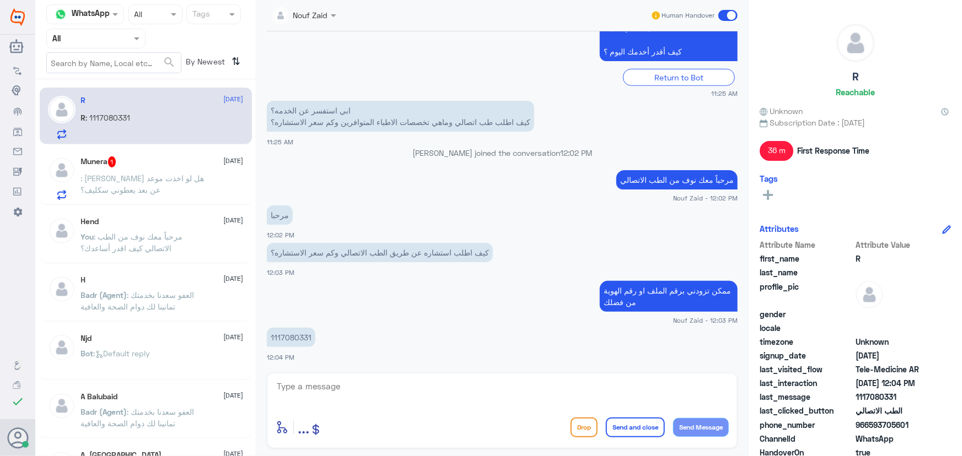
click at [164, 176] on span ": [PERSON_NAME] هل لو اخذت موعد عن بعد يعطوني سكليف؟" at bounding box center [142, 184] width 123 height 21
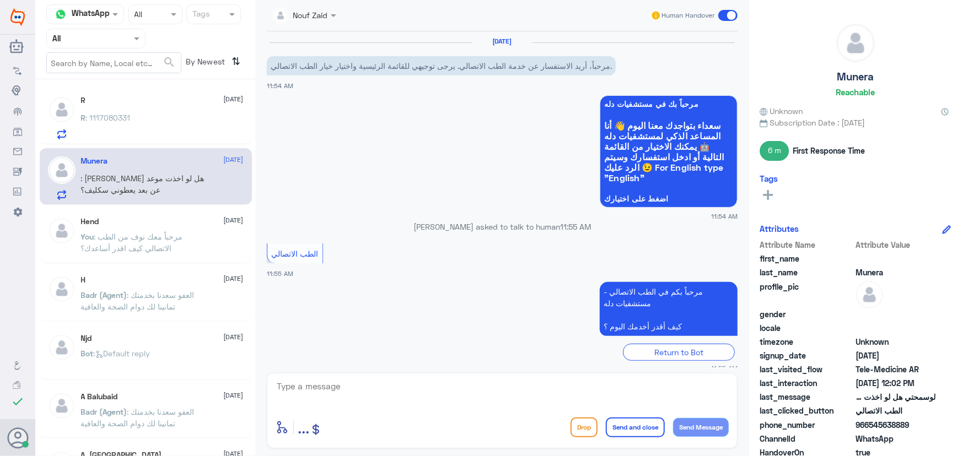
scroll to position [115, 0]
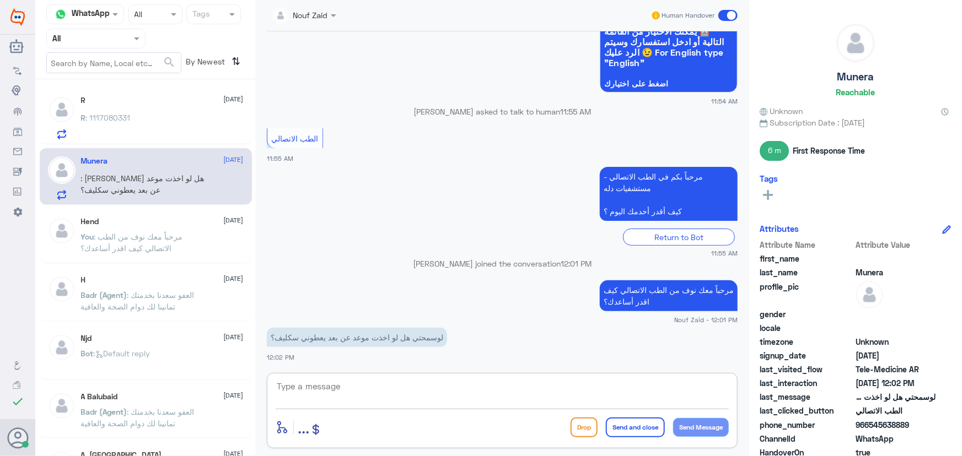
click at [509, 394] on textarea at bounding box center [502, 392] width 453 height 27
type textarea "ف"
drag, startPoint x: 728, startPoint y: 386, endPoint x: 605, endPoint y: 388, distance: 122.9
click at [612, 389] on textarea "في حال استدعت الحالة" at bounding box center [502, 392] width 453 height 27
type textarea "ه"
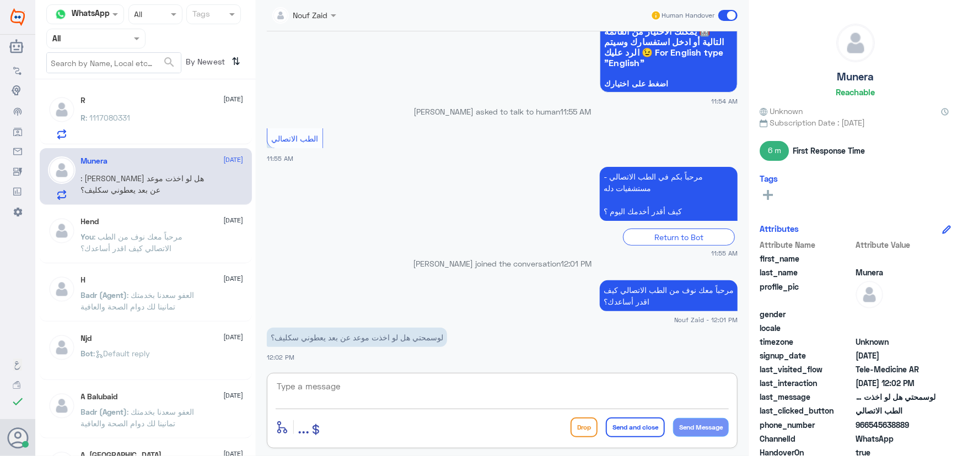
click at [136, 119] on div "R : 1117080331" at bounding box center [162, 127] width 163 height 25
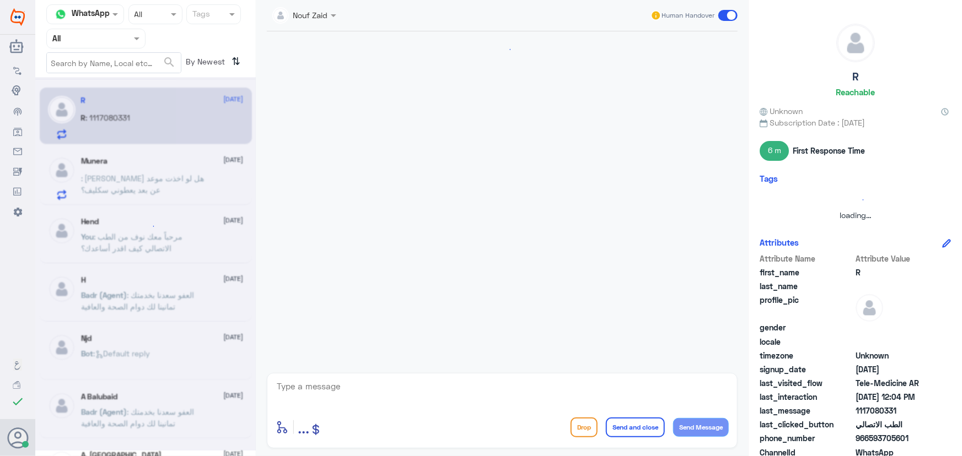
scroll to position [275, 0]
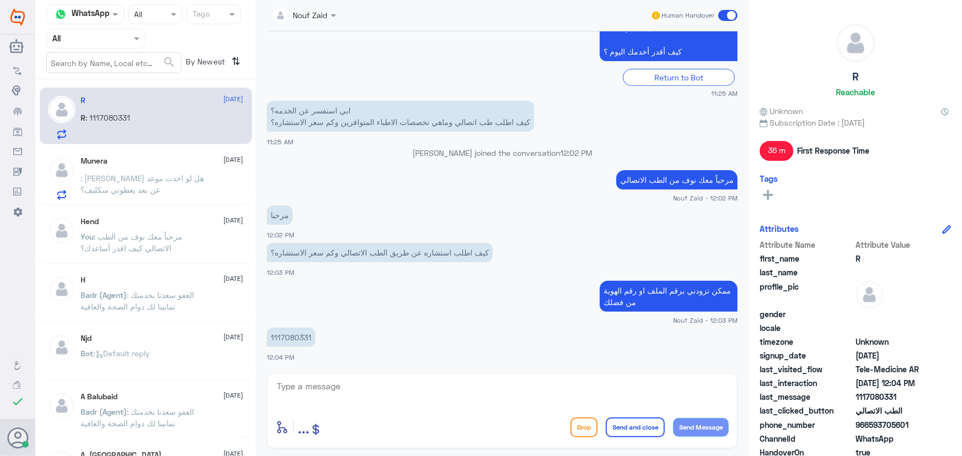
click at [309, 337] on p "1117080331" at bounding box center [291, 337] width 49 height 19
copy div "1117080331"
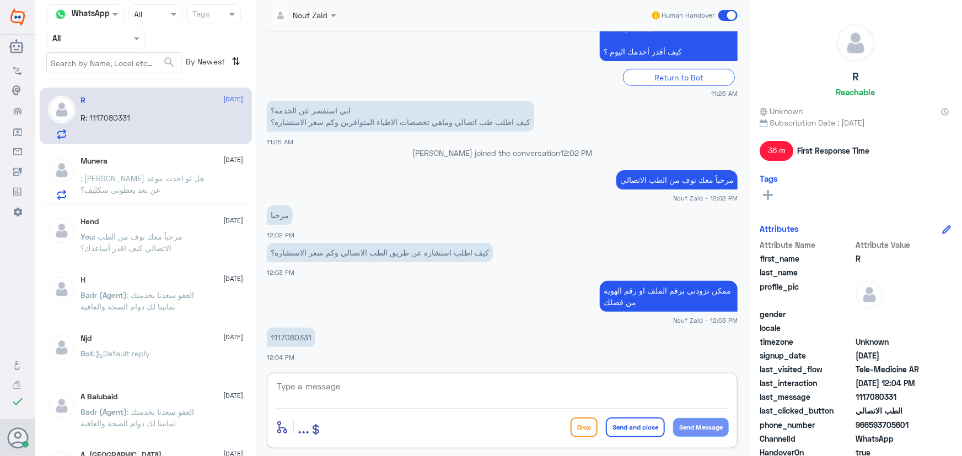
click at [408, 397] on textarea at bounding box center [502, 392] width 453 height 27
click at [368, 380] on textarea at bounding box center [502, 392] width 453 height 27
click at [192, 169] on div "Munera 24 September : لوسمحتي هل لو اخذت موعد عن بعد يعطوني سكليف؟" at bounding box center [162, 179] width 163 height 44
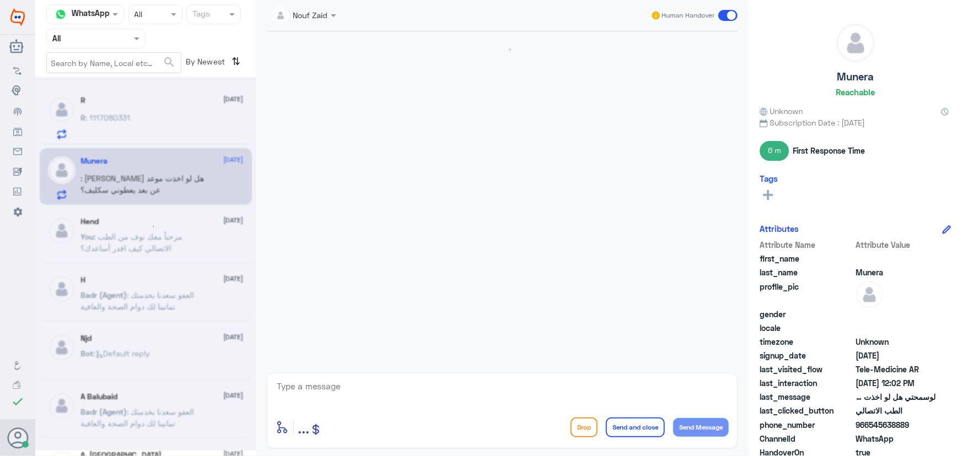
scroll to position [115, 0]
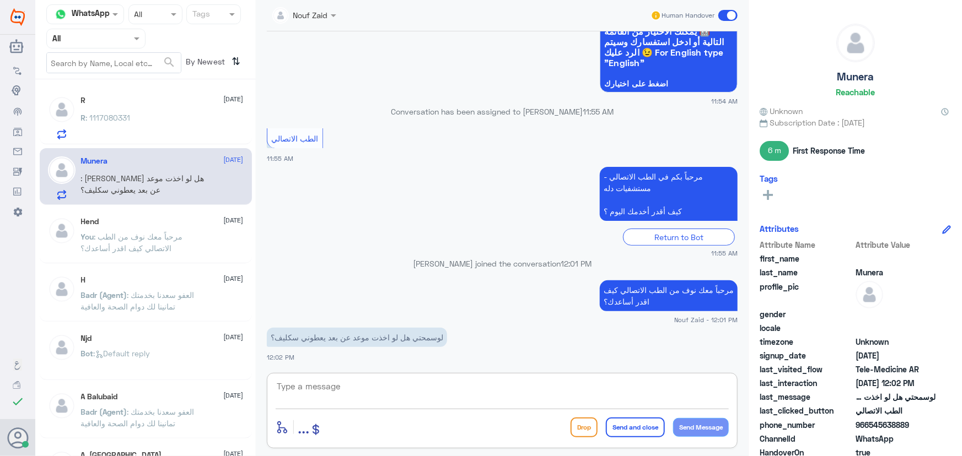
click at [381, 386] on textarea at bounding box center [502, 392] width 453 height 27
type textarea "تم التواصل من خلال الاتصال [PERSON_NAME]، [PERSON_NAME] بخدمتك"
click at [611, 423] on button "Send and close" at bounding box center [635, 428] width 59 height 20
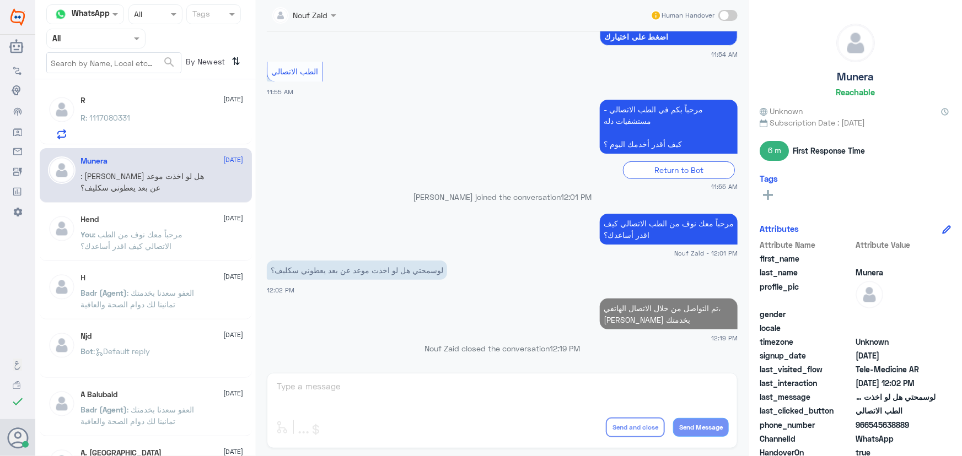
click at [160, 100] on div "R 24 September" at bounding box center [162, 100] width 163 height 9
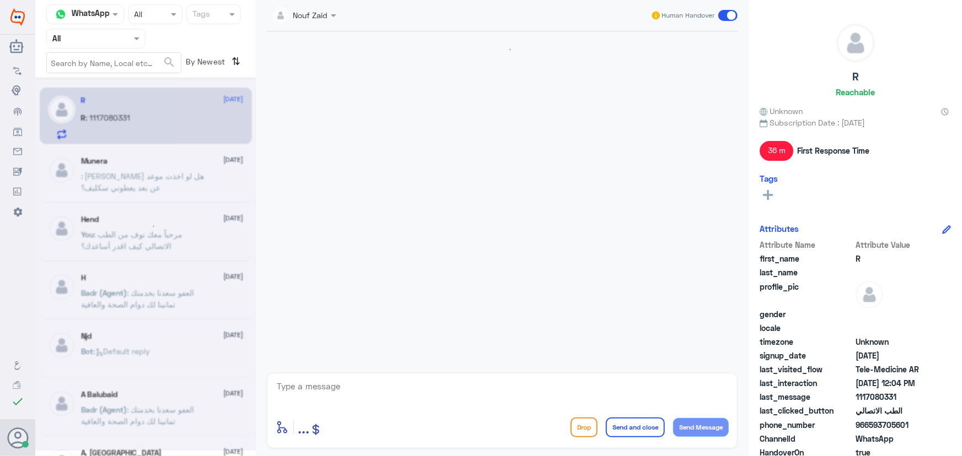
scroll to position [275, 0]
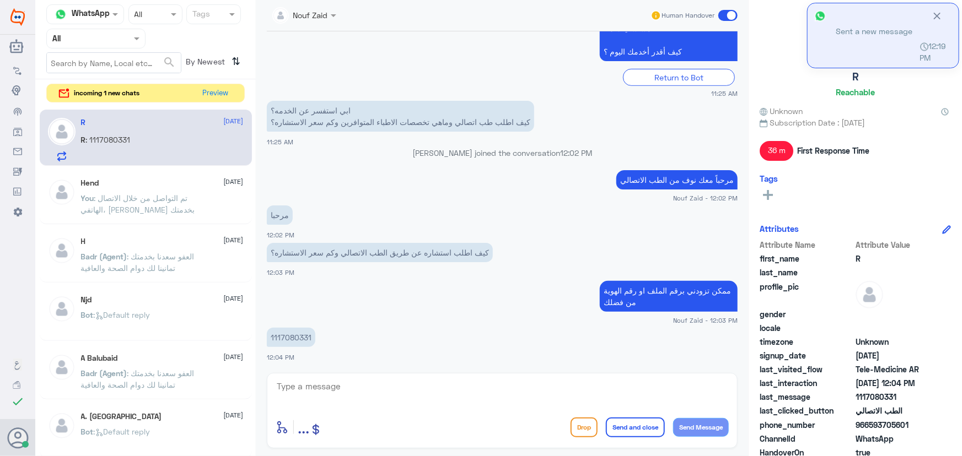
click at [237, 94] on div "incoming 1 new chats Preview" at bounding box center [145, 93] width 198 height 19
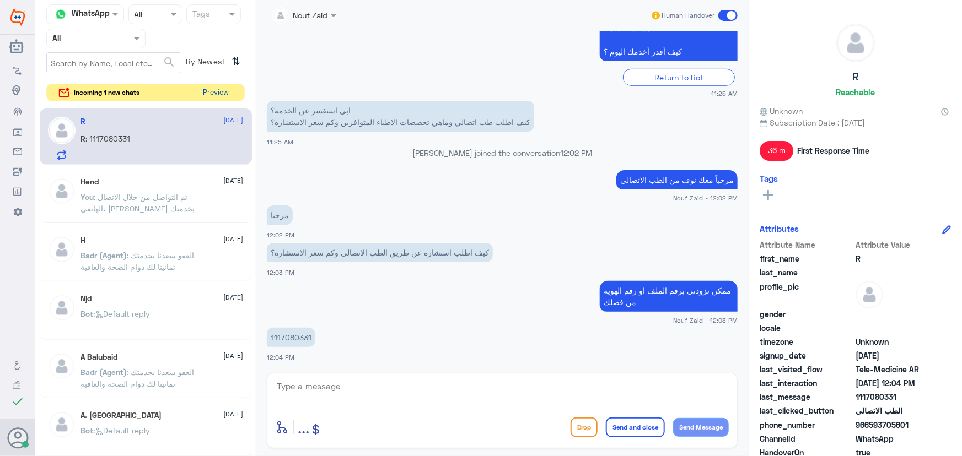
click at [227, 95] on button "Preview" at bounding box center [216, 92] width 34 height 17
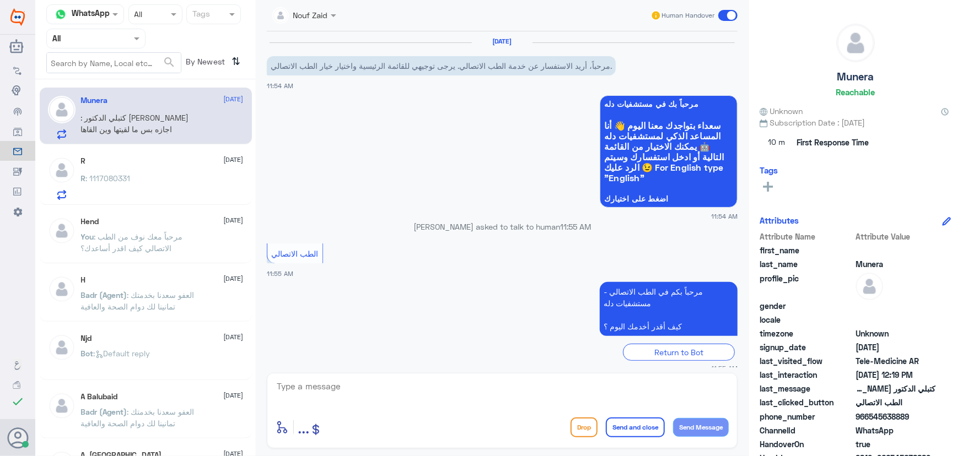
scroll to position [539, 0]
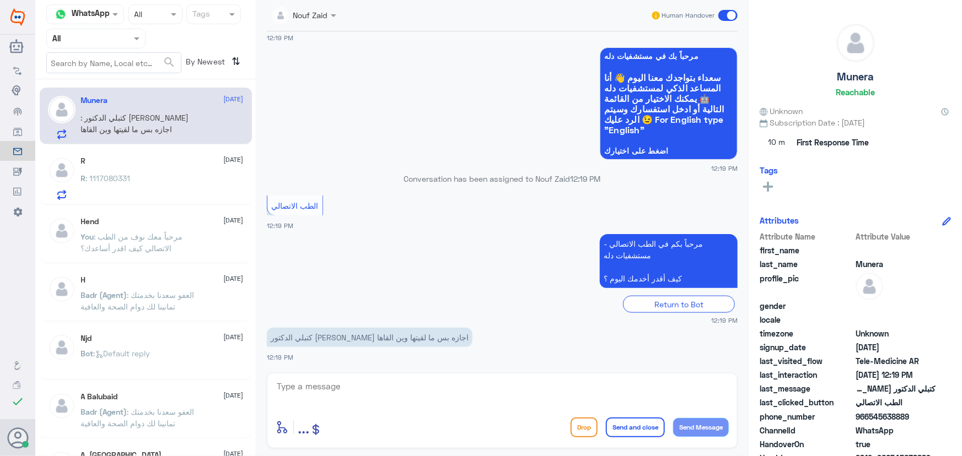
click at [397, 388] on textarea at bounding box center [502, 392] width 453 height 27
click at [412, 395] on textarea at bounding box center [502, 392] width 453 height 27
drag, startPoint x: 444, startPoint y: 386, endPoint x: 641, endPoint y: 391, distance: 197.4
click at [641, 391] on textarea "يتم رفعها على تطبيق دله في حال رغبتك بإرفاقها على صحتي" at bounding box center [502, 392] width 453 height 27
paste textarea "لرفع الإجازة المرضية على صحتي، يمكنك التواصل مع التقارير الطبية من خلال 0550181…"
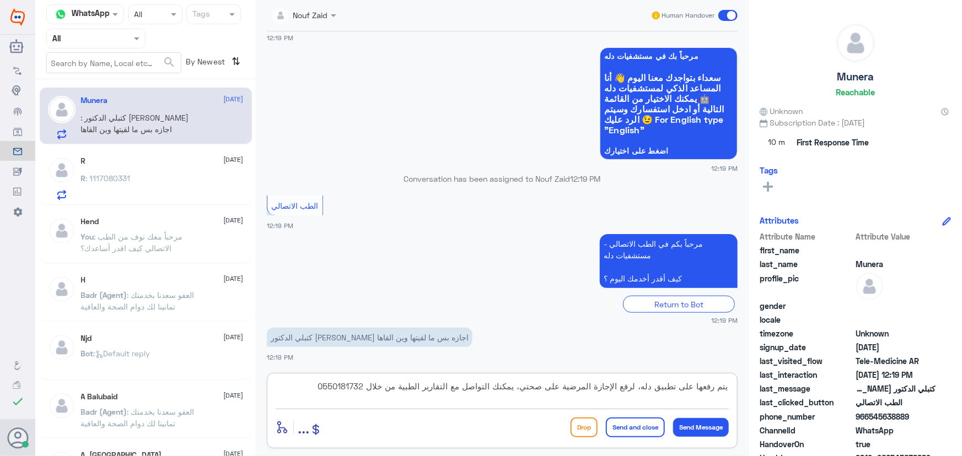
type textarea "يتم رفعها على تطبيق دله، لرفع الإجازة المرضية على صحتي، يمكنك التواصل مع التقار…"
click at [650, 432] on button "Send and close" at bounding box center [635, 428] width 59 height 20
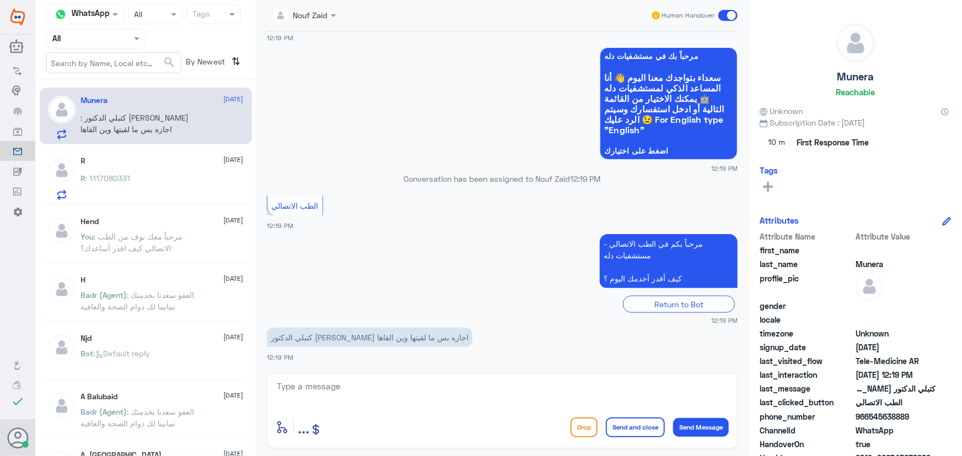
scroll to position [598, 0]
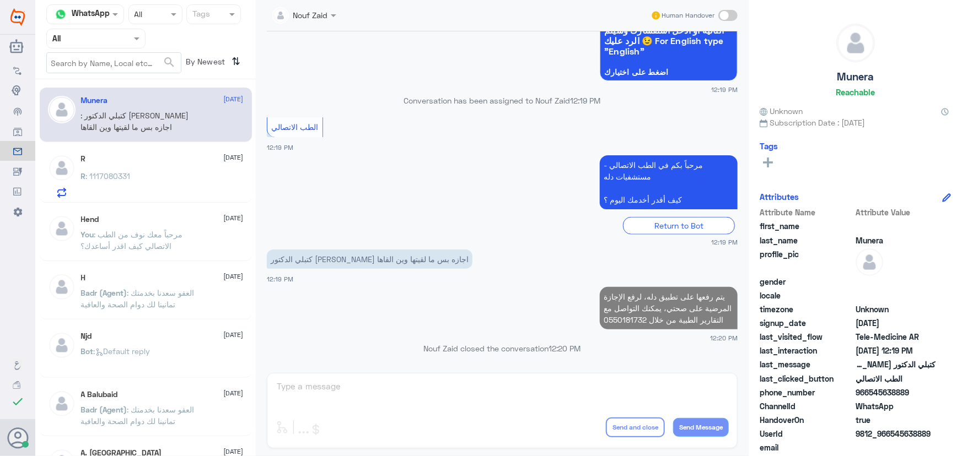
click at [76, 159] on div "R 24 September R : 1117080331" at bounding box center [146, 176] width 196 height 44
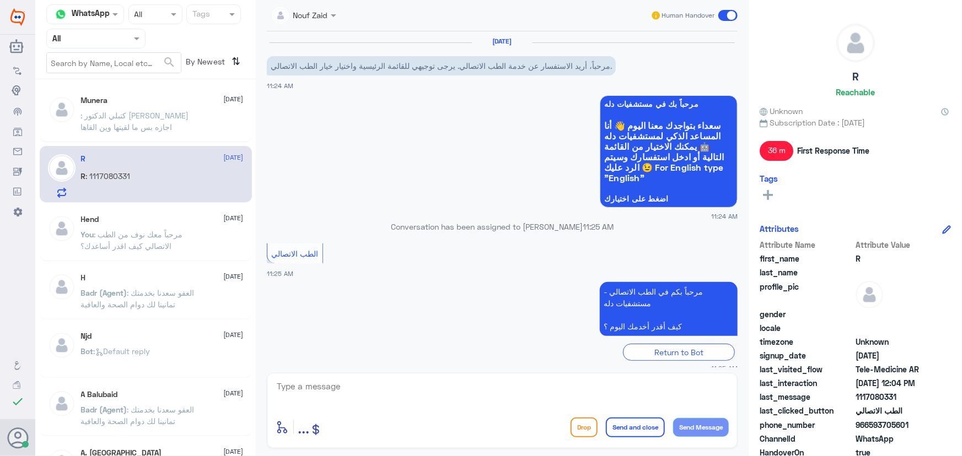
scroll to position [275, 0]
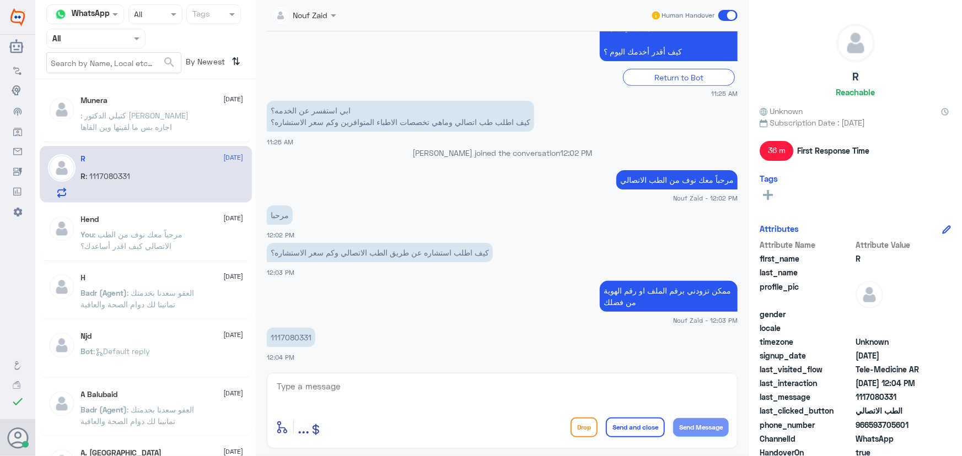
drag, startPoint x: 386, startPoint y: 376, endPoint x: 386, endPoint y: 384, distance: 7.7
click at [386, 381] on div "enter flow name ... Drop Send and close Send Message" at bounding box center [502, 411] width 471 height 76
click at [385, 385] on textarea at bounding box center [502, 392] width 453 height 27
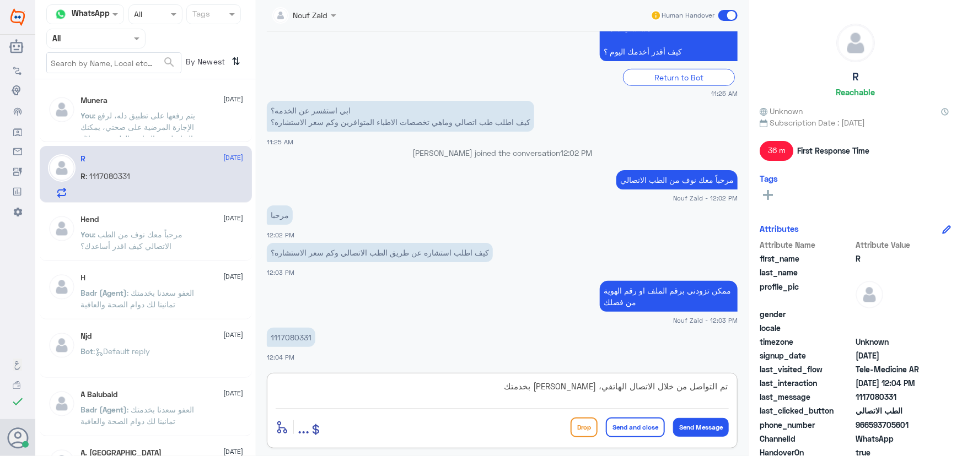
type textarea "تم التواصل من خلال الاتصال [PERSON_NAME]، [PERSON_NAME] بخدمتك"
click at [646, 421] on button "Send and close" at bounding box center [635, 428] width 59 height 20
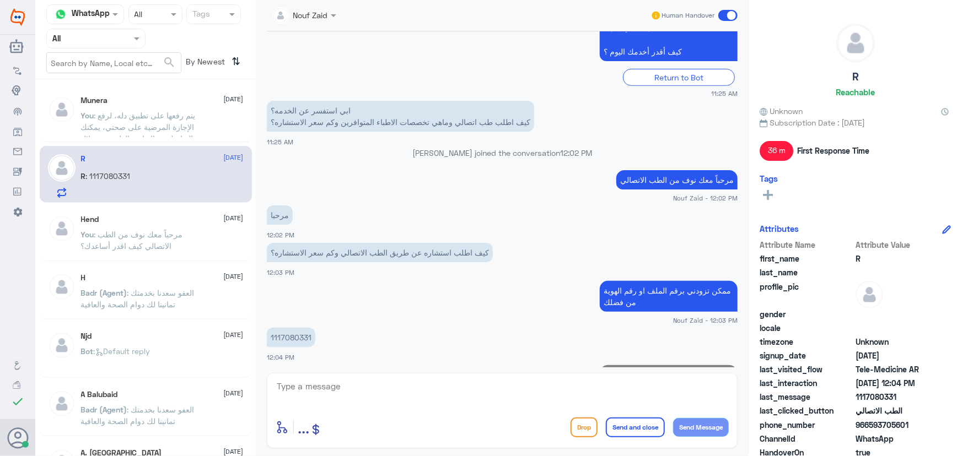
scroll to position [322, 0]
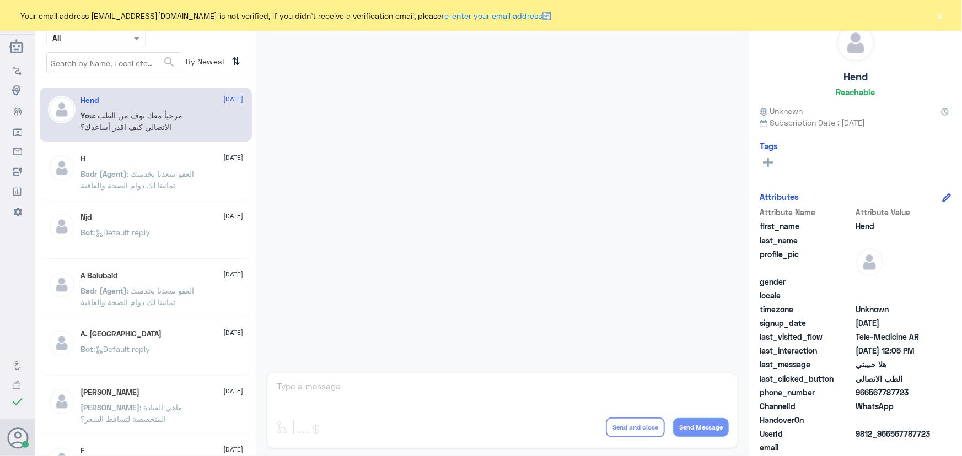
click at [946, 22] on div "Your email address n_zaid@DallahHealth.com is not verified, if you didn't recei…" at bounding box center [481, 15] width 962 height 31
click at [943, 16] on button "×" at bounding box center [939, 15] width 11 height 11
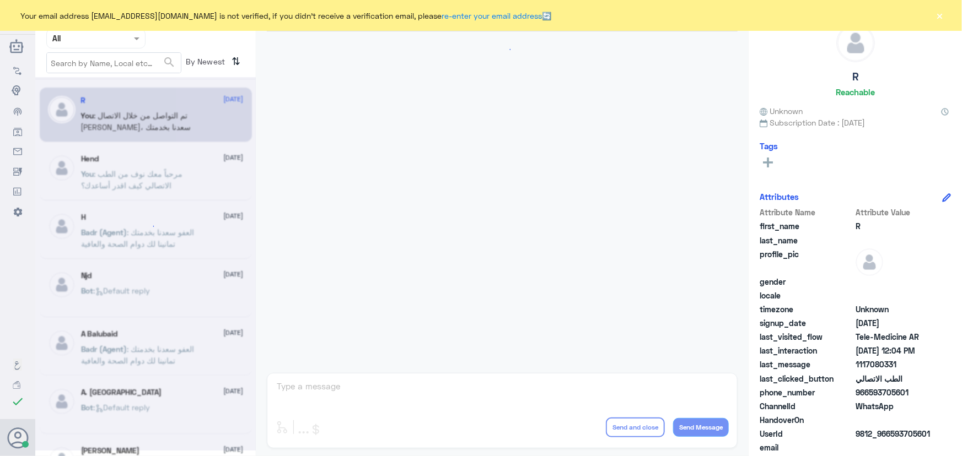
scroll to position [362, 0]
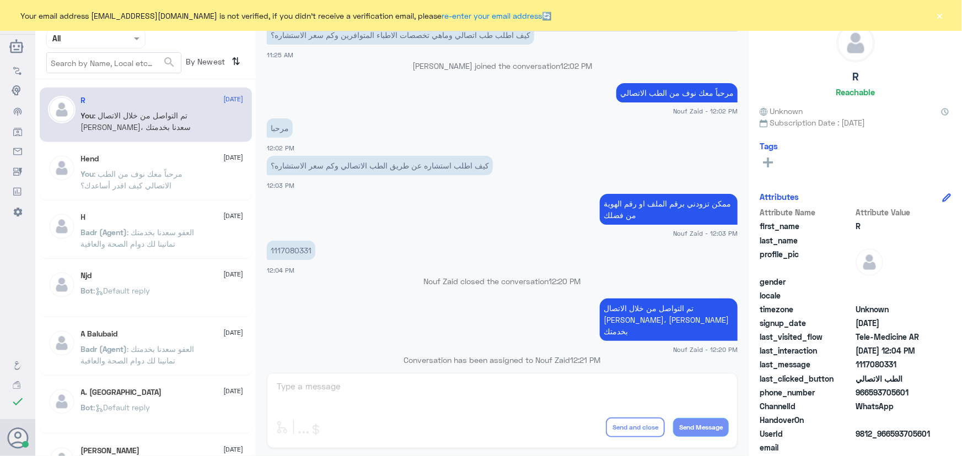
click at [942, 18] on button "×" at bounding box center [939, 15] width 11 height 11
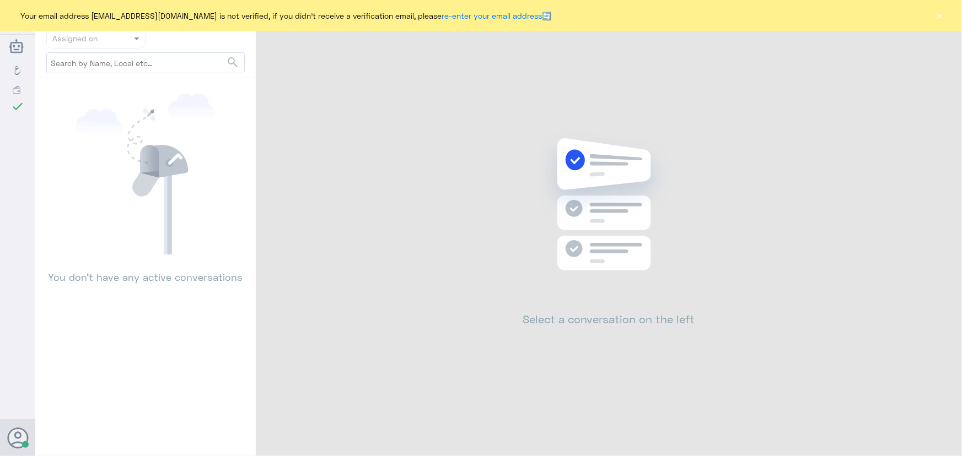
click at [947, 16] on div "Your email address [EMAIL_ADDRESS][DOMAIN_NAME] is not verified, if you didn't …" at bounding box center [481, 15] width 962 height 31
click at [938, 16] on button "×" at bounding box center [939, 15] width 11 height 11
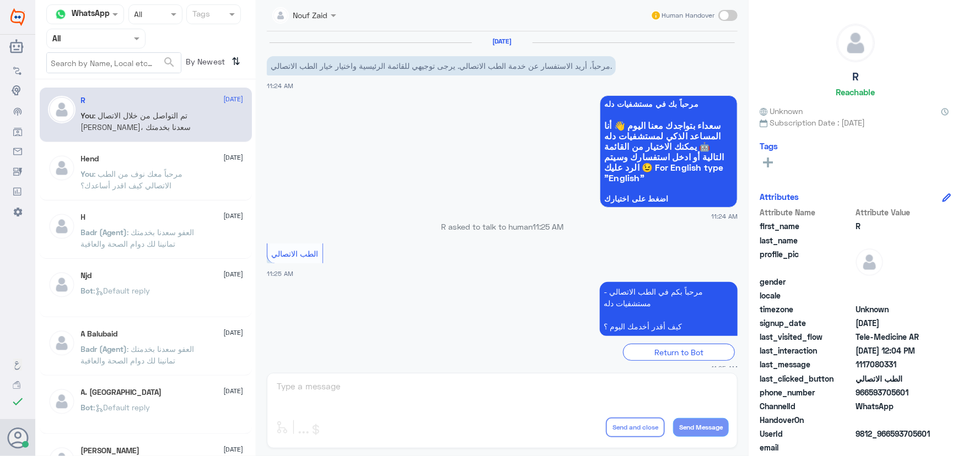
scroll to position [362, 0]
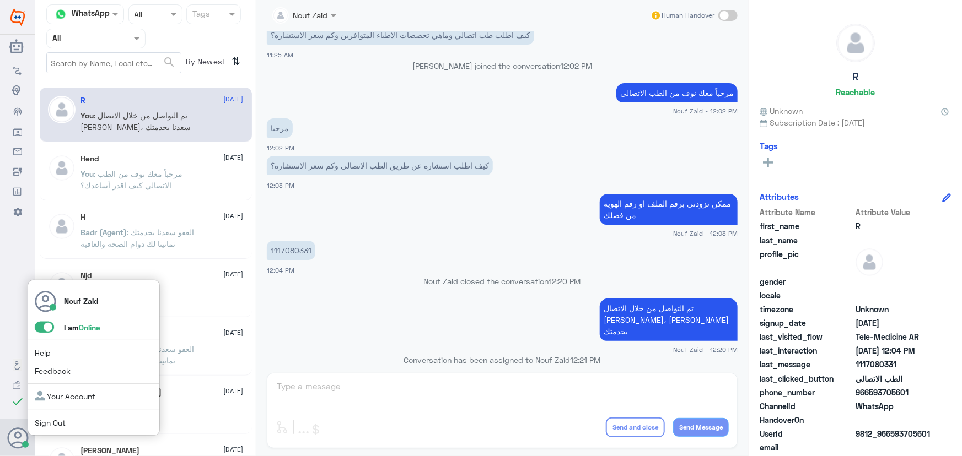
click at [47, 322] on span at bounding box center [44, 327] width 19 height 11
click at [0, 0] on input "checkbox" at bounding box center [0, 0] width 0 height 0
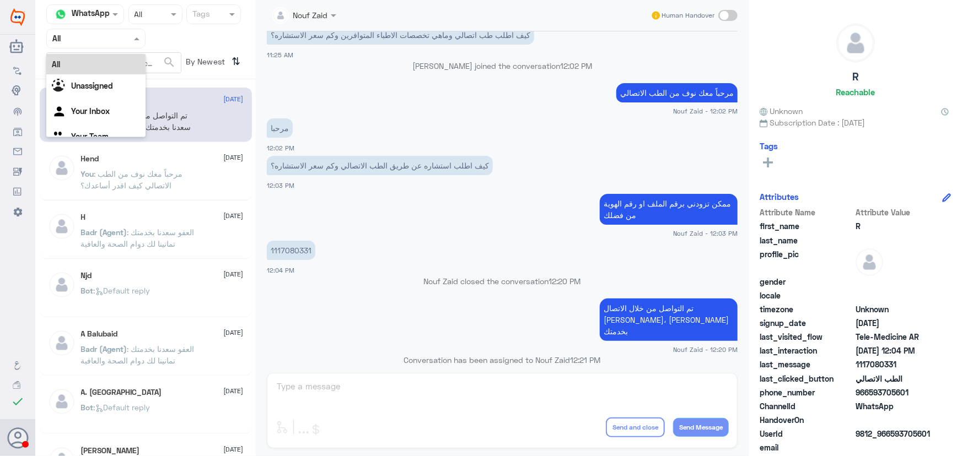
click at [112, 36] on input "text" at bounding box center [82, 38] width 61 height 13
click at [103, 118] on div "Your Inbox" at bounding box center [95, 112] width 99 height 25
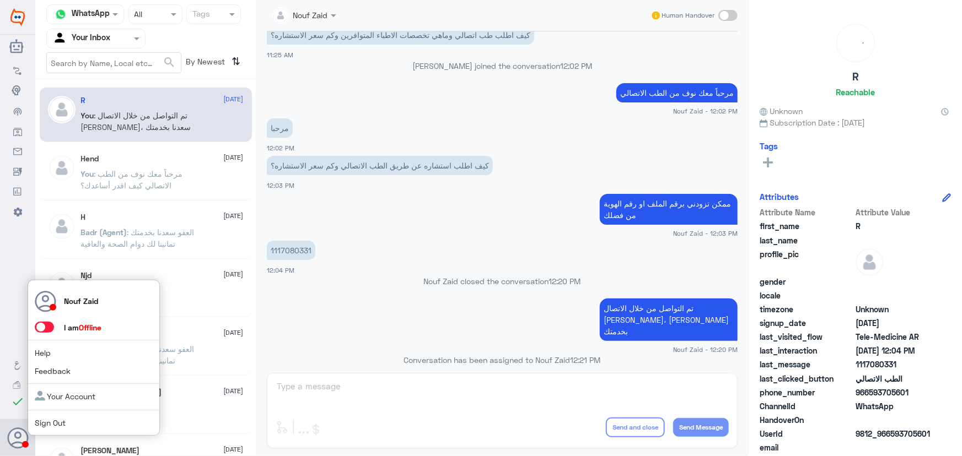
click at [51, 329] on span at bounding box center [44, 327] width 19 height 11
click at [0, 0] on input "checkbox" at bounding box center [0, 0] width 0 height 0
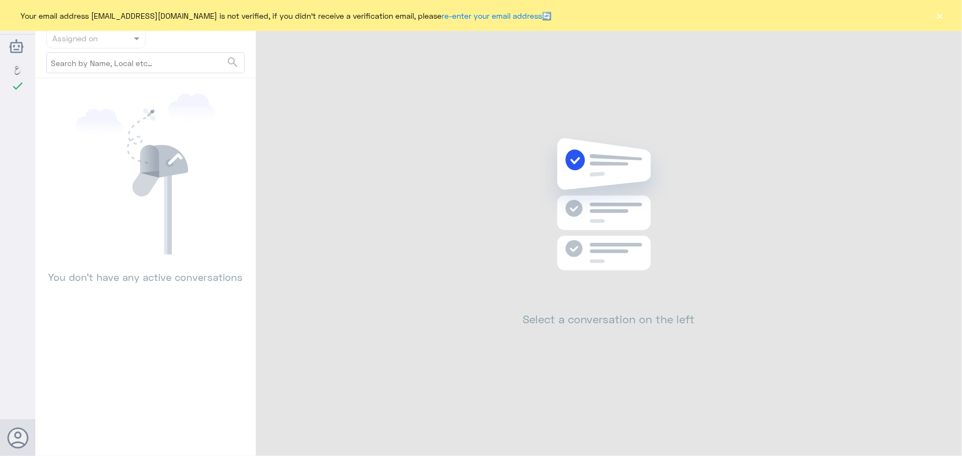
click at [942, 12] on button "×" at bounding box center [939, 15] width 11 height 11
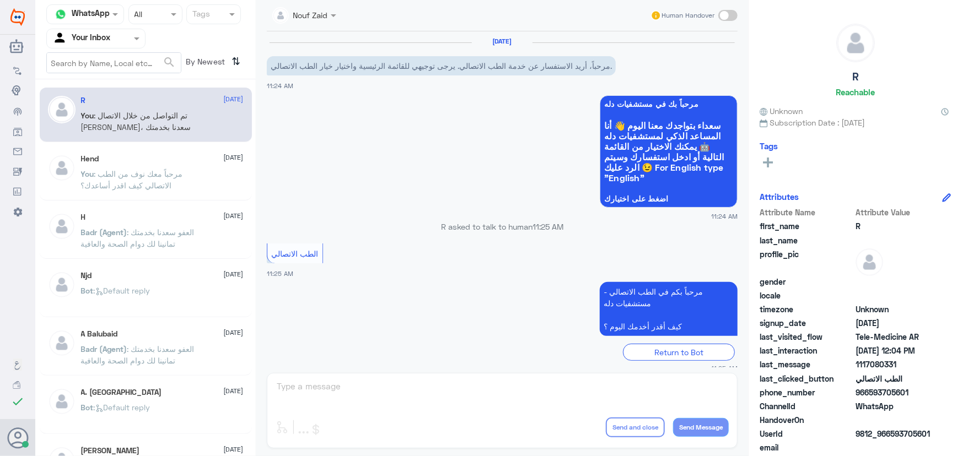
scroll to position [362, 0]
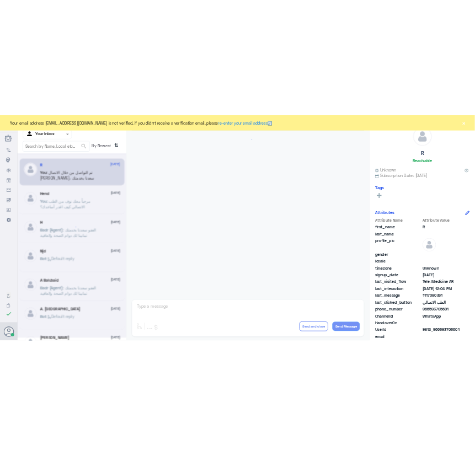
scroll to position [362, 0]
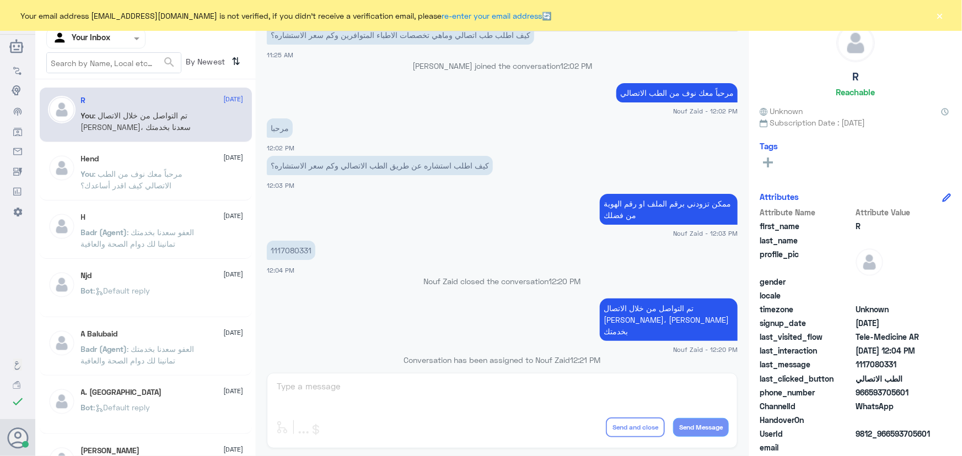
click at [942, 18] on button "×" at bounding box center [939, 15] width 11 height 11
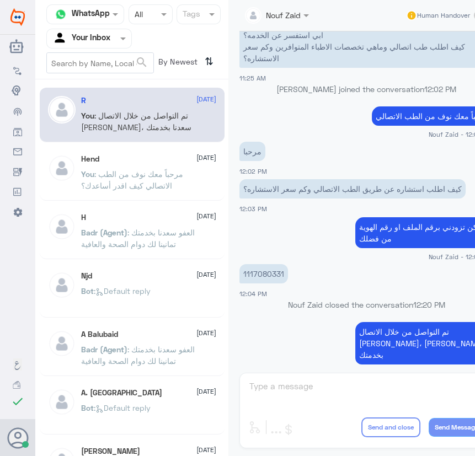
scroll to position [374, 0]
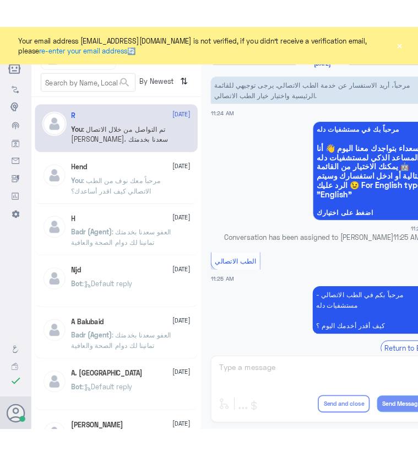
scroll to position [389, 0]
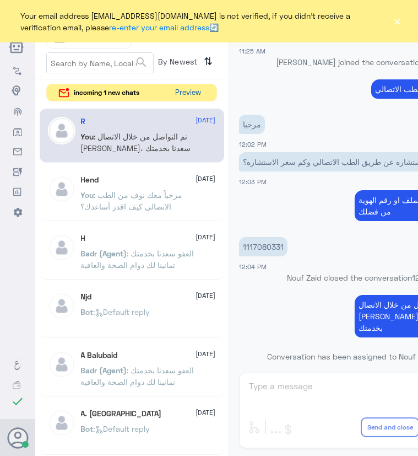
click at [200, 92] on button "Preview" at bounding box center [188, 92] width 34 height 17
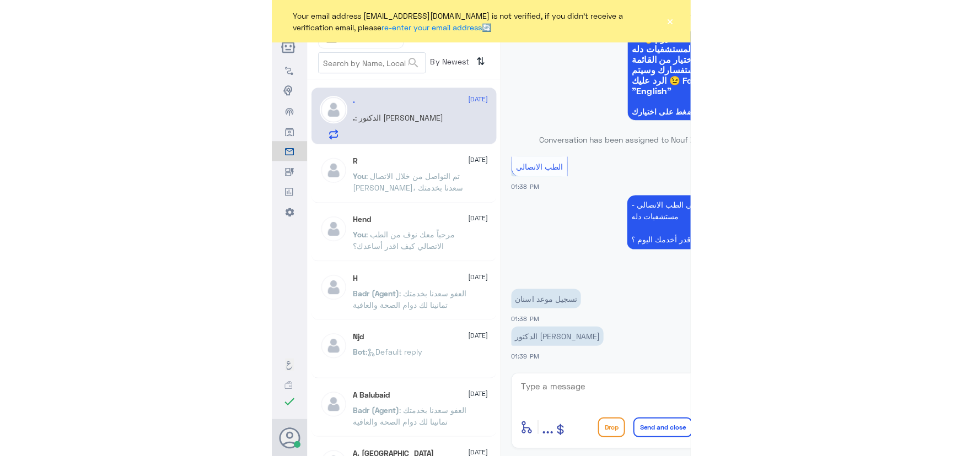
scroll to position [86, 0]
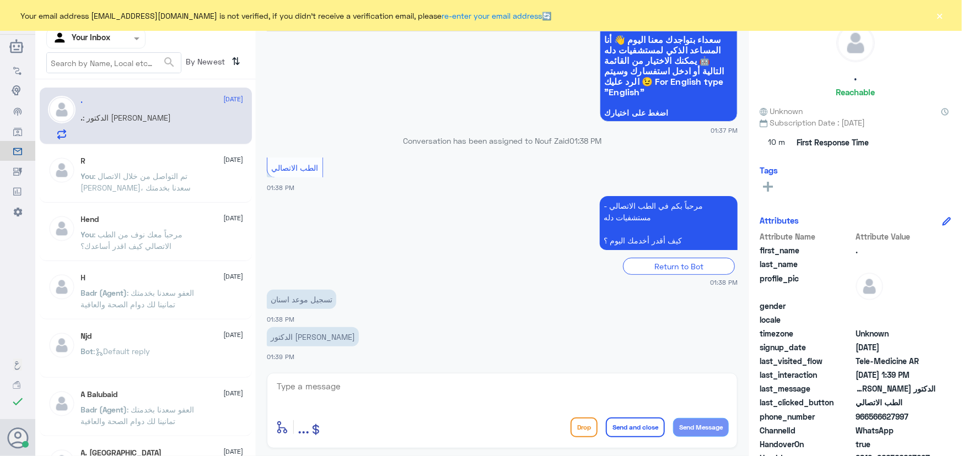
click at [408, 380] on div "enter flow name ... Drop Send and close Send Message" at bounding box center [502, 411] width 471 height 76
click at [401, 380] on textarea at bounding box center [502, 392] width 453 height 27
paste textarea "مرحباً معك نوف من الطب الاتصالي"
type textarea "مرحباً معك نوف من الطب الاتصالي"
click at [474, 428] on button "Send Message" at bounding box center [701, 427] width 56 height 19
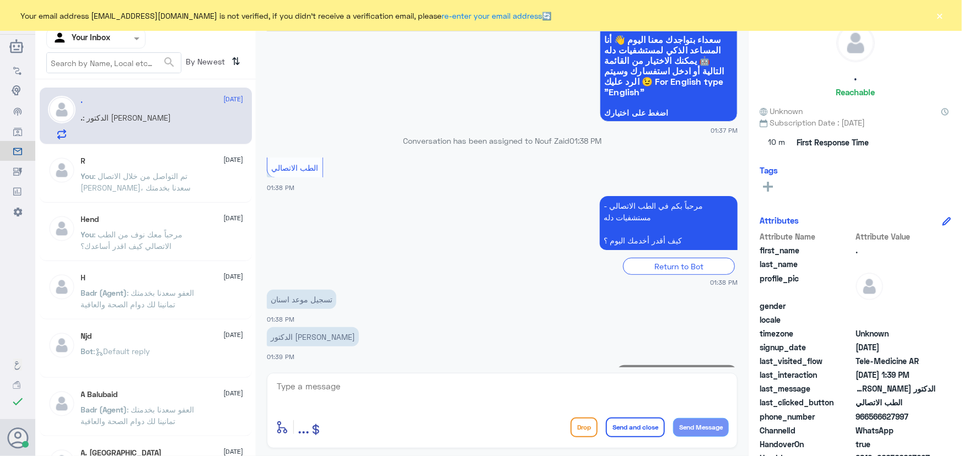
scroll to position [121, 0]
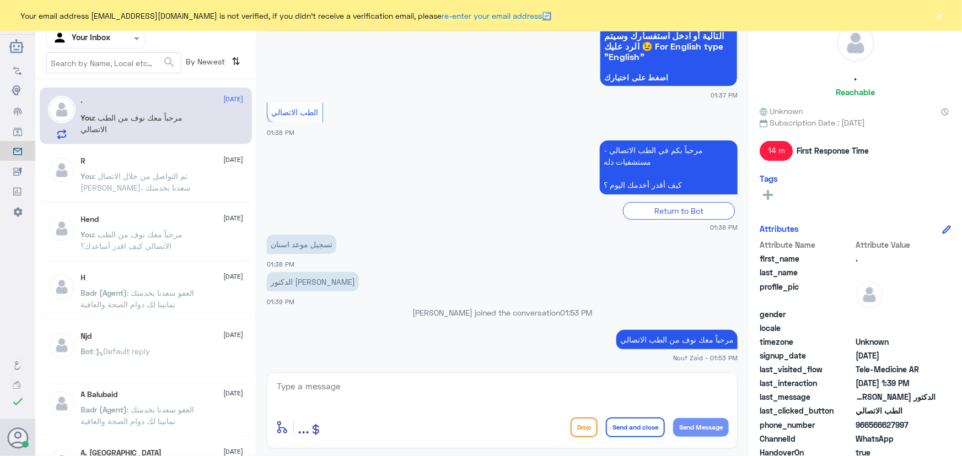
click at [365, 384] on textarea at bounding box center [502, 392] width 453 height 27
paste textarea "هنا الطب الاتصالي لكل مايخص الاستشارة الفورية من خلال التطبيق، يمكنك الاستفسار …"
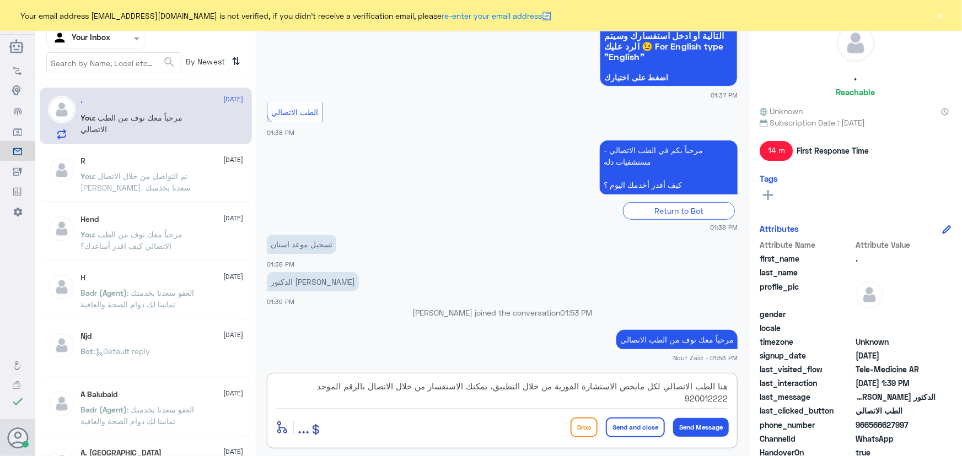
drag, startPoint x: 435, startPoint y: 390, endPoint x: 474, endPoint y: 388, distance: 38.7
click at [474, 388] on textarea "هنا الطب الاتصالي لكل مايخص الاستشارة الفورية من خلال التطبيق، يمكنك الاستفسار …" at bounding box center [502, 392] width 453 height 27
type textarea "هنا الطب الاتصالي لكل مايخص الاستشارة الفورية من خلال التطبيق، يمكنك حجز موعد م…"
click at [474, 421] on button "Send and close" at bounding box center [635, 428] width 59 height 20
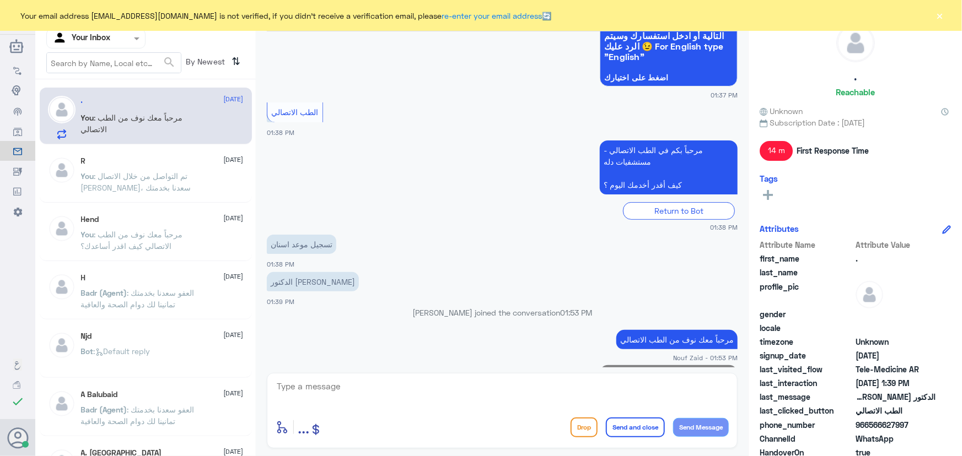
scroll to position [203, 0]
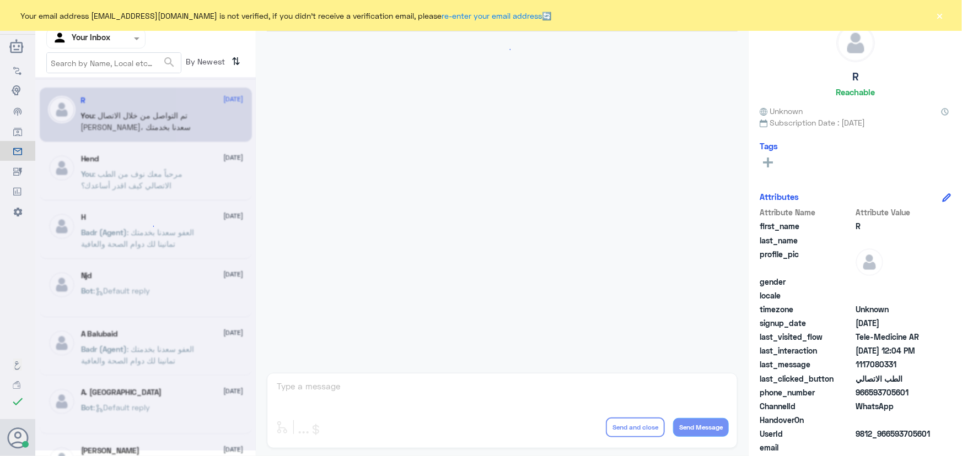
scroll to position [362, 0]
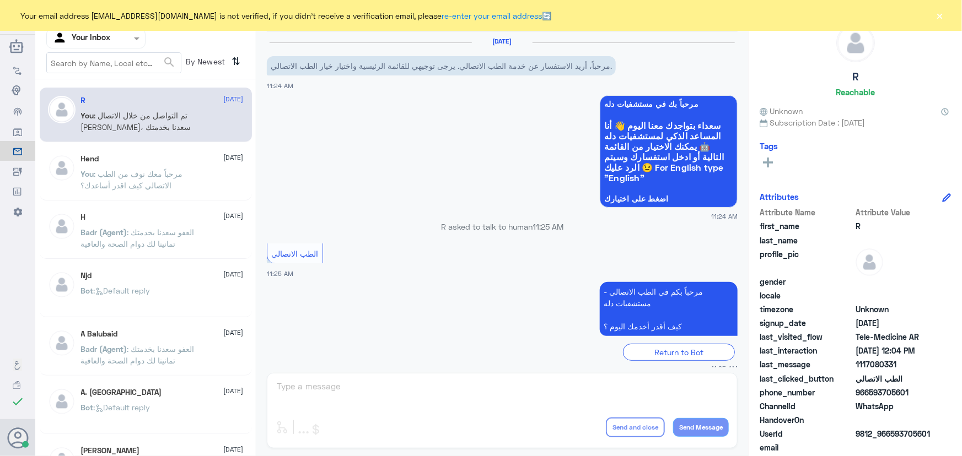
scroll to position [362, 0]
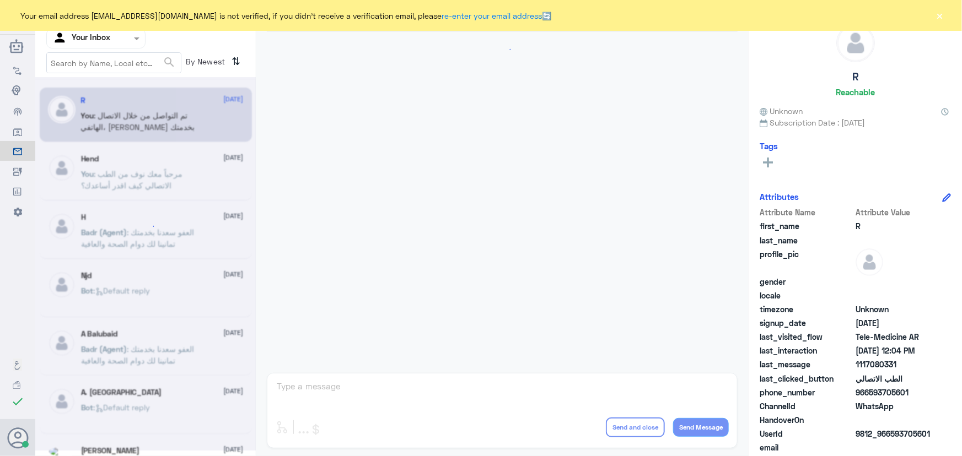
scroll to position [362, 0]
click at [938, 16] on font "×" at bounding box center [940, 16] width 8 height 16
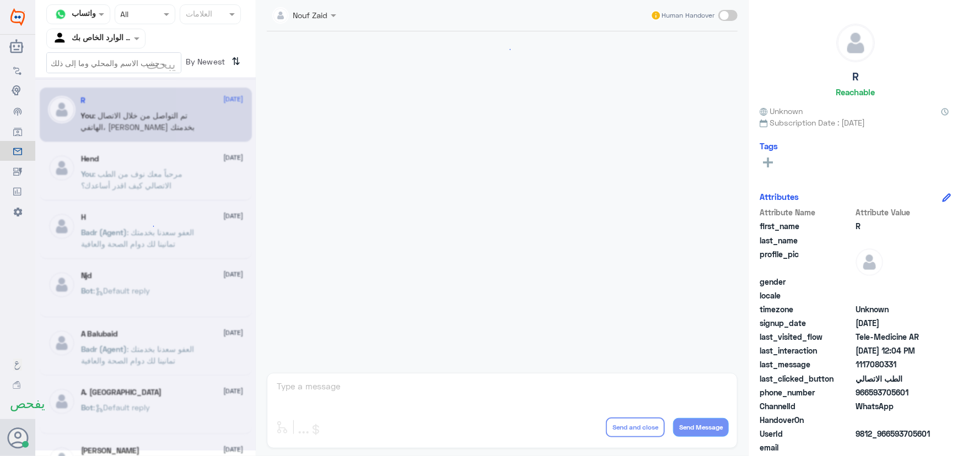
scroll to position [362, 0]
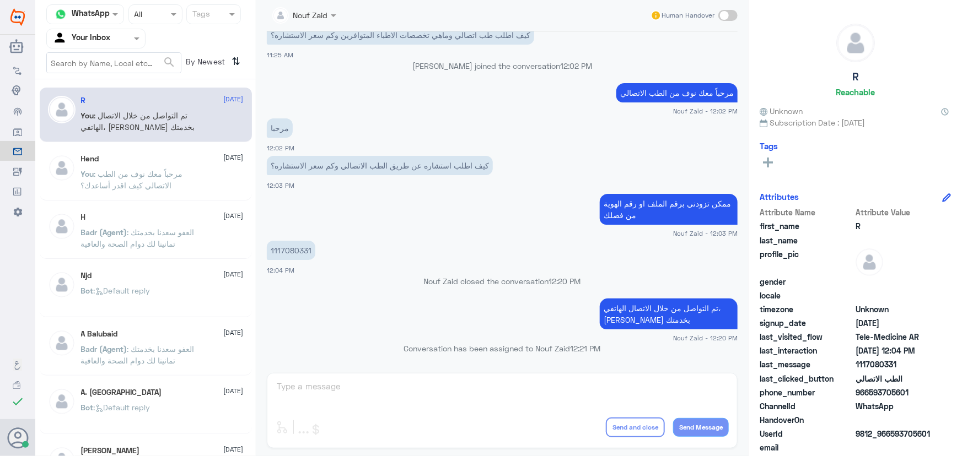
click at [133, 24] on nav "Channel WhatsApp Status × All Tags Agent Filter Your Inbox search By Newest ⇅" at bounding box center [145, 41] width 221 height 75
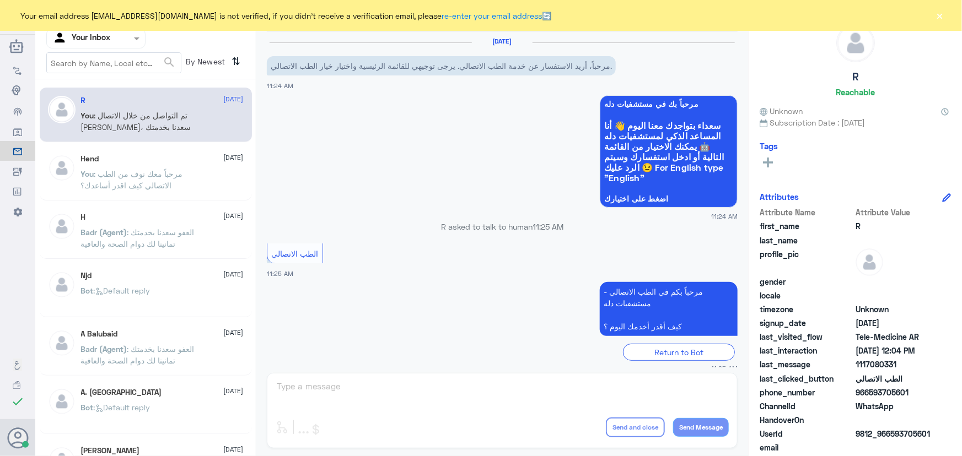
scroll to position [362, 0]
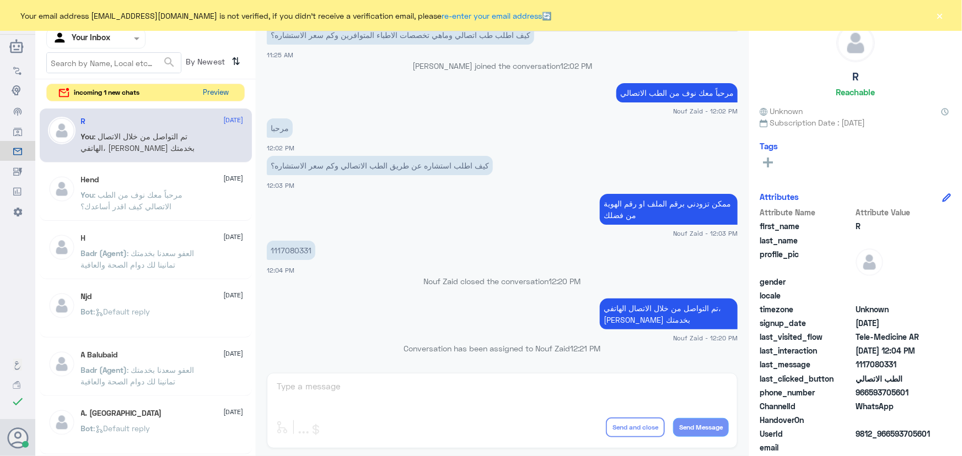
click at [208, 90] on button "Preview" at bounding box center [216, 92] width 34 height 17
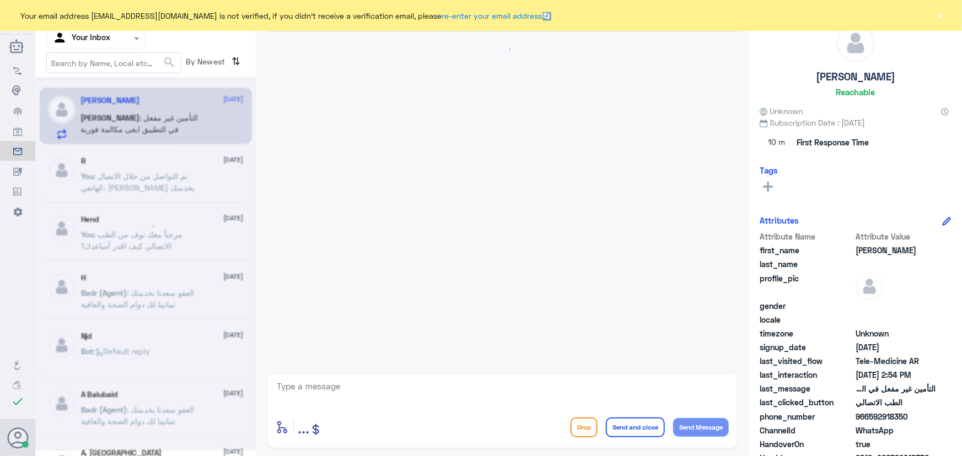
scroll to position [49, 0]
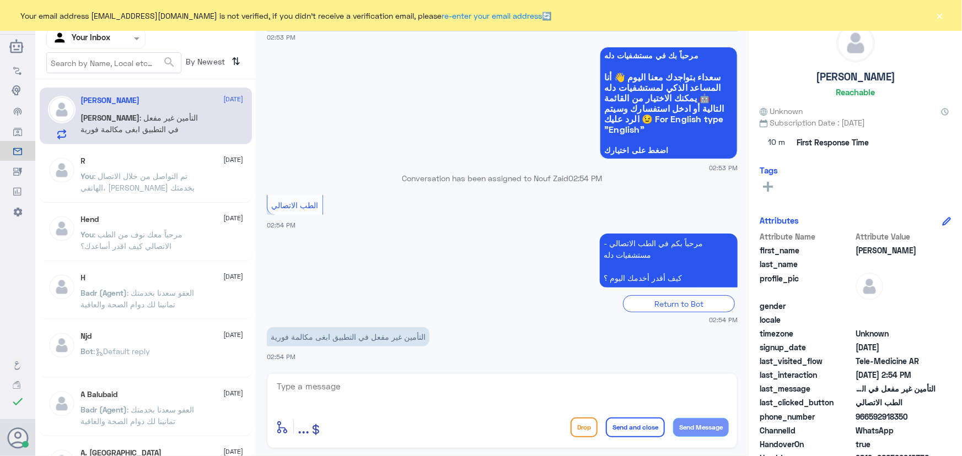
click at [433, 389] on textarea at bounding box center [502, 392] width 453 height 27
paste textarea "مرحباً معك نوف من الطب الاتصالي"
type textarea "مرحباً معك نوف من الطب الاتصالي"
click at [711, 427] on button "Send Message" at bounding box center [701, 427] width 56 height 19
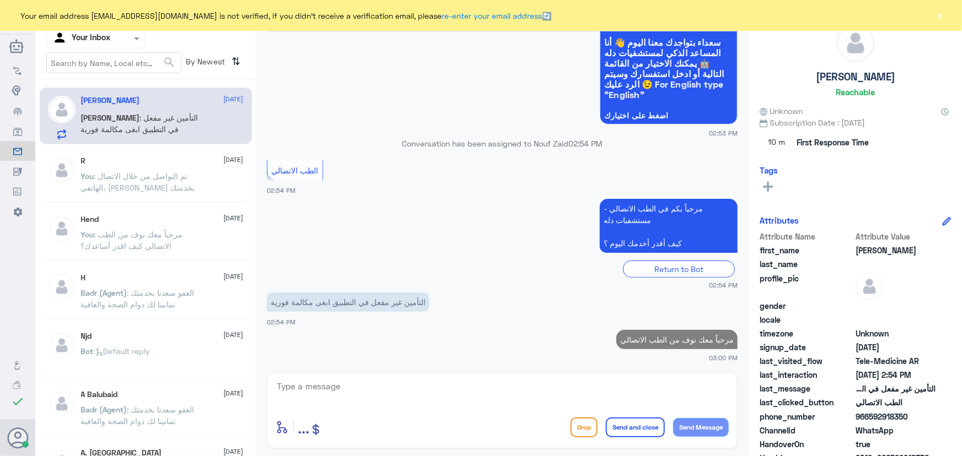
click at [660, 378] on div "enter flow name ... Drop Send and close Send Message" at bounding box center [502, 411] width 471 height 76
drag, startPoint x: 940, startPoint y: 8, endPoint x: 888, endPoint y: 55, distance: 70.7
click at [940, 10] on button "×" at bounding box center [939, 15] width 11 height 11
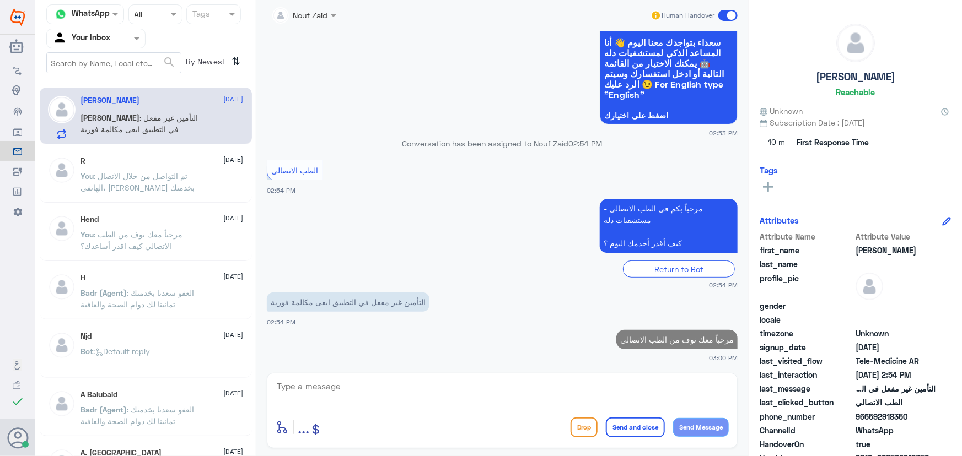
click at [510, 395] on textarea at bounding box center [502, 392] width 453 height 27
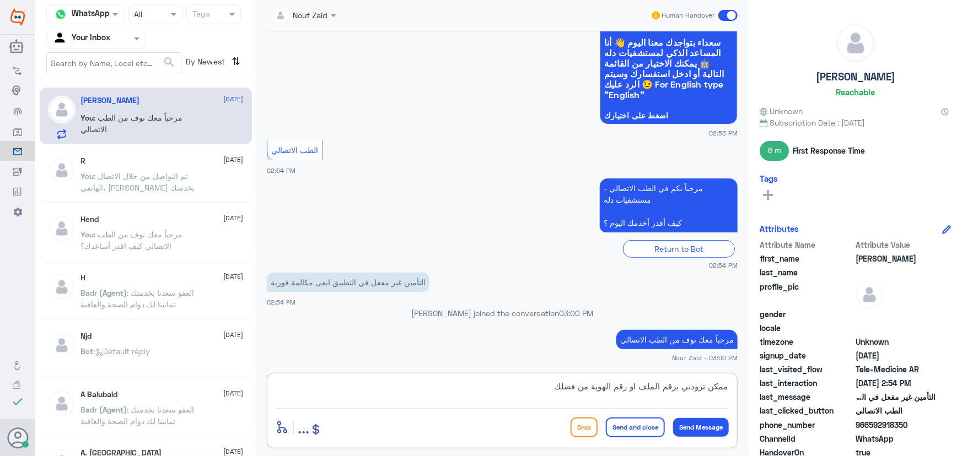
scroll to position [121, 0]
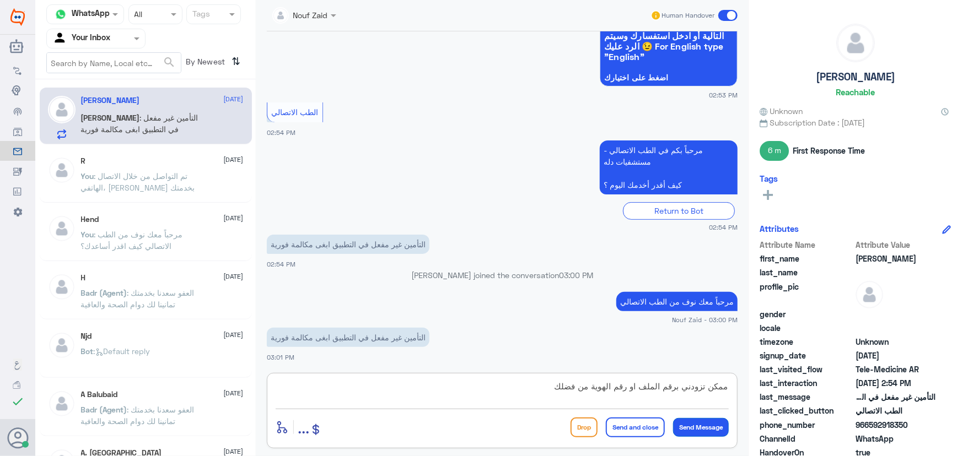
type textarea "ممكن تزودني برقم الملف او رقم الهوية من فضلك"
click at [709, 424] on button "Send Message" at bounding box center [701, 427] width 56 height 19
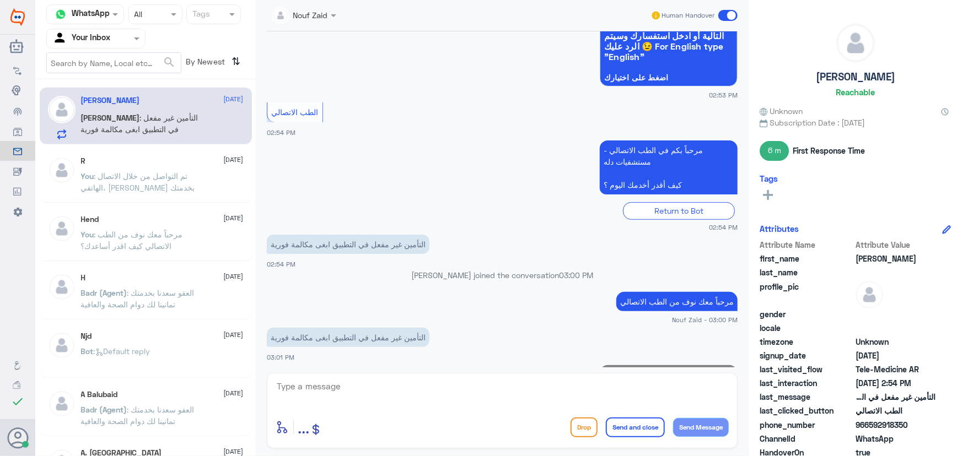
scroll to position [168, 0]
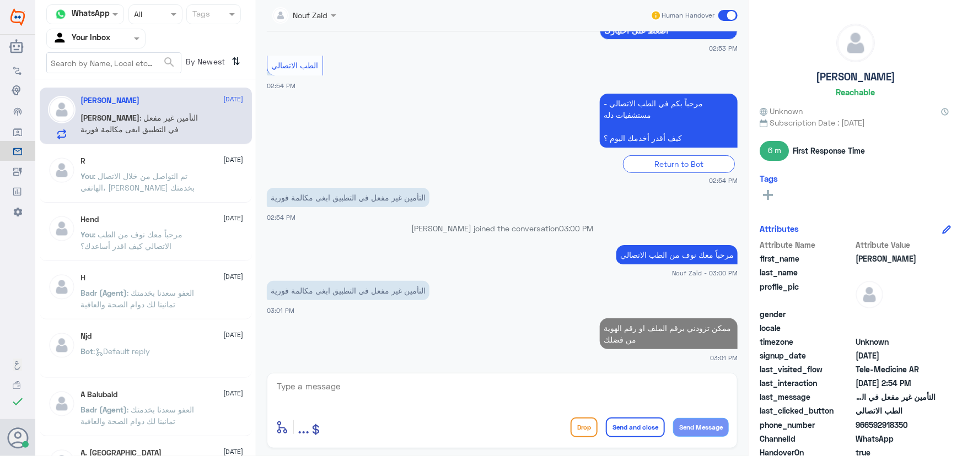
drag, startPoint x: 869, startPoint y: 424, endPoint x: 931, endPoint y: 430, distance: 62.5
click at [931, 430] on span "966592918350" at bounding box center [896, 426] width 80 height 12
copy span "592918350"
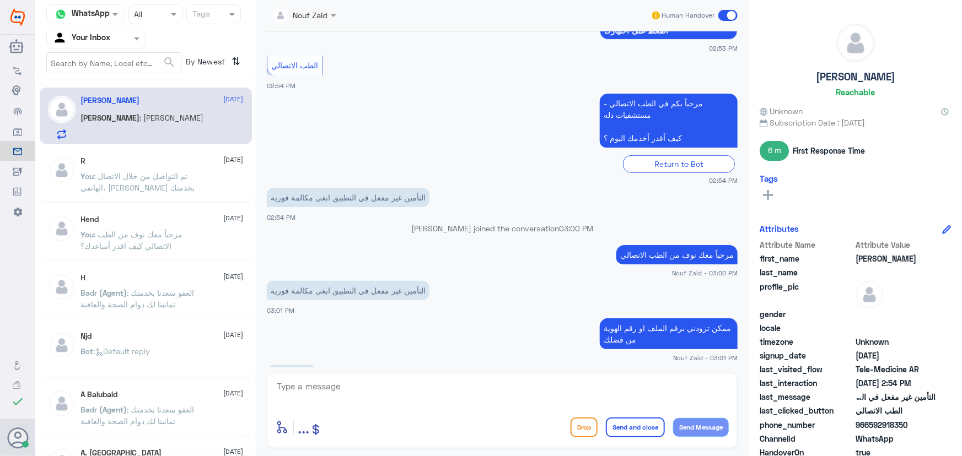
scroll to position [319, 0]
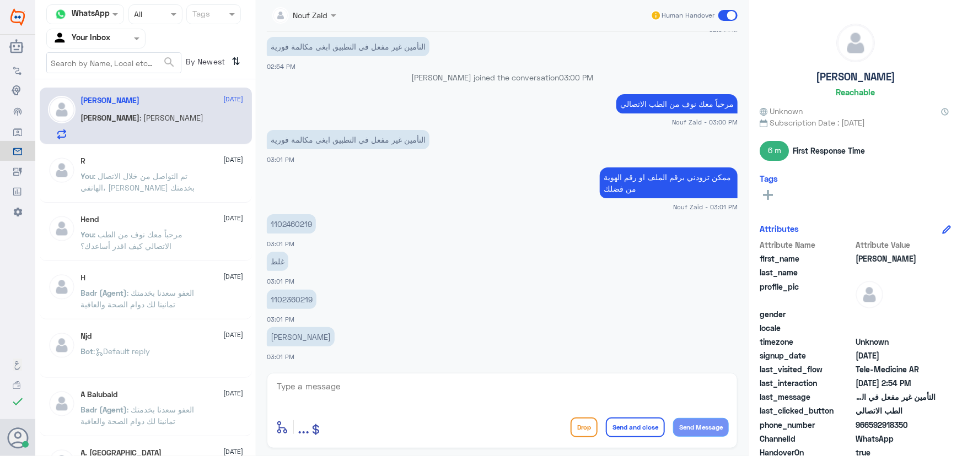
click at [451, 396] on textarea at bounding box center [502, 392] width 453 height 27
click at [675, 391] on textarea "تم تحديث التأمي الخاص بك، يمكنك الان الاستفادة من الخدمة" at bounding box center [502, 392] width 453 height 27
type textarea "تم تحديث التأمين الخاص بك، يمكنك الان الاستفادة من الخدمة"
click at [706, 427] on button "Send Message" at bounding box center [701, 427] width 56 height 19
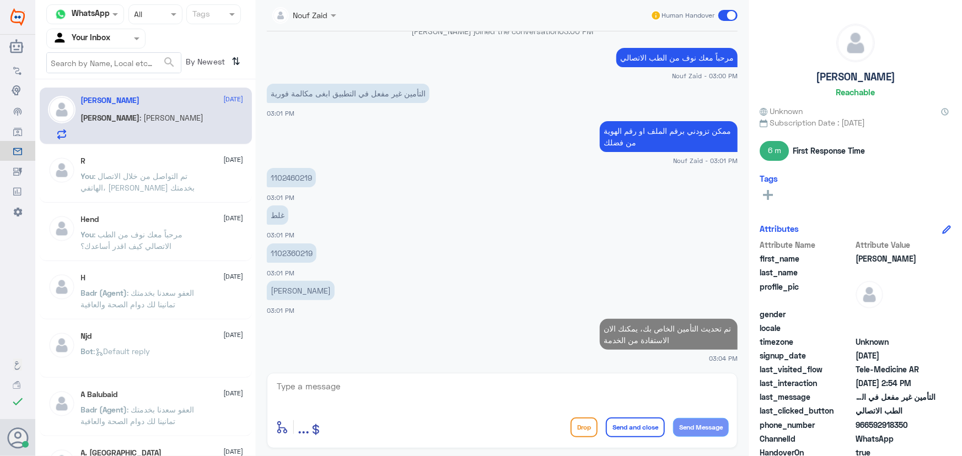
drag, startPoint x: 870, startPoint y: 424, endPoint x: 938, endPoint y: 431, distance: 67.5
click at [938, 431] on div "phone_number 966592918350" at bounding box center [855, 427] width 191 height 14
copy span "592918350"
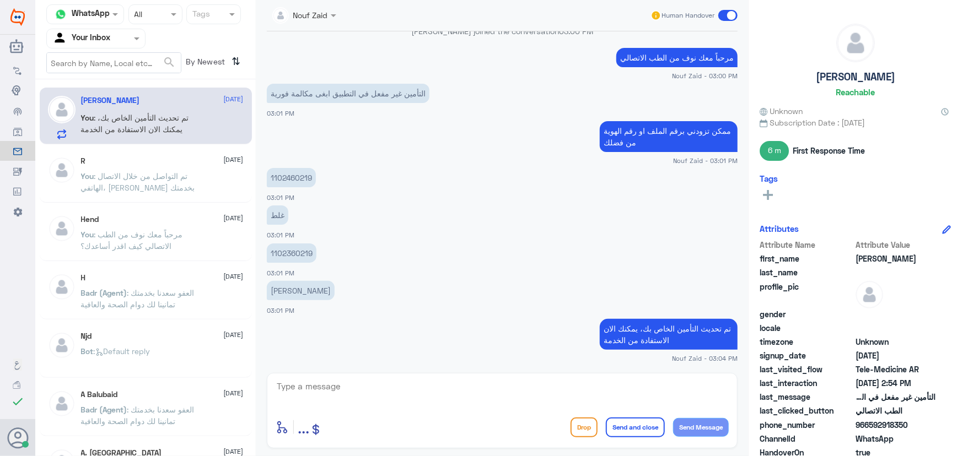
click at [454, 397] on textarea at bounding box center [502, 392] width 453 height 27
click at [733, 20] on span at bounding box center [727, 15] width 19 height 11
click at [0, 0] on input "checkbox" at bounding box center [0, 0] width 0 height 0
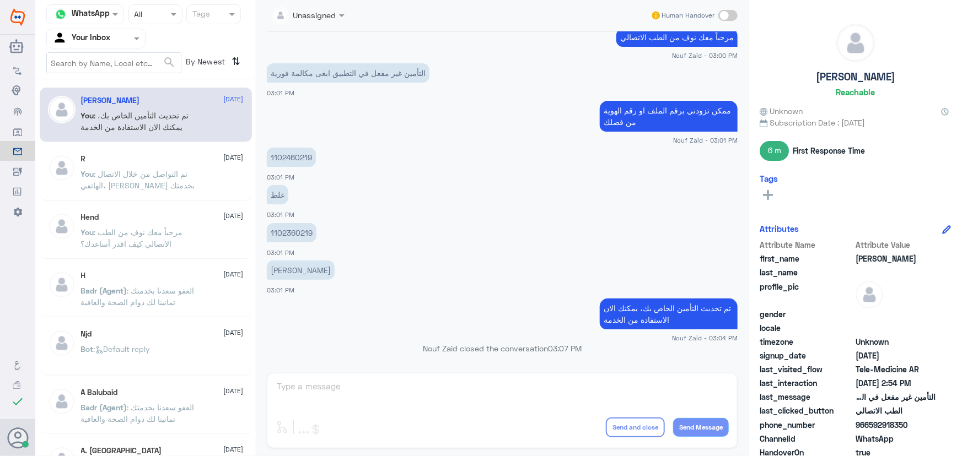
click at [131, 38] on span at bounding box center [138, 39] width 14 height 12
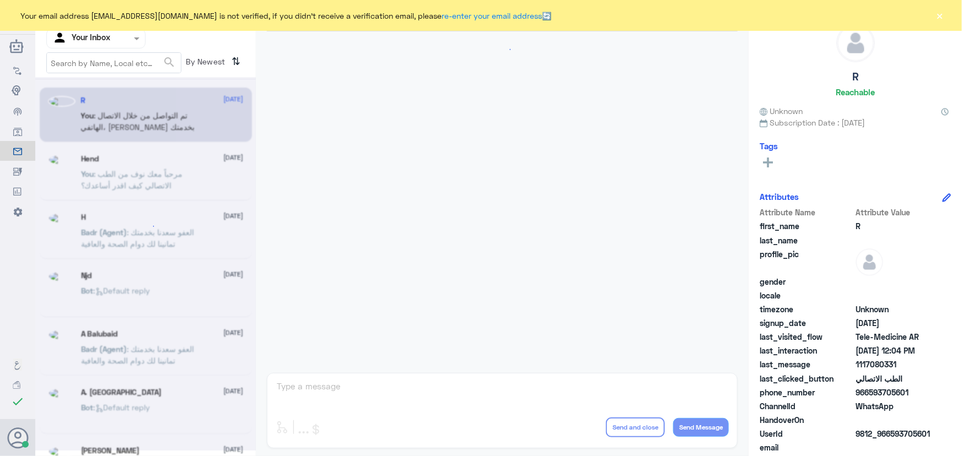
click at [937, 17] on button "×" at bounding box center [939, 15] width 11 height 11
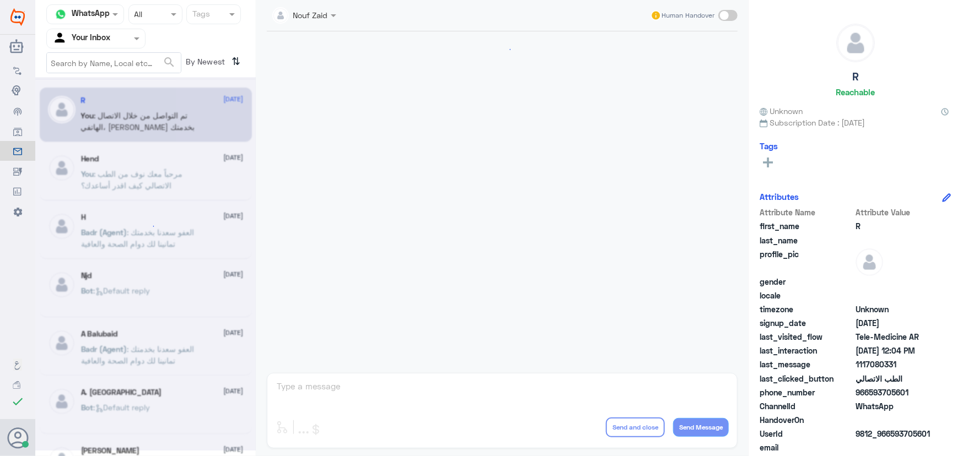
scroll to position [362, 0]
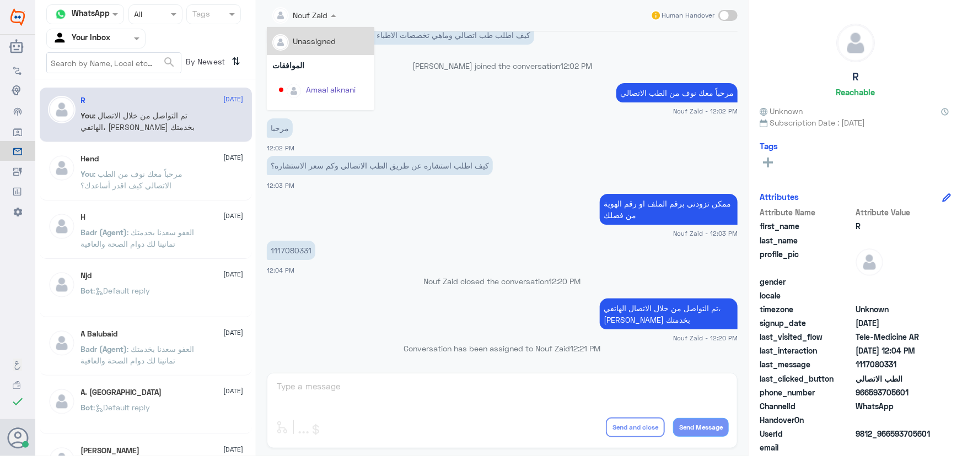
click at [316, 15] on div at bounding box center [304, 14] width 75 height 13
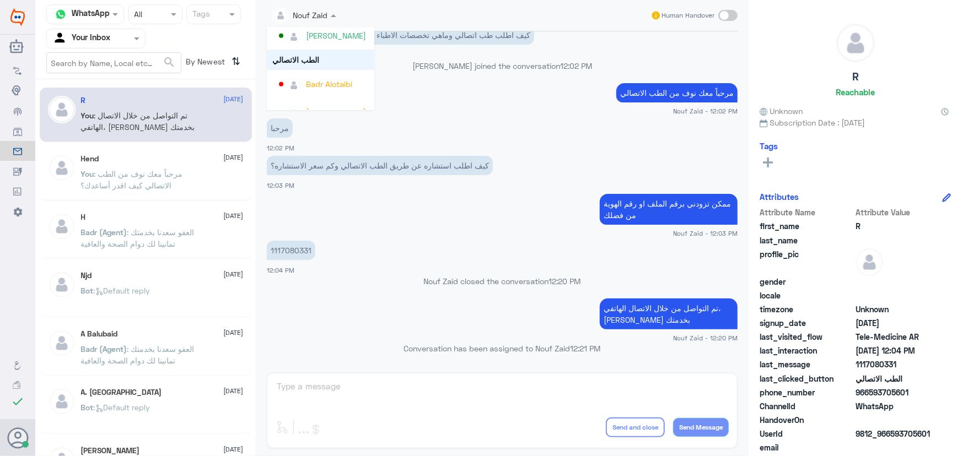
scroll to position [540, 0]
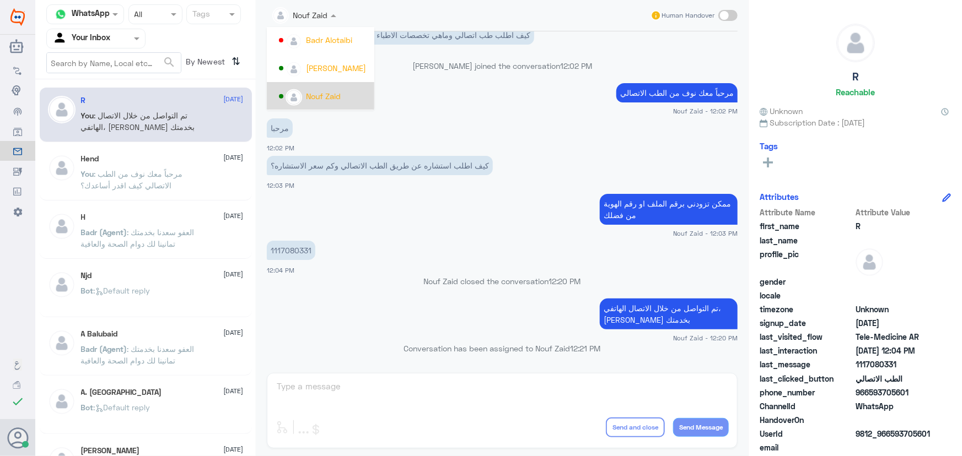
click at [437, 155] on div "كيف اطلب استشاره عن طريق الطب الاتصالي وكم سعر الاستشاره؟ 12:03 PM" at bounding box center [502, 171] width 471 height 37
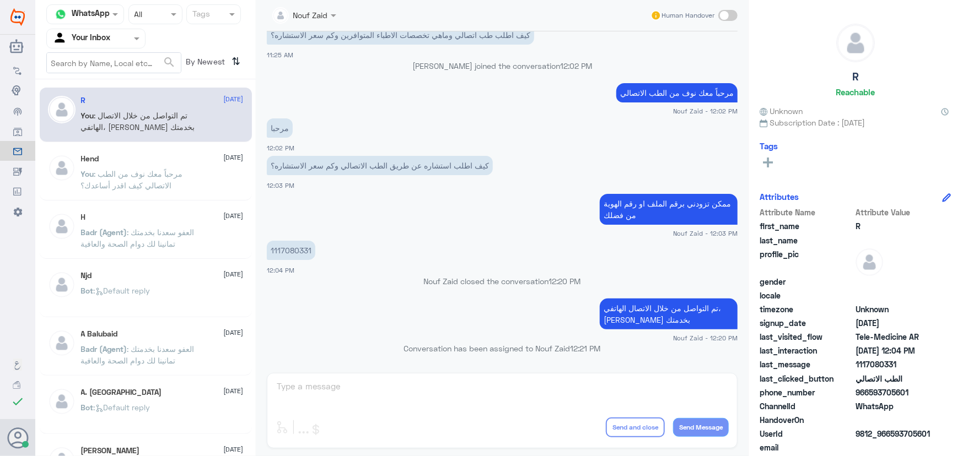
click at [116, 40] on div at bounding box center [96, 38] width 98 height 13
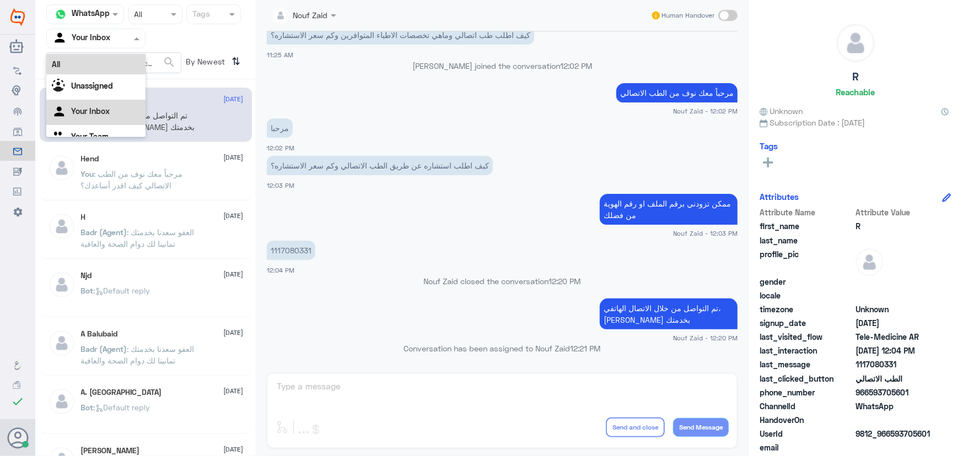
click at [100, 71] on div "All" at bounding box center [95, 64] width 99 height 20
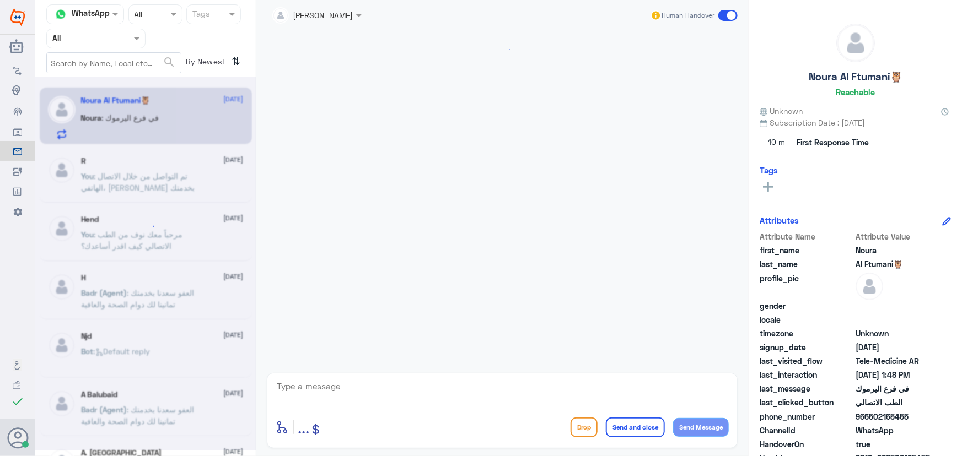
scroll to position [495, 0]
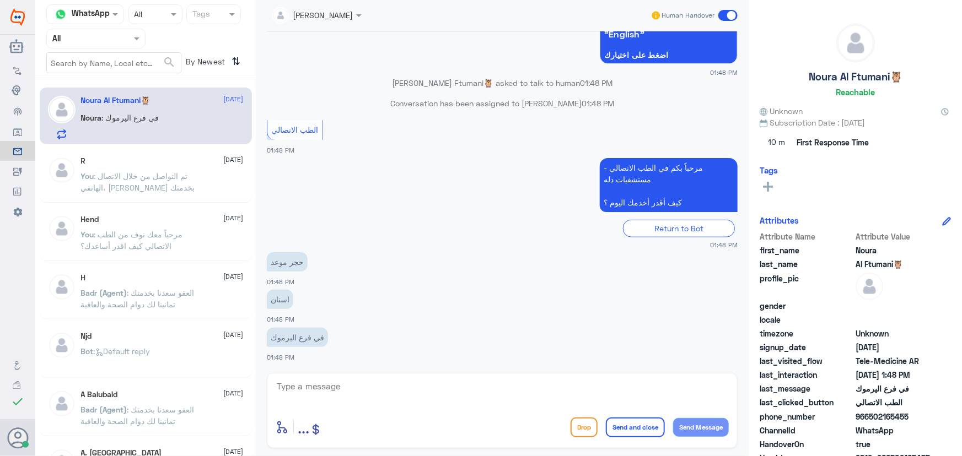
click at [315, 385] on textarea at bounding box center [502, 392] width 453 height 27
click at [755, 276] on div "Noura Al Ftumani🦉 Reachable Unknown Subscription Date : 09/20/2025 10 m First R…" at bounding box center [855, 230] width 213 height 460
click at [460, 386] on textarea at bounding box center [502, 392] width 453 height 27
paste textarea "مرحباً معك نوف من الطب الاتصالي"
type textarea "مرحباً معك نوف من الطب الاتصالي"
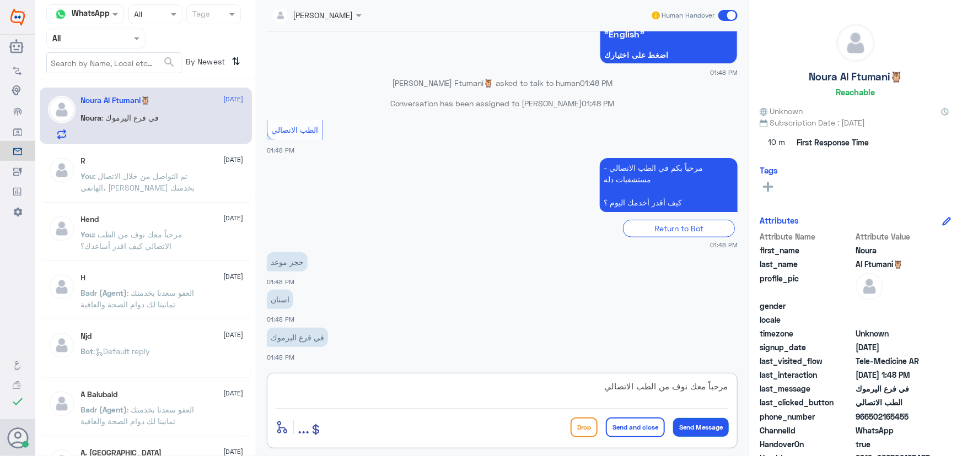
click at [716, 428] on button "Send Message" at bounding box center [701, 427] width 56 height 19
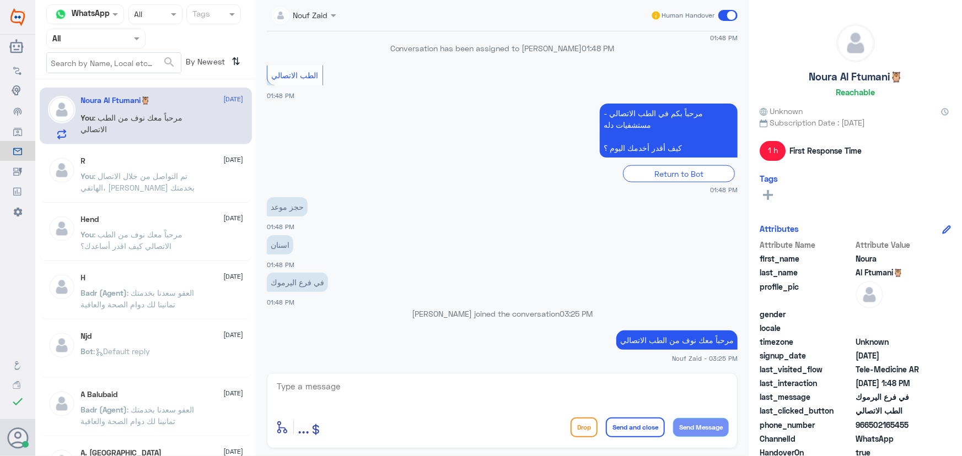
click at [419, 395] on textarea at bounding box center [502, 392] width 453 height 27
paste textarea "هنا دله النخيل، يمكنك التواصل مع دله نمار من خلال 0550181732"
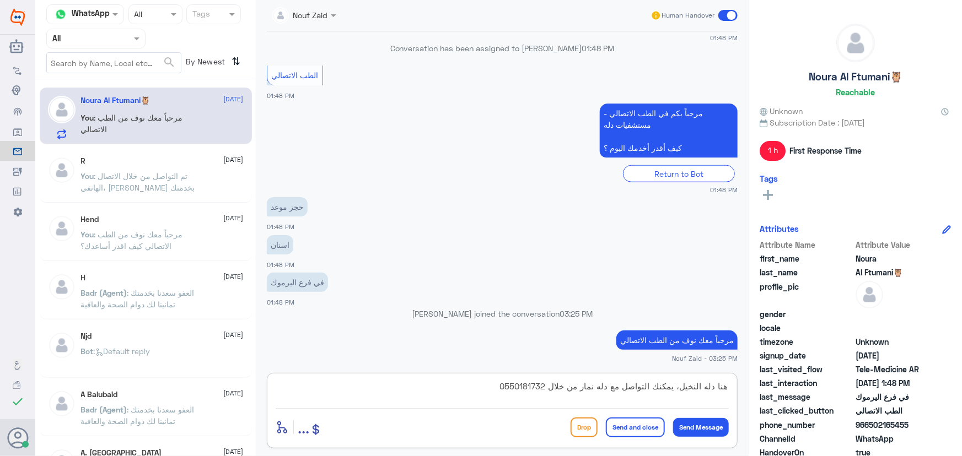
drag, startPoint x: 479, startPoint y: 391, endPoint x: 620, endPoint y: 394, distance: 141.2
click at [620, 394] on textarea "هنا دله النخيل، يمكنك التواصل مع دله نمار من خلال 0550181732" at bounding box center [502, 392] width 453 height 27
type textarea "هنا دله النخيل، يمكنك الحجز من خلال الاتصال بالرقم الموحد 920012222"
click at [616, 428] on button "Send and close" at bounding box center [635, 428] width 59 height 20
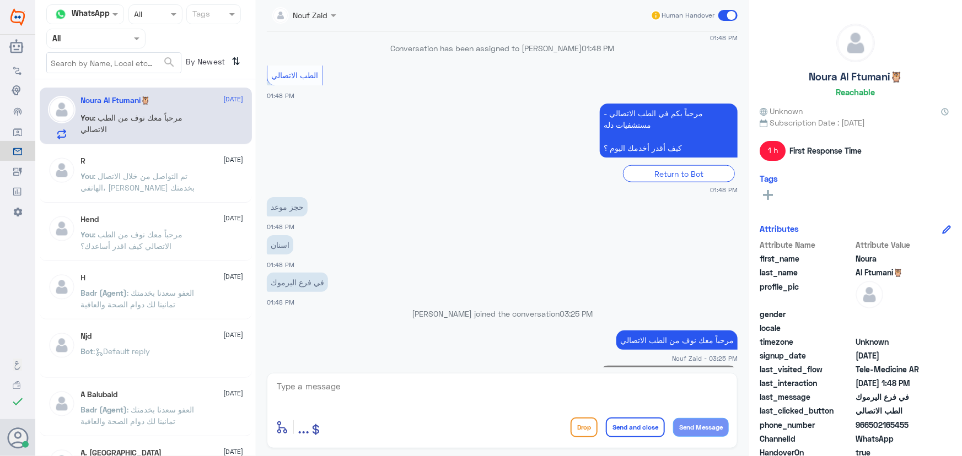
scroll to position [577, 0]
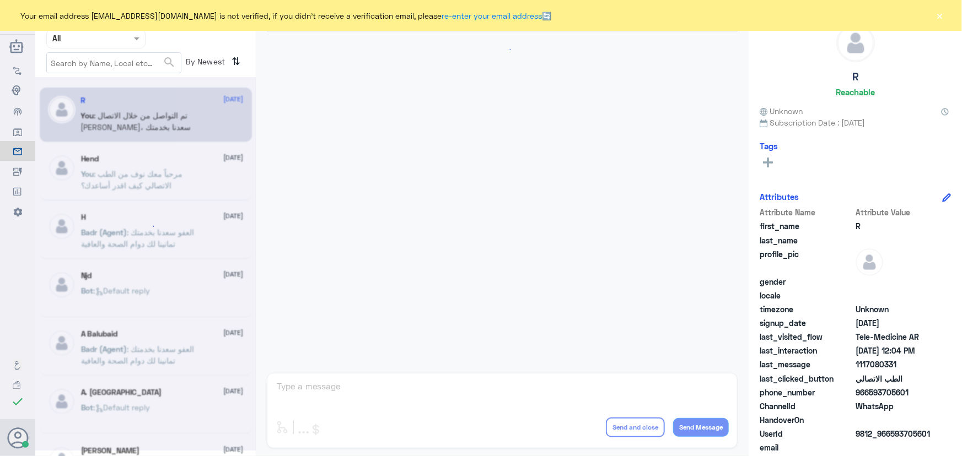
scroll to position [362, 0]
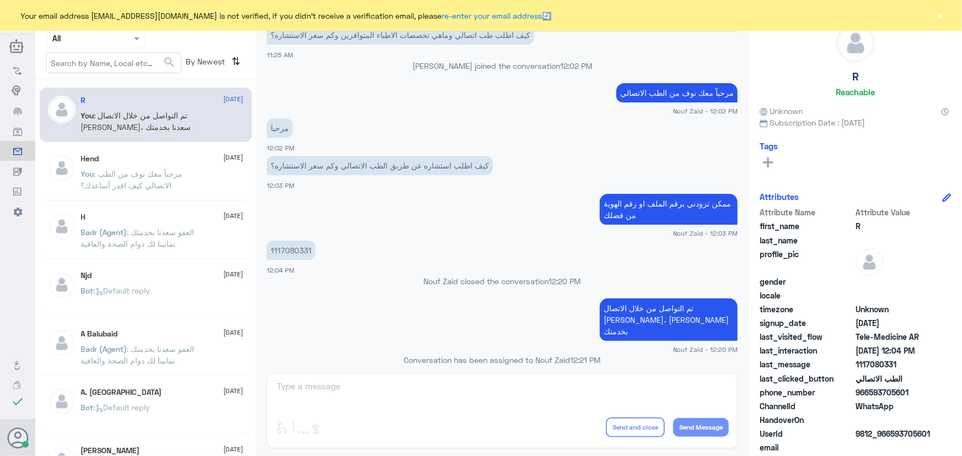
click at [945, 17] on div "Your email address n_zaid@DallahHealth.com is not verified, if you didn't recei…" at bounding box center [481, 15] width 962 height 31
click at [943, 17] on button "×" at bounding box center [939, 15] width 11 height 11
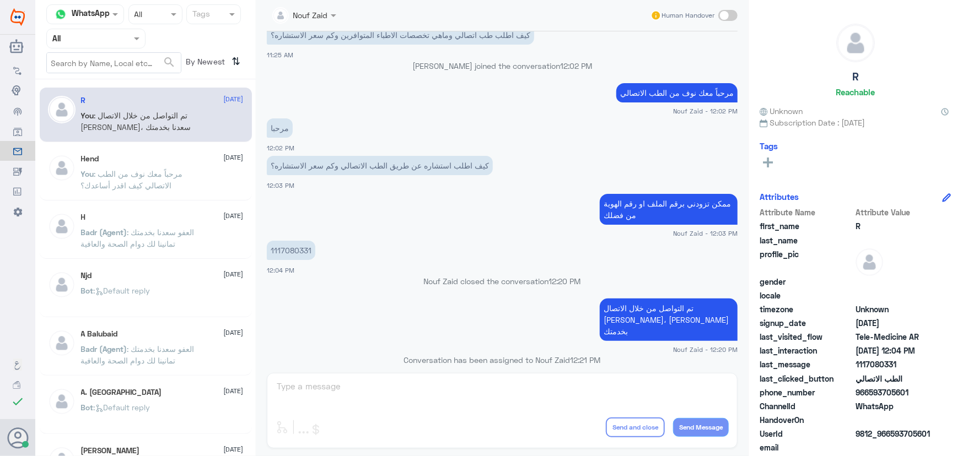
click at [316, 17] on div at bounding box center [304, 14] width 75 height 13
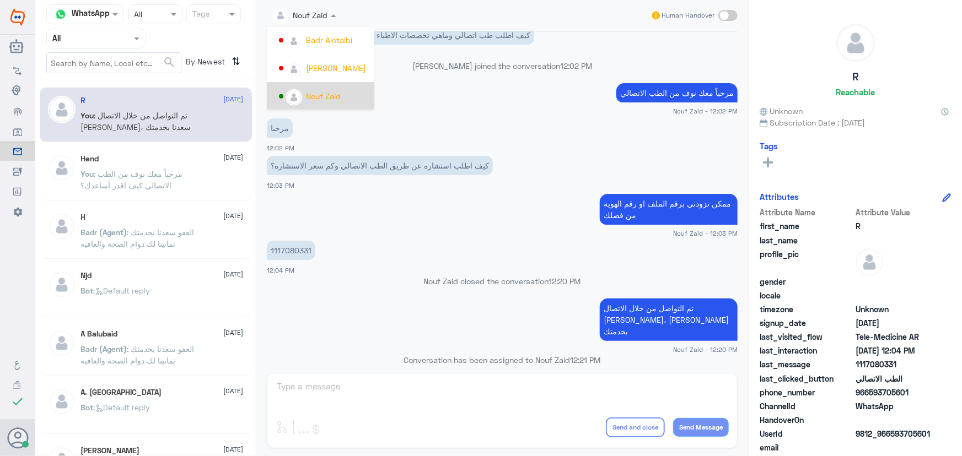
click at [107, 44] on input "text" at bounding box center [82, 38] width 61 height 13
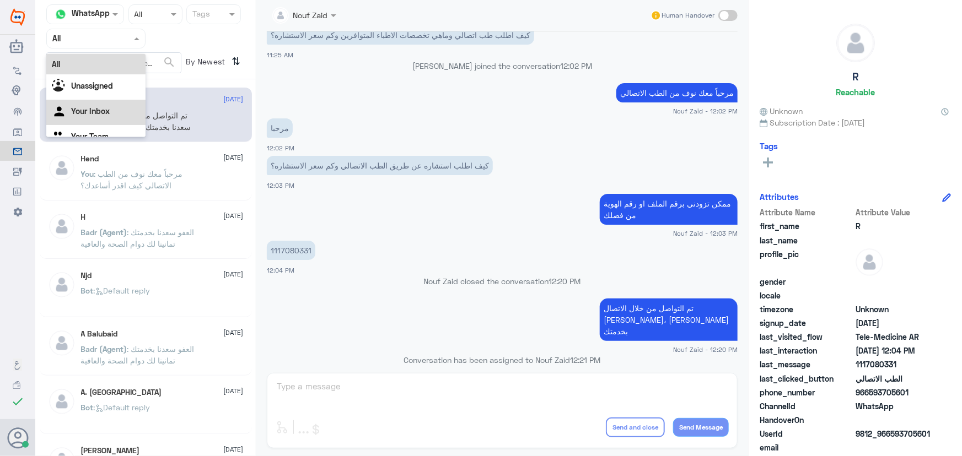
click at [107, 107] on Inbox "Your Inbox" at bounding box center [90, 110] width 39 height 9
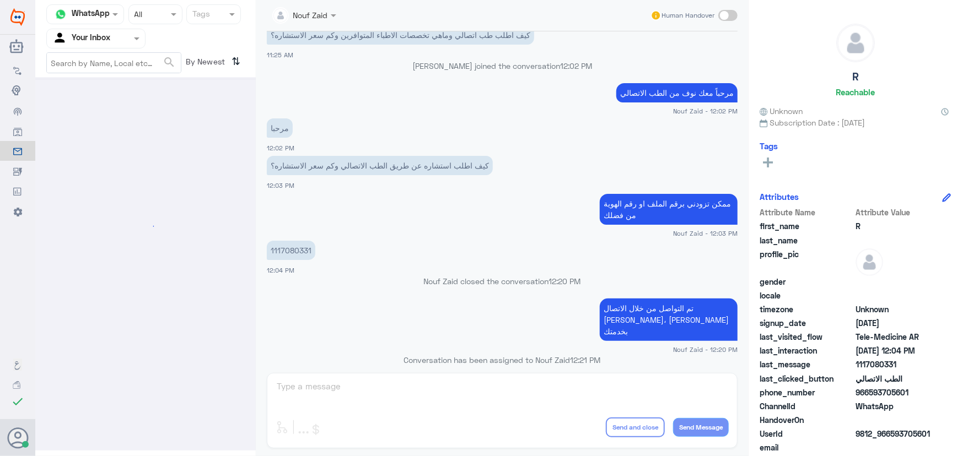
scroll to position [0, 0]
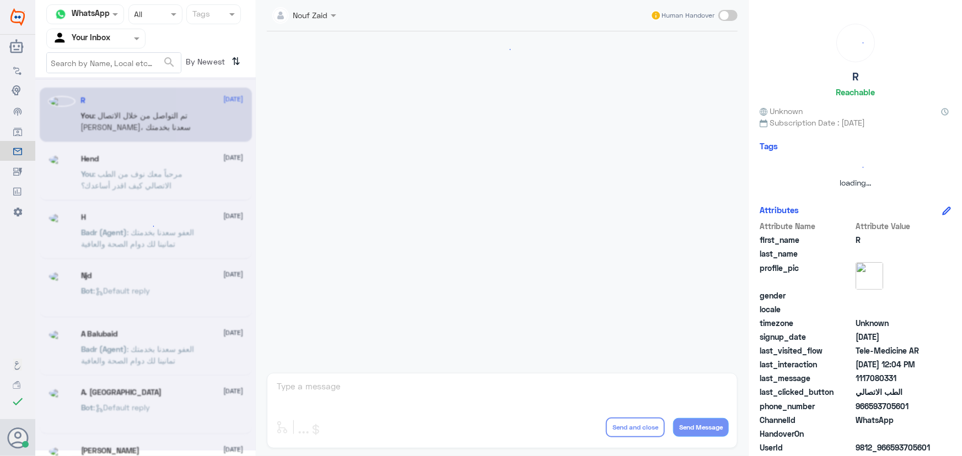
click at [89, 39] on input "text" at bounding box center [82, 38] width 61 height 13
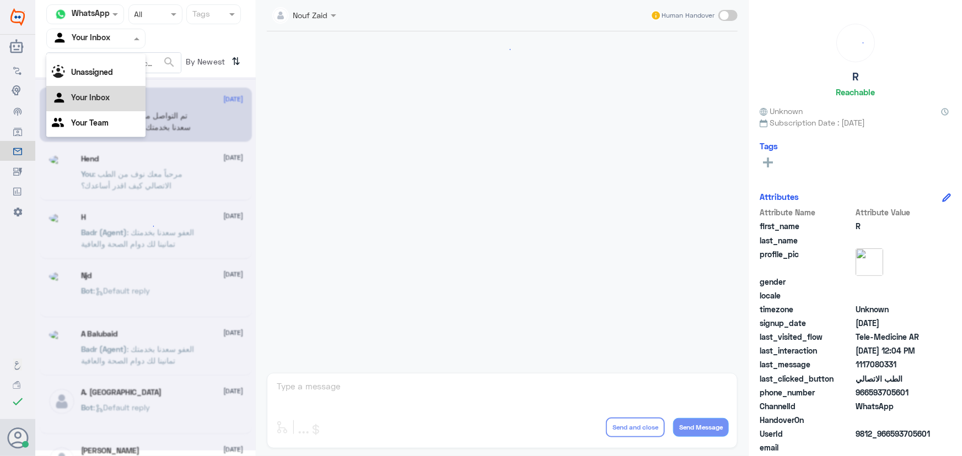
scroll to position [362, 0]
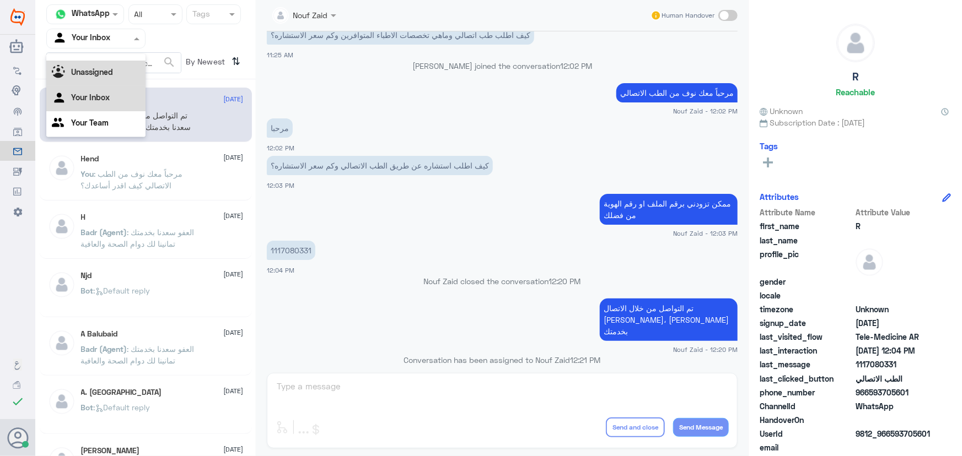
click at [96, 70] on b "Unassigned" at bounding box center [92, 71] width 42 height 9
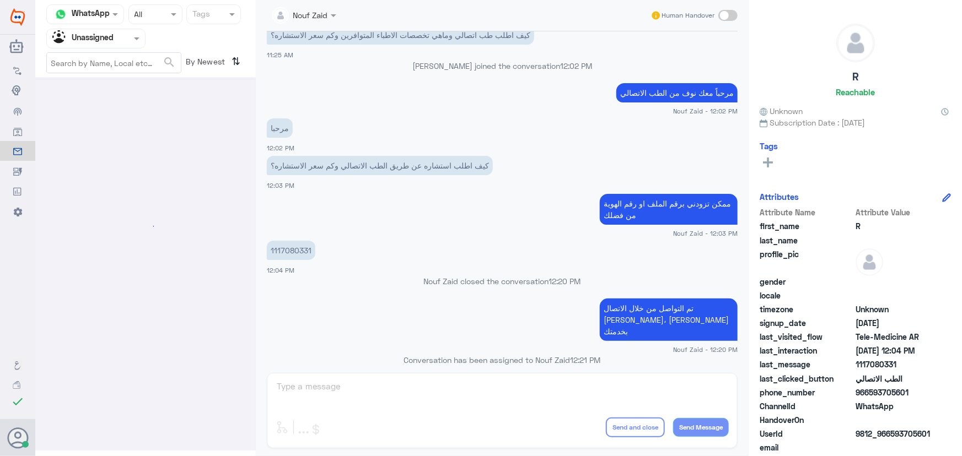
scroll to position [0, 0]
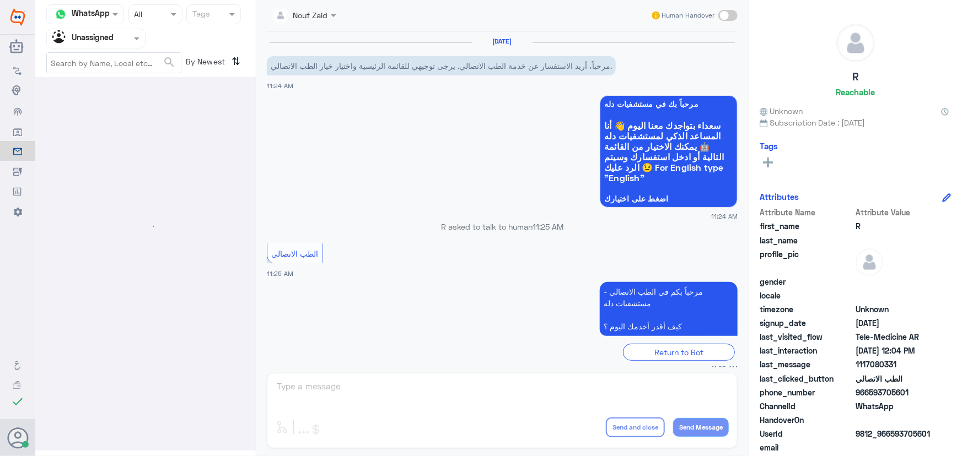
click at [94, 44] on div "Unassigned" at bounding box center [82, 38] width 61 height 17
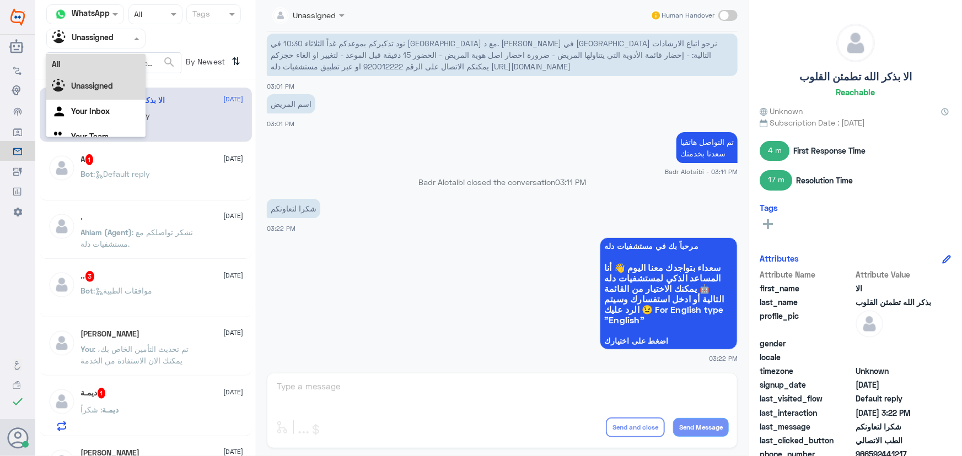
click at [99, 66] on div "All" at bounding box center [95, 64] width 99 height 20
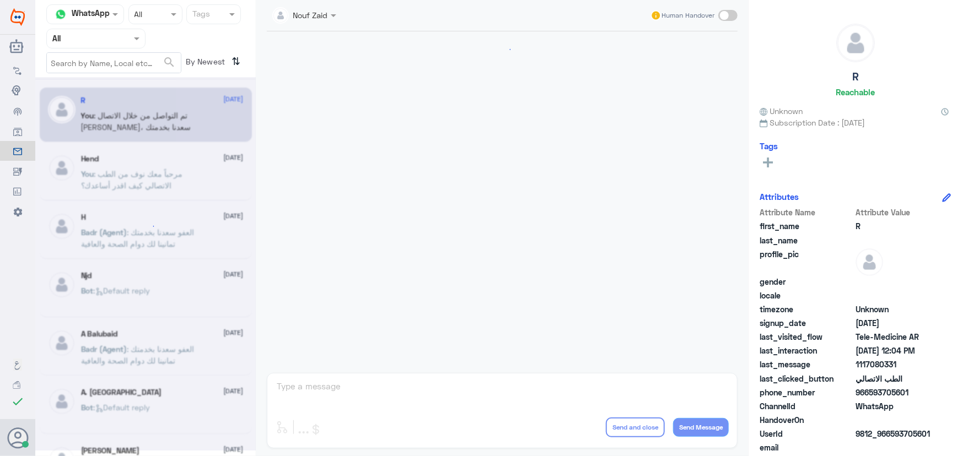
scroll to position [362, 0]
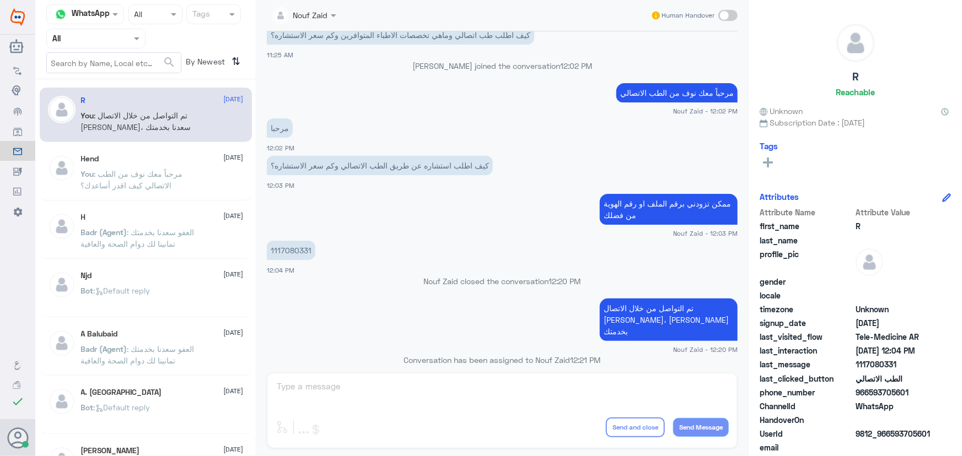
click at [103, 44] on input "text" at bounding box center [82, 38] width 61 height 13
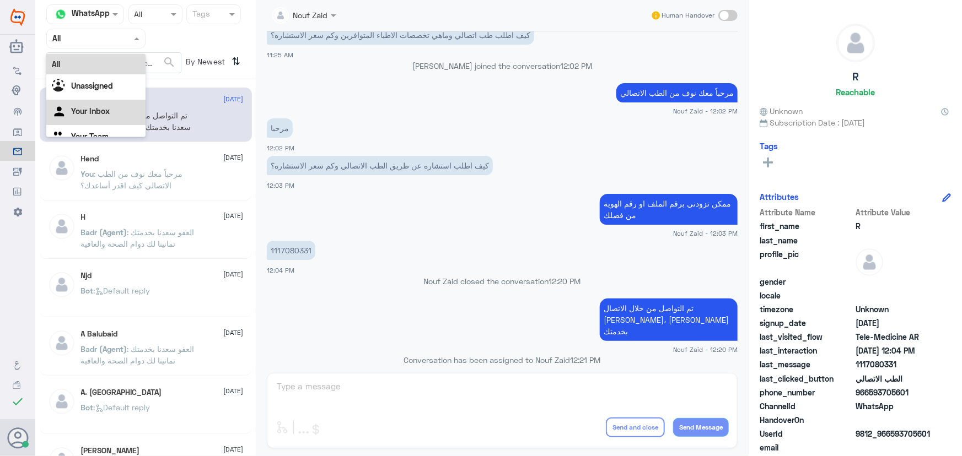
click at [99, 103] on div "Your Inbox" at bounding box center [95, 112] width 99 height 25
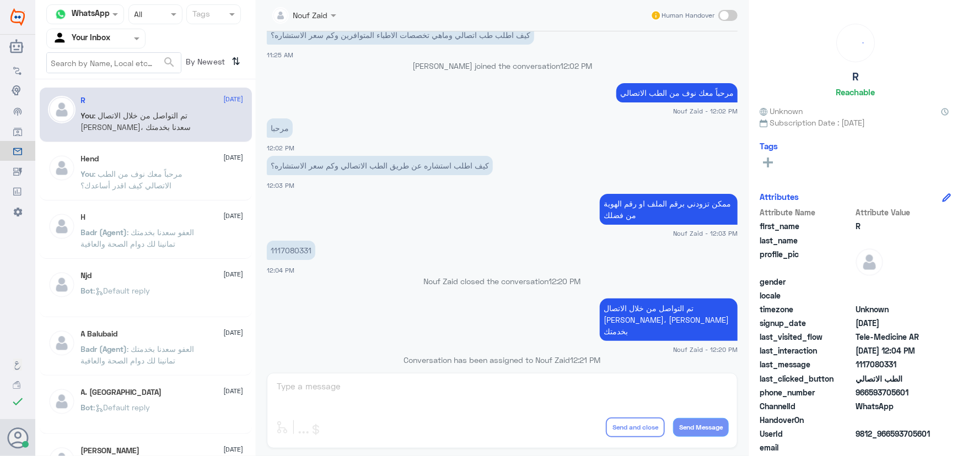
click at [305, 15] on input "text" at bounding box center [292, 14] width 40 height 13
click at [435, 145] on div "مرحبا 12:02 PM" at bounding box center [502, 134] width 471 height 37
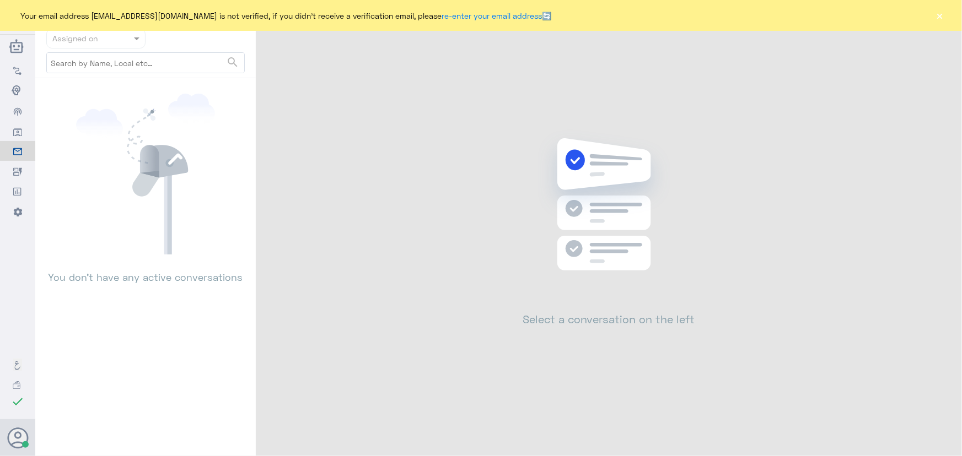
click at [940, 15] on button "×" at bounding box center [939, 15] width 11 height 11
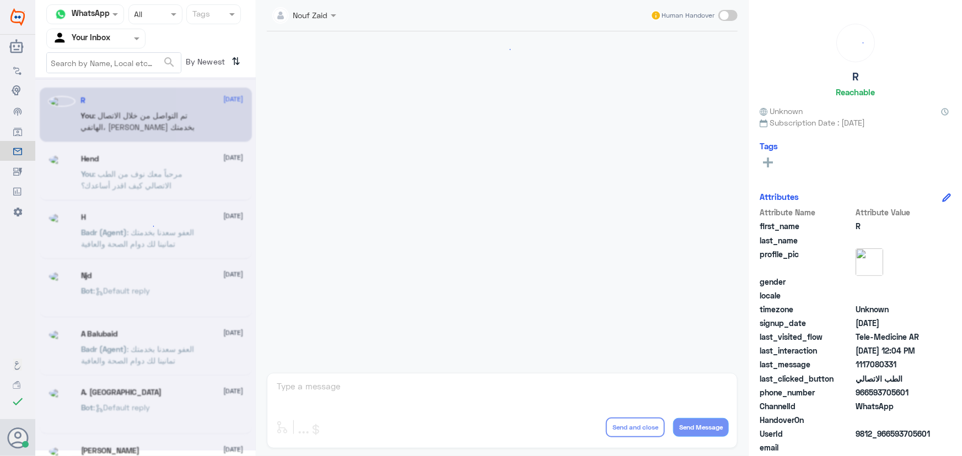
drag, startPoint x: 105, startPoint y: 32, endPoint x: 105, endPoint y: 50, distance: 17.6
click at [105, 36] on input "text" at bounding box center [82, 38] width 61 height 13
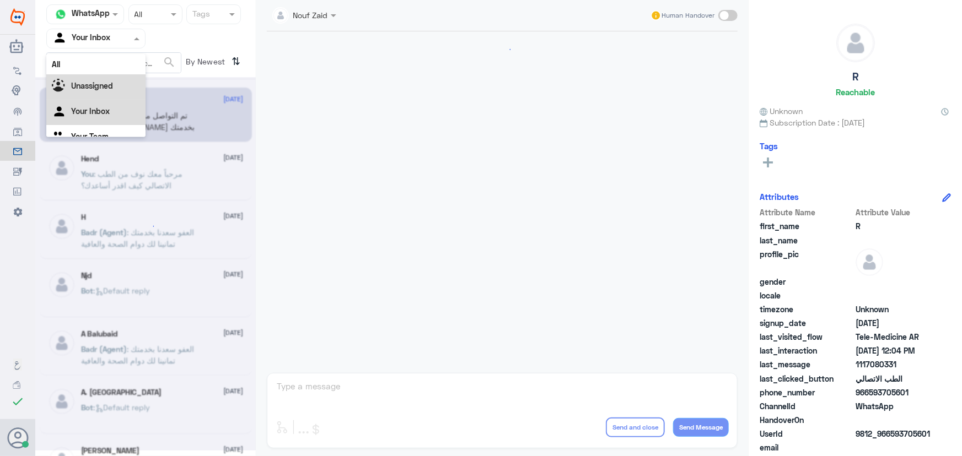
scroll to position [362, 0]
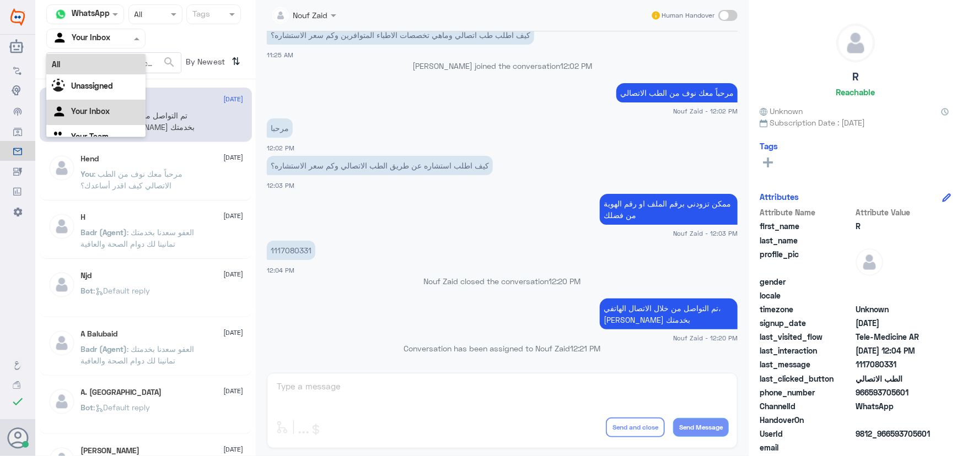
click at [98, 64] on div "All" at bounding box center [95, 64] width 99 height 20
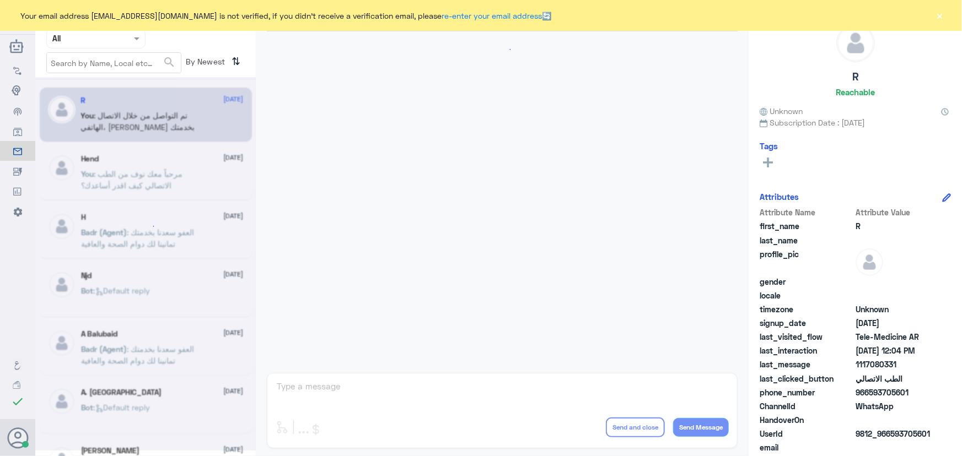
scroll to position [362, 0]
drag, startPoint x: 942, startPoint y: 16, endPoint x: 934, endPoint y: 20, distance: 8.1
click at [941, 16] on button "×" at bounding box center [939, 15] width 11 height 11
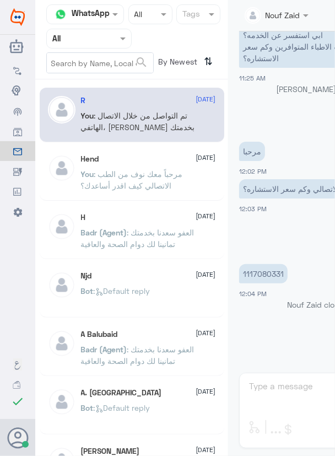
scroll to position [374, 0]
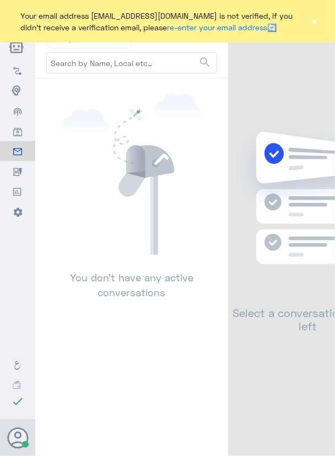
click at [314, 19] on button "×" at bounding box center [314, 21] width 8 height 11
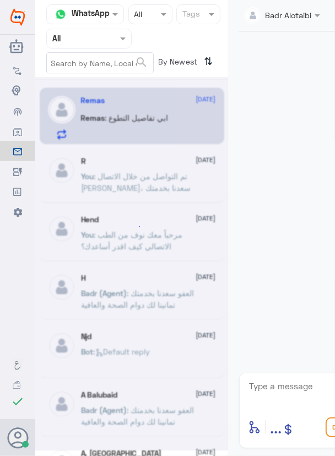
scroll to position [219, 0]
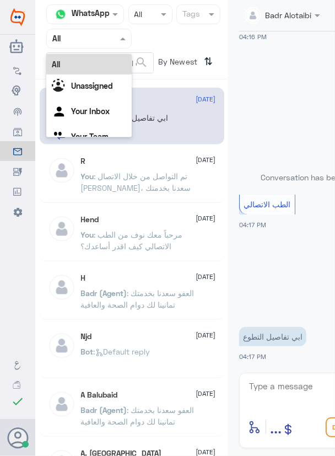
click at [92, 46] on div "Agent Filter All" at bounding box center [88, 39] width 85 height 20
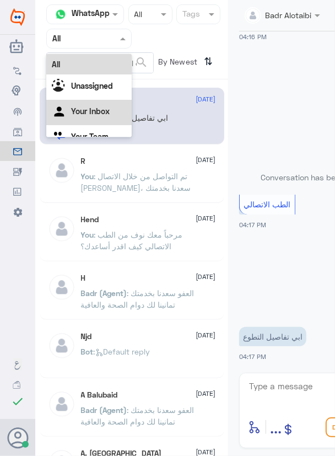
click at [94, 119] on div "Your Inbox" at bounding box center [88, 112] width 85 height 25
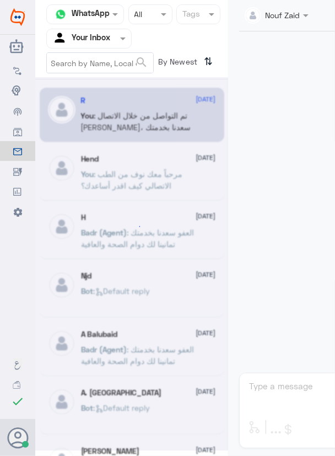
scroll to position [389, 0]
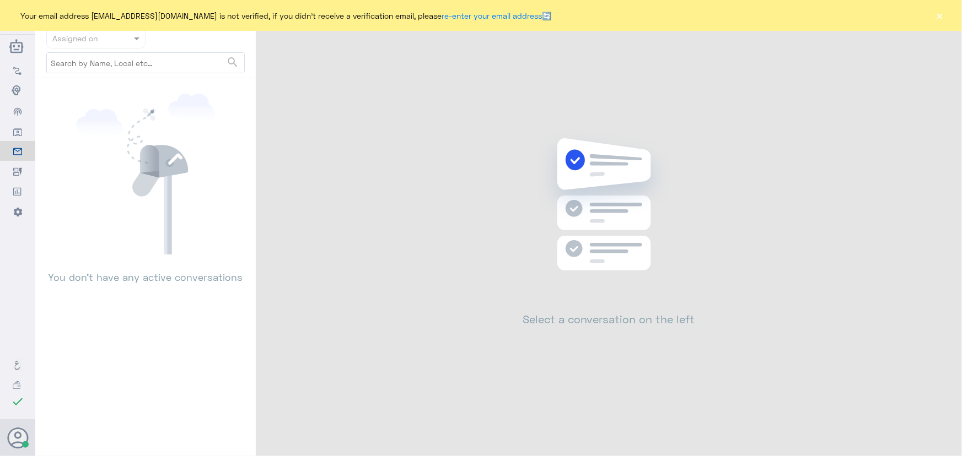
click at [935, 19] on button "×" at bounding box center [939, 15] width 11 height 11
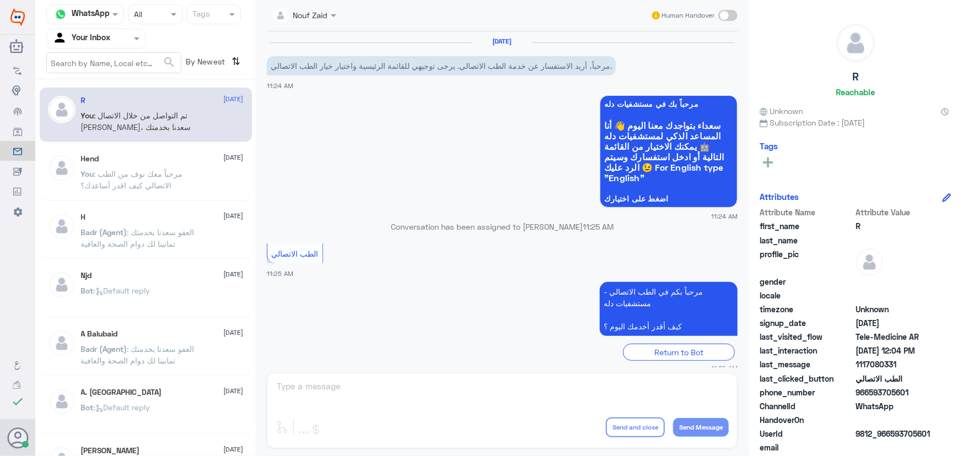
scroll to position [362, 0]
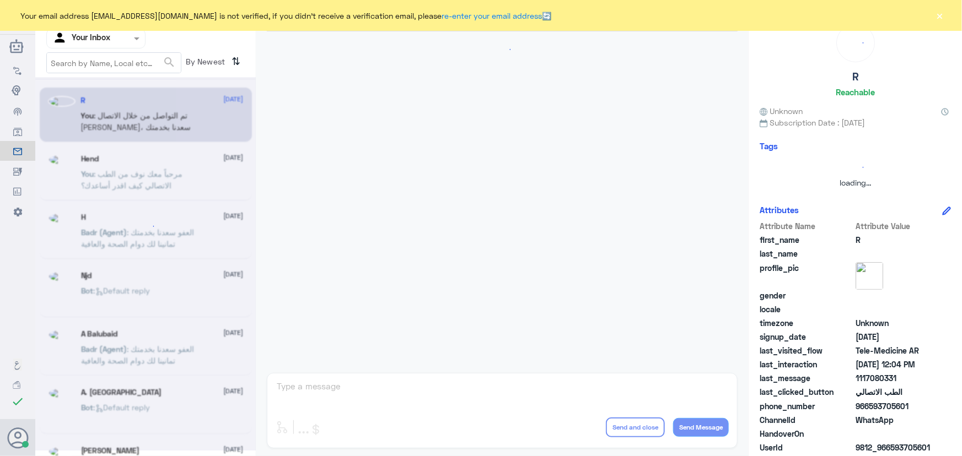
scroll to position [362, 0]
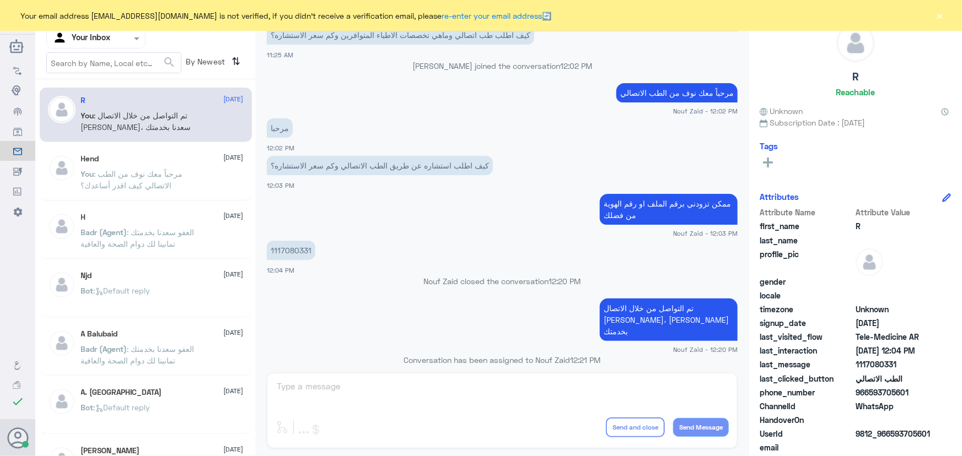
click at [942, 18] on button "×" at bounding box center [939, 15] width 11 height 11
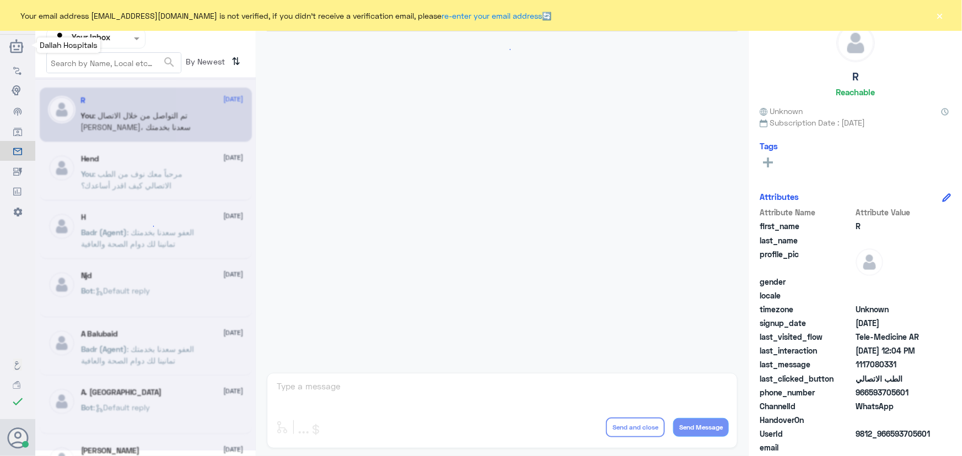
scroll to position [362, 0]
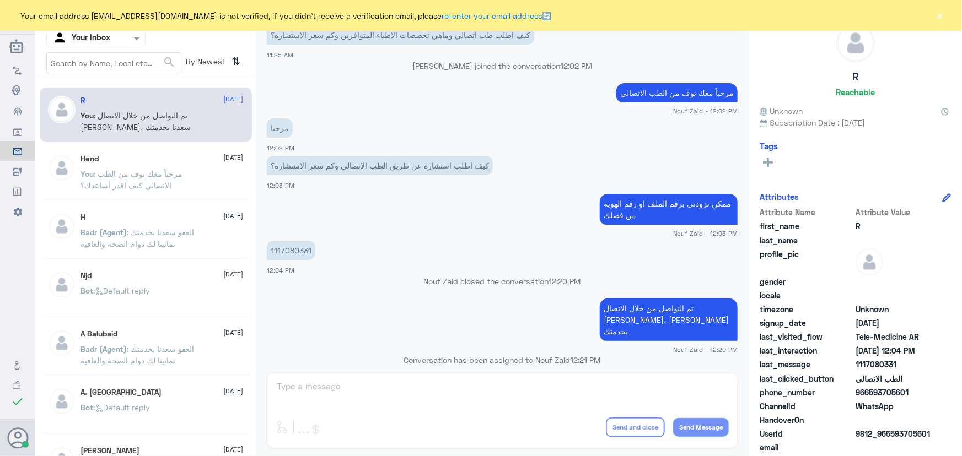
click at [942, 14] on button "×" at bounding box center [939, 15] width 11 height 11
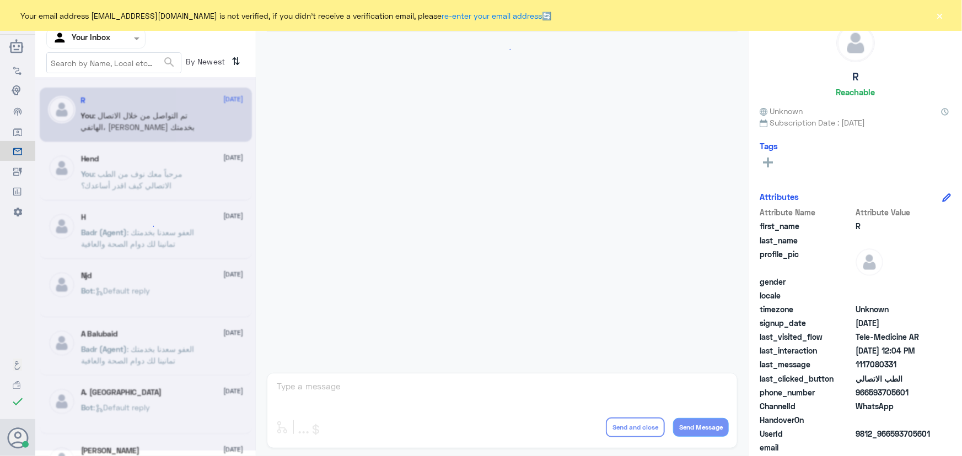
scroll to position [362, 0]
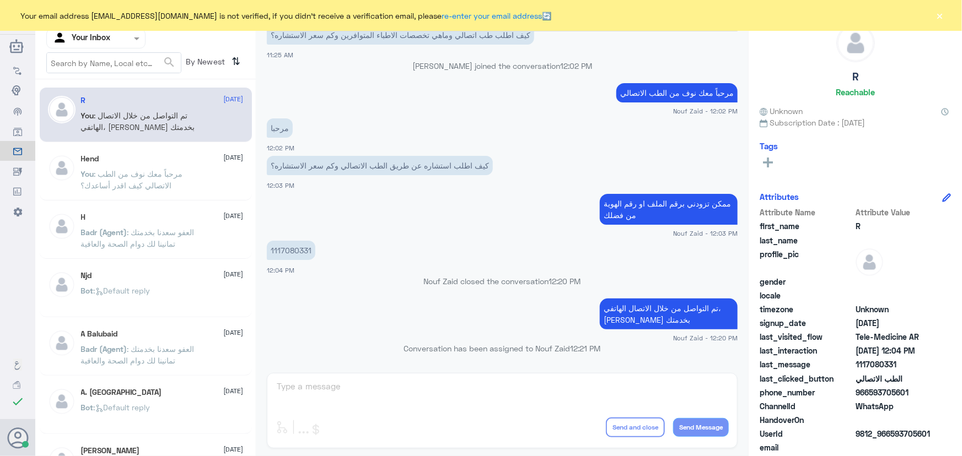
click at [942, 16] on button "×" at bounding box center [939, 15] width 11 height 11
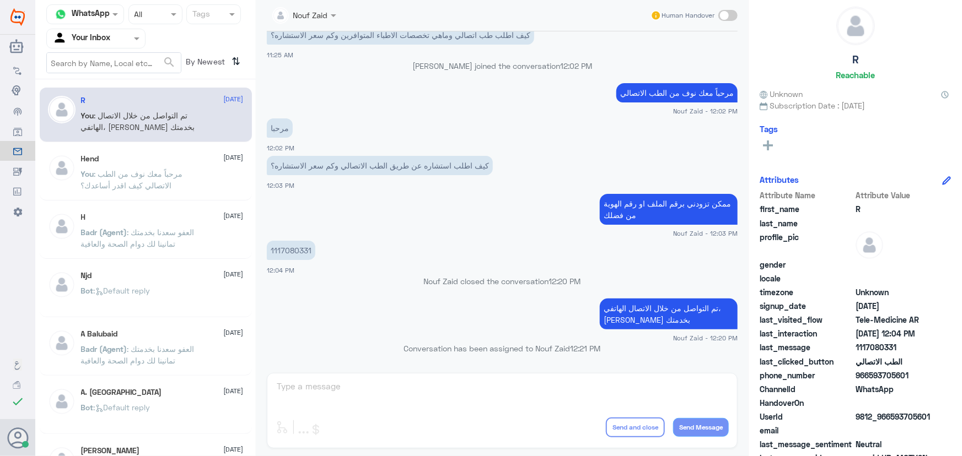
scroll to position [34, 0]
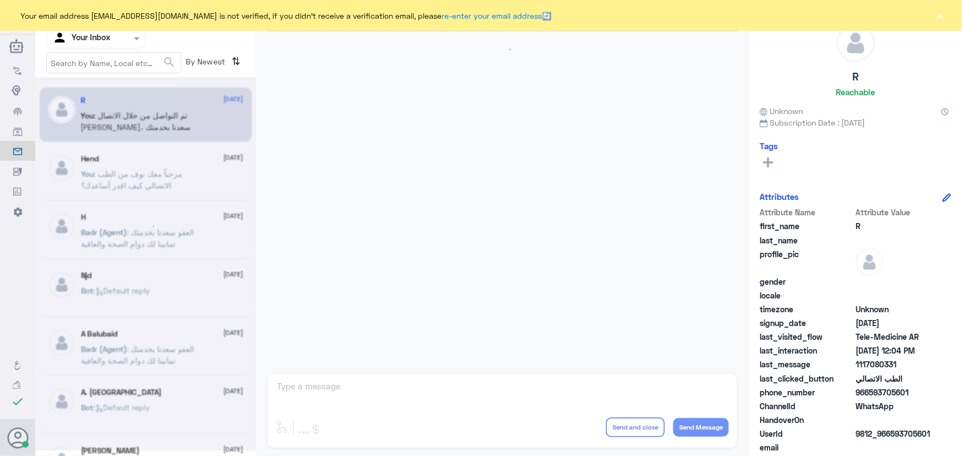
scroll to position [362, 0]
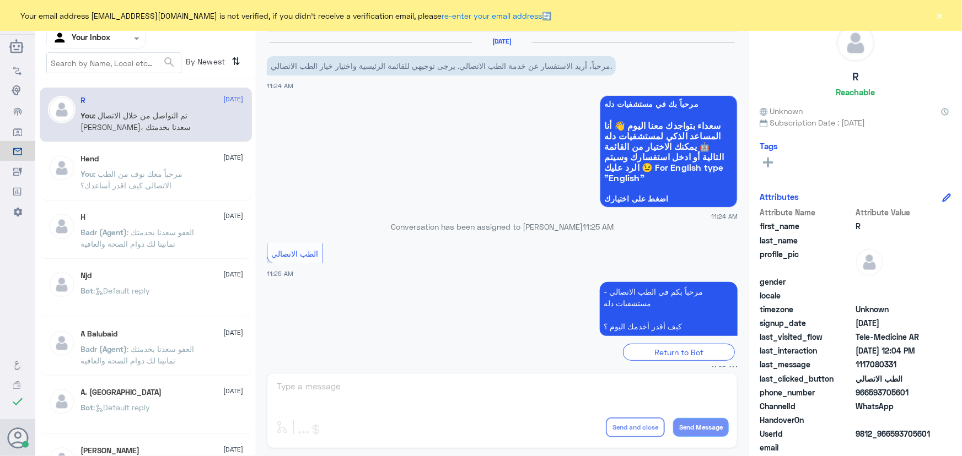
scroll to position [362, 0]
